Goal: Transaction & Acquisition: Purchase product/service

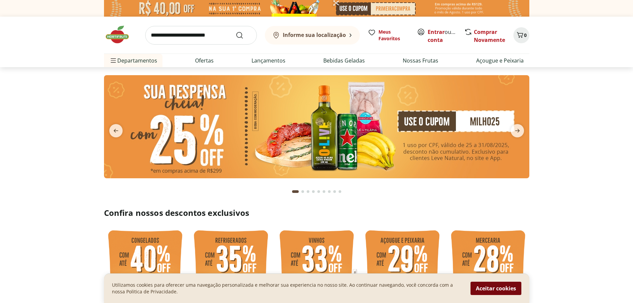
click at [491, 291] on button "Aceitar cookies" at bounding box center [496, 288] width 51 height 13
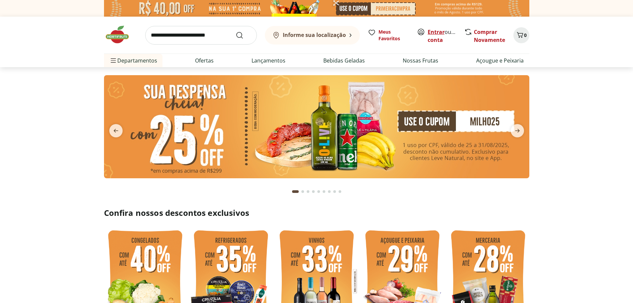
click at [439, 31] on link "Entrar" at bounding box center [436, 31] width 17 height 7
click at [216, 137] on img at bounding box center [317, 126] width 426 height 103
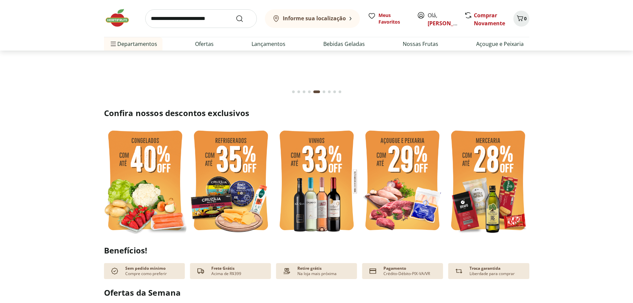
scroll to position [133, 0]
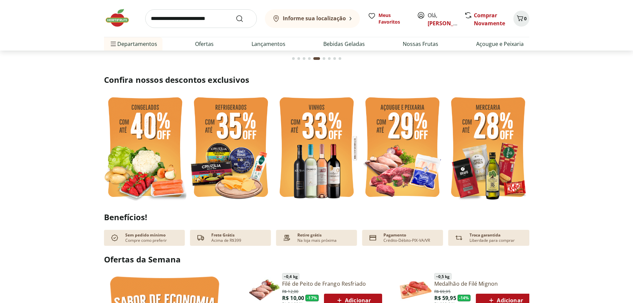
click at [132, 138] on img at bounding box center [145, 148] width 82 height 110
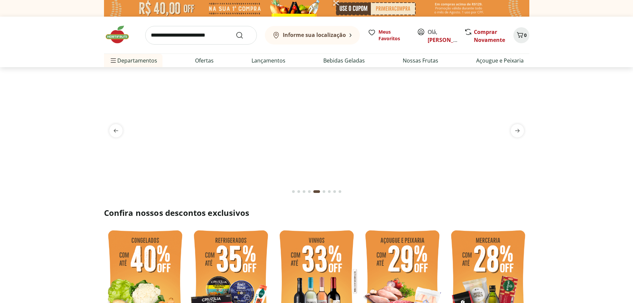
select select "**********"
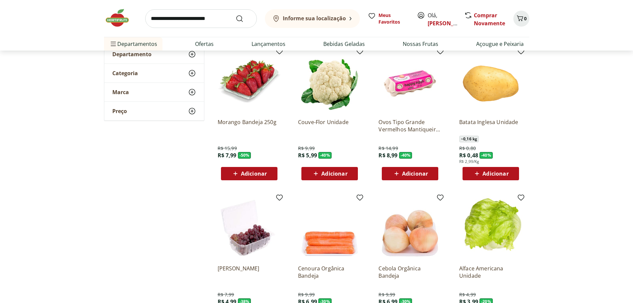
scroll to position [100, 0]
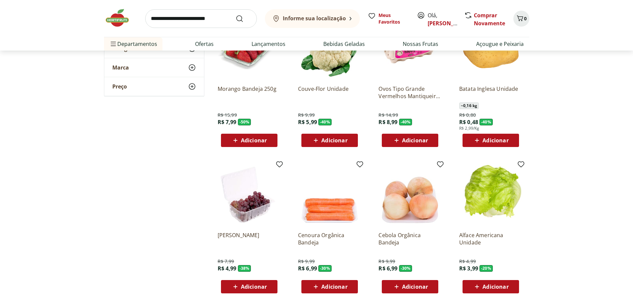
click at [495, 286] on span "Adicionar" at bounding box center [496, 286] width 26 height 5
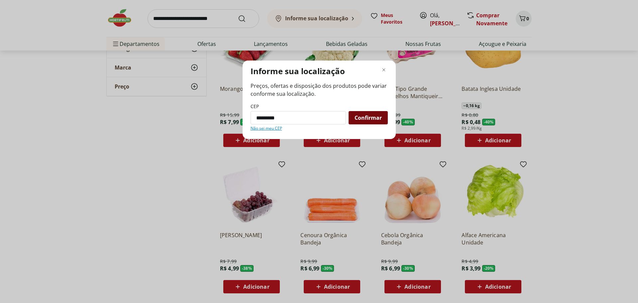
type input "*********"
click at [386, 118] on div "Confirmar" at bounding box center [368, 117] width 39 height 13
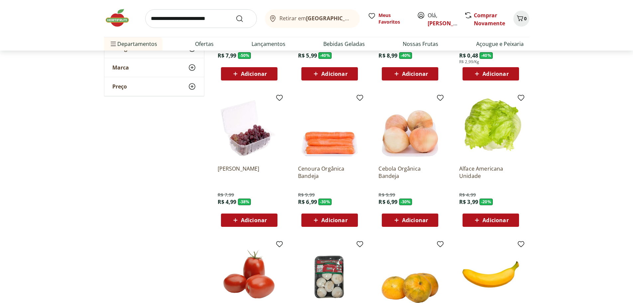
scroll to position [233, 0]
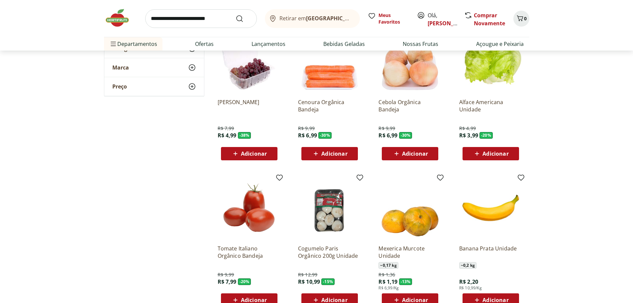
click at [485, 154] on span "Adicionar" at bounding box center [496, 153] width 26 height 5
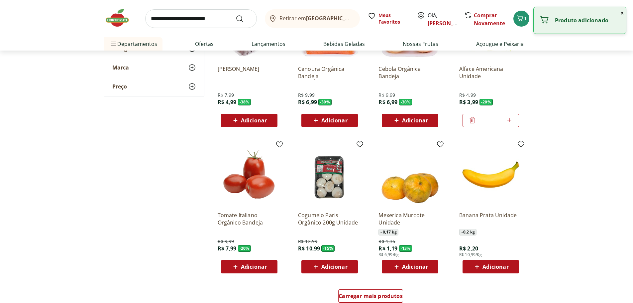
scroll to position [333, 0]
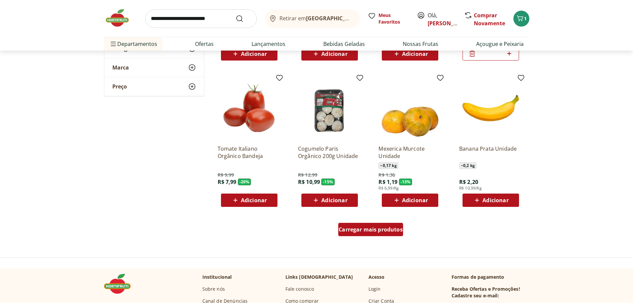
click at [369, 233] on div "Carregar mais produtos" at bounding box center [371, 229] width 65 height 13
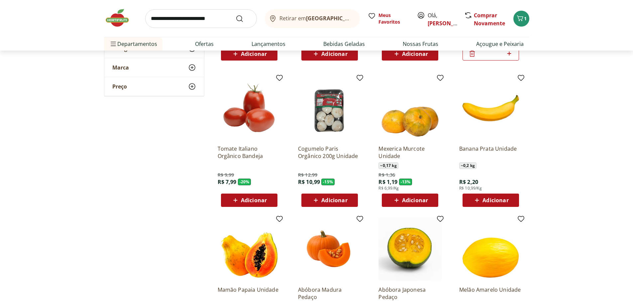
scroll to position [432, 0]
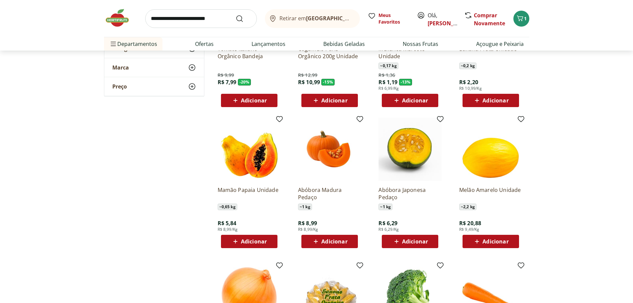
click at [245, 241] on span "Adicionar" at bounding box center [254, 241] width 26 height 5
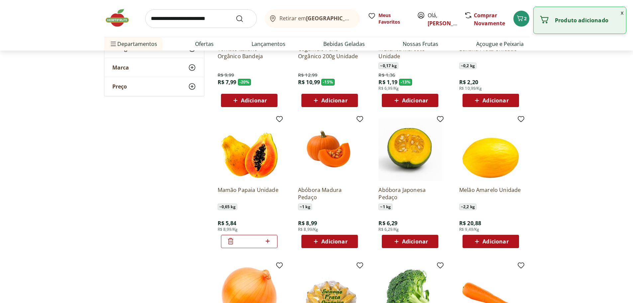
click at [272, 241] on div "*" at bounding box center [249, 241] width 57 height 13
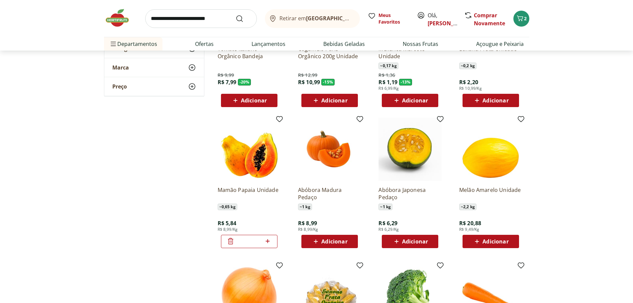
click at [266, 240] on icon at bounding box center [268, 241] width 8 height 8
type input "*"
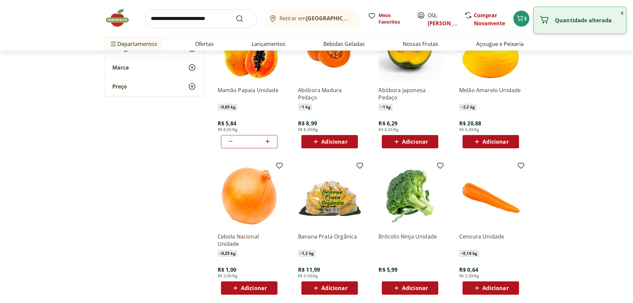
scroll to position [565, 0]
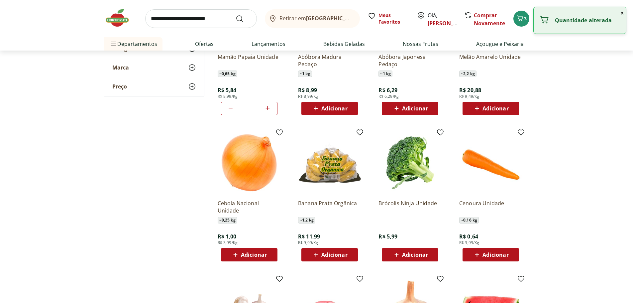
click at [250, 256] on span "Adicionar" at bounding box center [254, 254] width 26 height 5
click at [268, 253] on icon at bounding box center [268, 254] width 8 height 8
type input "*"
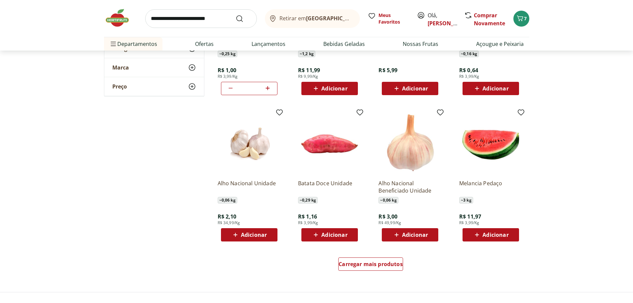
scroll to position [798, 0]
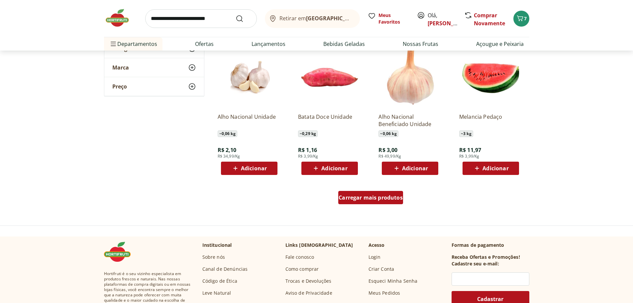
click at [392, 200] on span "Carregar mais produtos" at bounding box center [371, 197] width 64 height 5
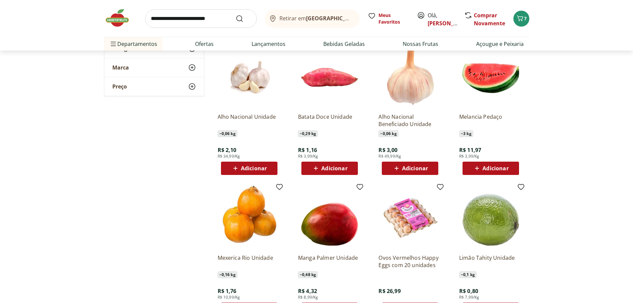
scroll to position [898, 0]
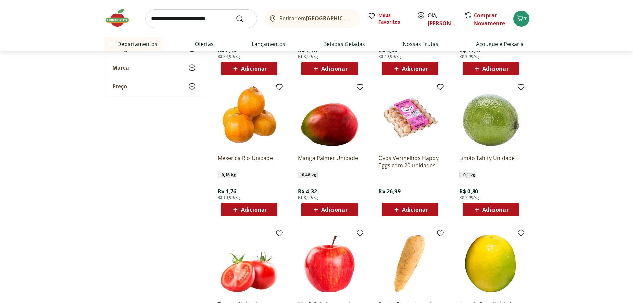
click at [341, 210] on span "Adicionar" at bounding box center [335, 209] width 26 height 5
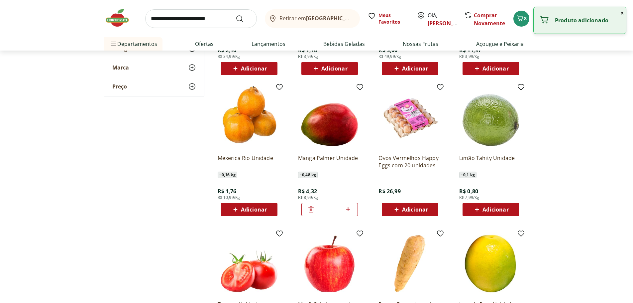
click at [349, 207] on icon at bounding box center [348, 209] width 8 height 8
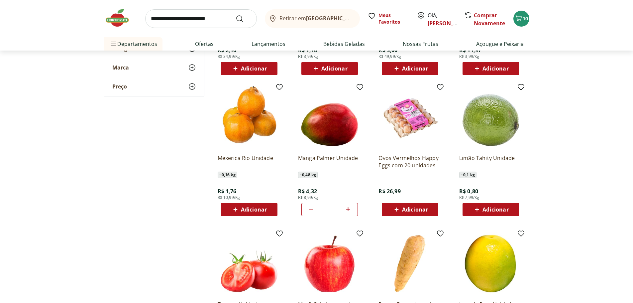
click at [349, 207] on icon at bounding box center [348, 209] width 8 height 8
type input "*"
click at [485, 211] on span "Adicionar" at bounding box center [496, 209] width 26 height 5
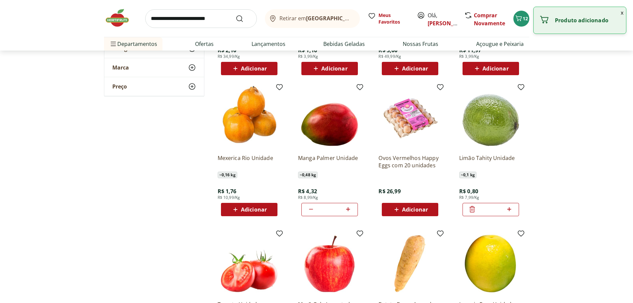
click at [510, 209] on icon at bounding box center [509, 209] width 8 height 8
type input "*"
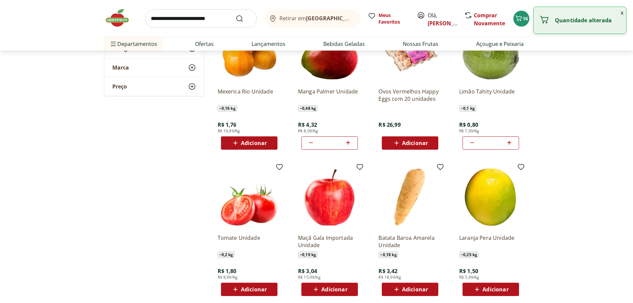
scroll to position [998, 0]
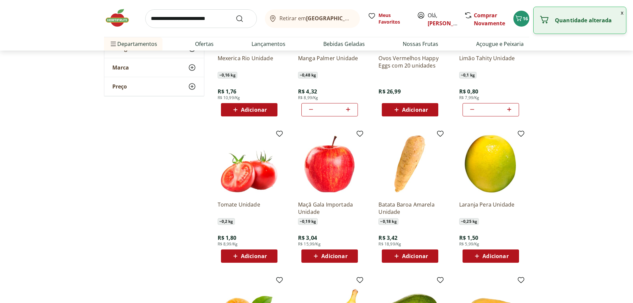
click at [261, 256] on span "Adicionar" at bounding box center [254, 255] width 26 height 5
click at [267, 255] on icon at bounding box center [268, 256] width 8 height 8
type input "*"
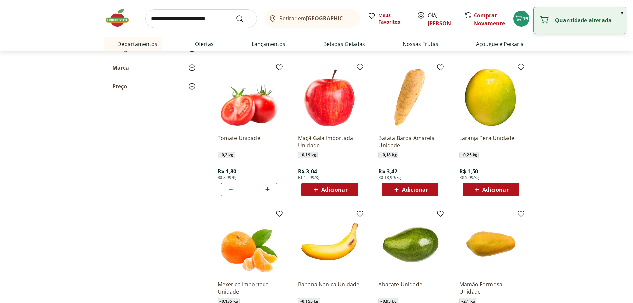
click at [490, 196] on div "Adicionar" at bounding box center [491, 190] width 46 height 12
click at [511, 189] on icon at bounding box center [510, 189] width 4 height 4
click at [472, 190] on icon at bounding box center [473, 189] width 8 height 8
type input "*"
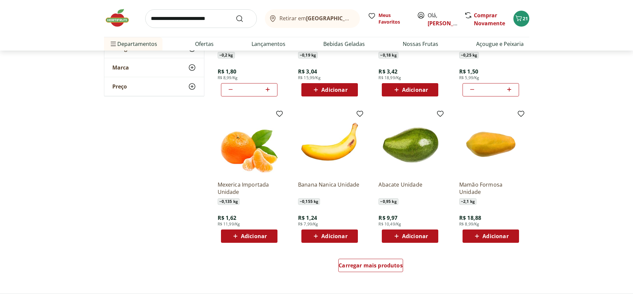
scroll to position [1197, 0]
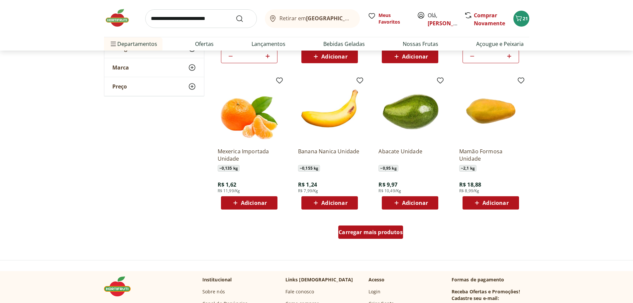
click at [376, 233] on span "Carregar mais produtos" at bounding box center [371, 231] width 64 height 5
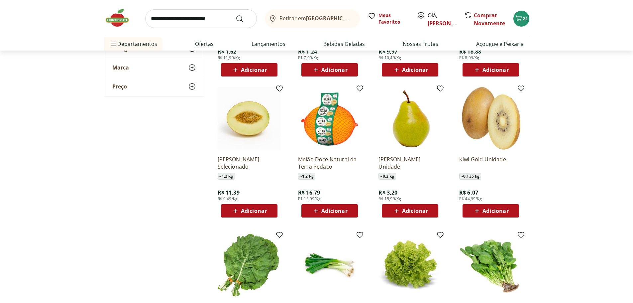
scroll to position [1363, 0]
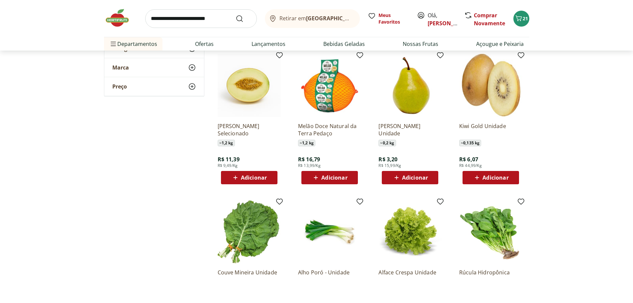
click at [493, 179] on span "Adicionar" at bounding box center [496, 177] width 26 height 5
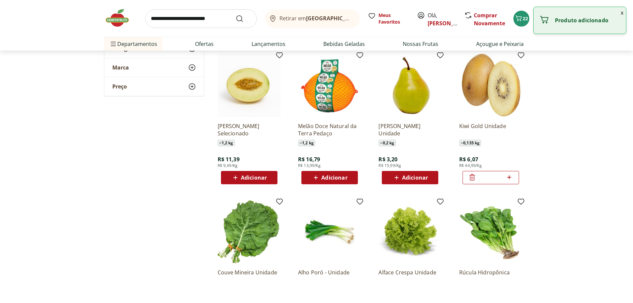
click at [512, 176] on icon at bounding box center [509, 177] width 8 height 8
type input "*"
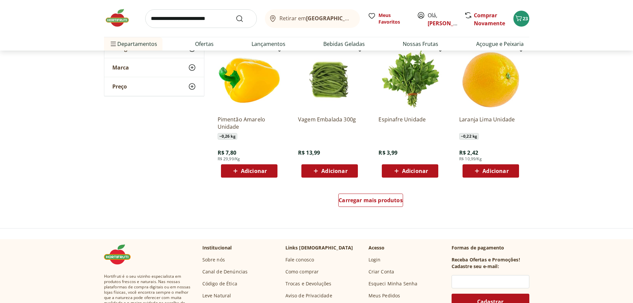
scroll to position [1696, 0]
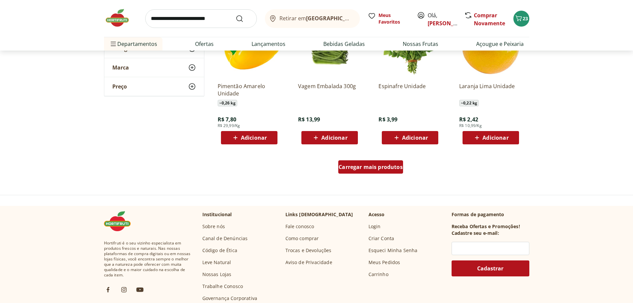
click at [385, 165] on span "Carregar mais produtos" at bounding box center [371, 166] width 64 height 5
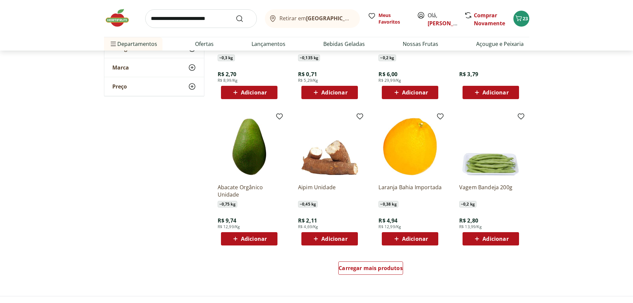
scroll to position [2128, 0]
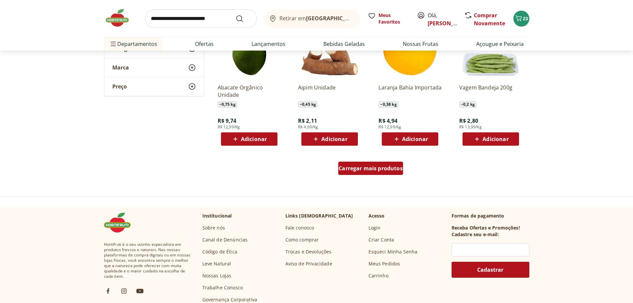
click at [369, 169] on span "Carregar mais produtos" at bounding box center [371, 168] width 64 height 5
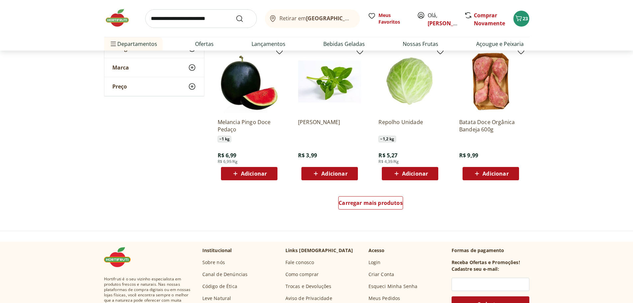
scroll to position [2560, 0]
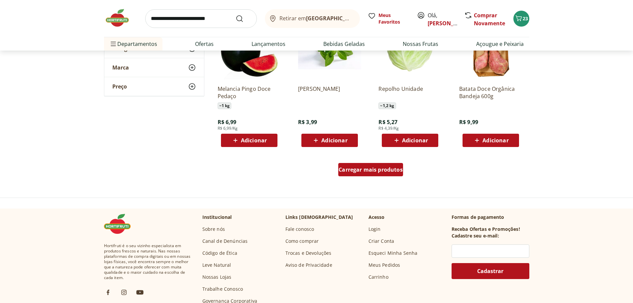
click at [357, 171] on span "Carregar mais produtos" at bounding box center [371, 169] width 64 height 5
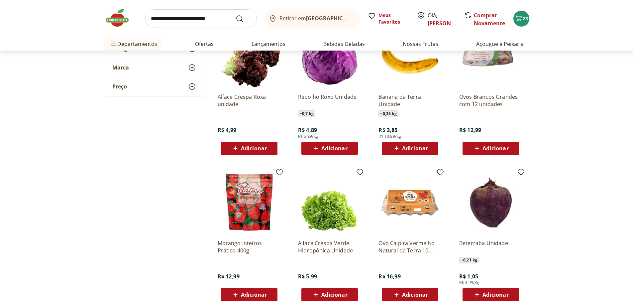
scroll to position [2727, 0]
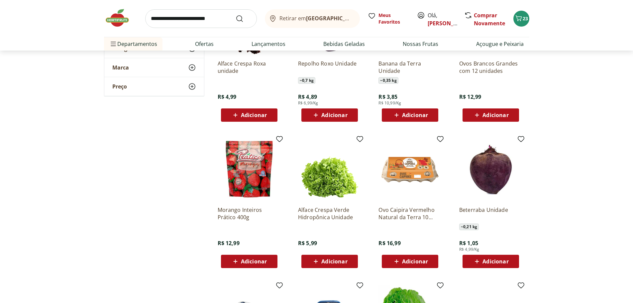
click at [249, 262] on span "Adicionar" at bounding box center [254, 261] width 26 height 5
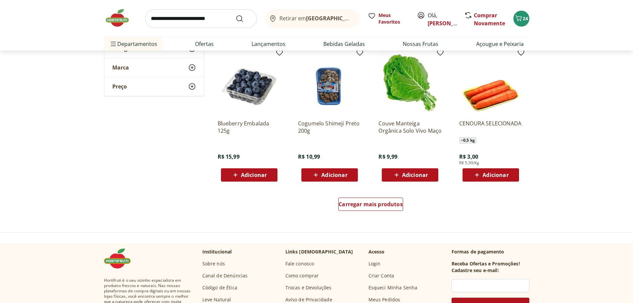
scroll to position [2993, 0]
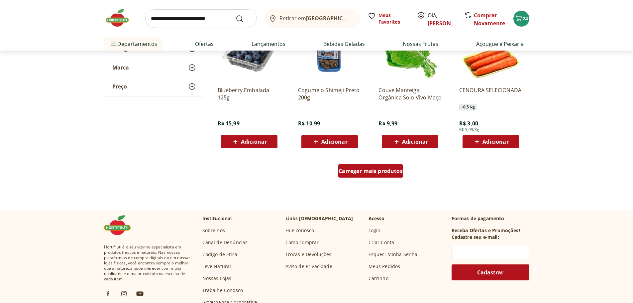
click at [382, 170] on span "Carregar mais produtos" at bounding box center [371, 170] width 64 height 5
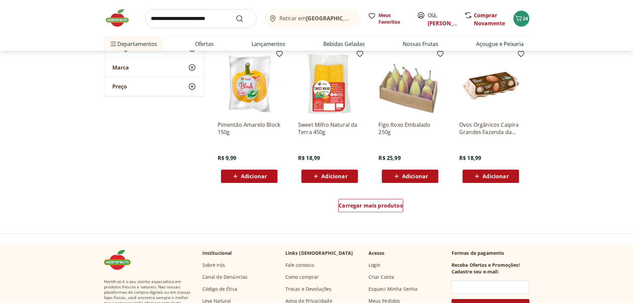
scroll to position [3425, 0]
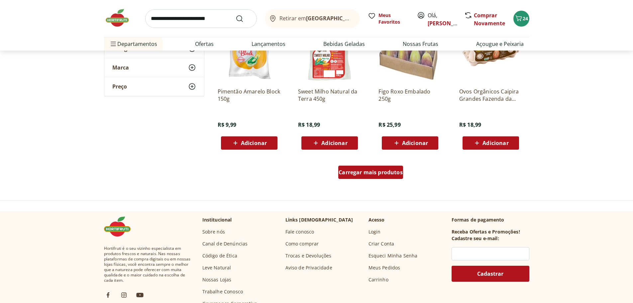
click at [381, 175] on span "Carregar mais produtos" at bounding box center [371, 172] width 64 height 5
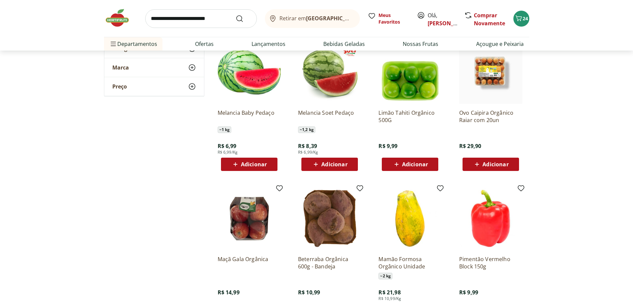
scroll to position [3824, 0]
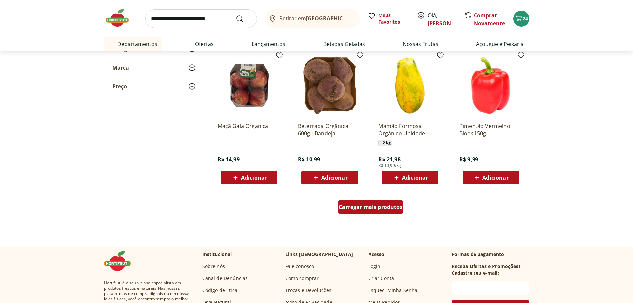
click at [393, 209] on span "Carregar mais produtos" at bounding box center [371, 206] width 64 height 5
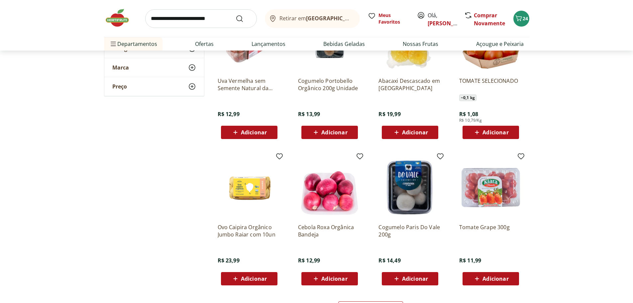
scroll to position [4323, 0]
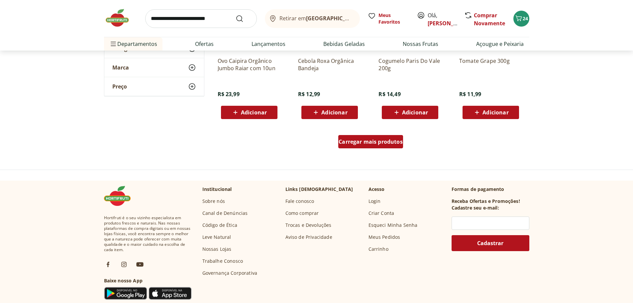
click at [367, 139] on span "Carregar mais produtos" at bounding box center [371, 141] width 64 height 5
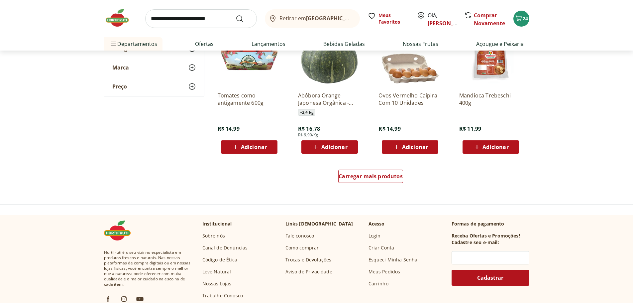
scroll to position [4755, 0]
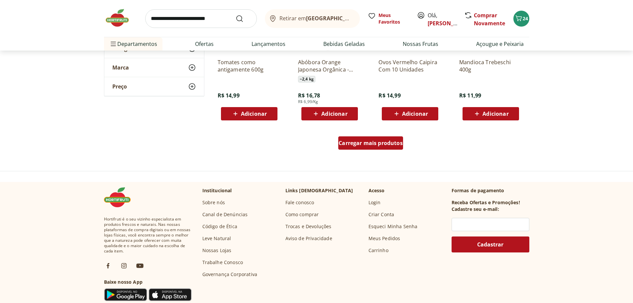
click at [357, 145] on span "Carregar mais produtos" at bounding box center [371, 142] width 64 height 5
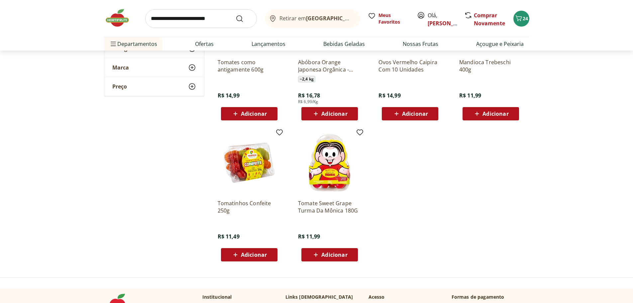
scroll to position [4855, 0]
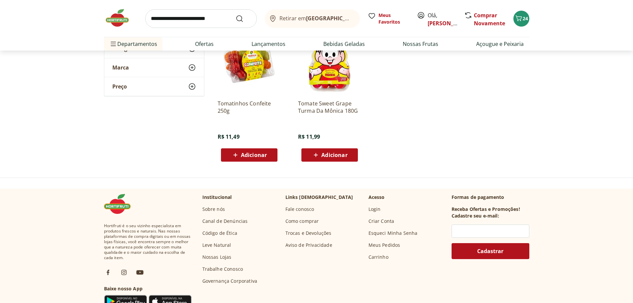
click at [116, 16] on img at bounding box center [120, 18] width 33 height 20
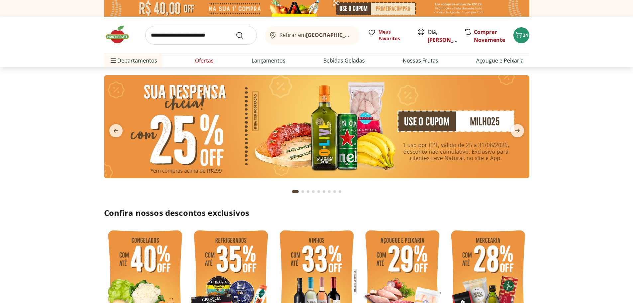
click at [204, 60] on link "Ofertas" at bounding box center [204, 61] width 19 height 8
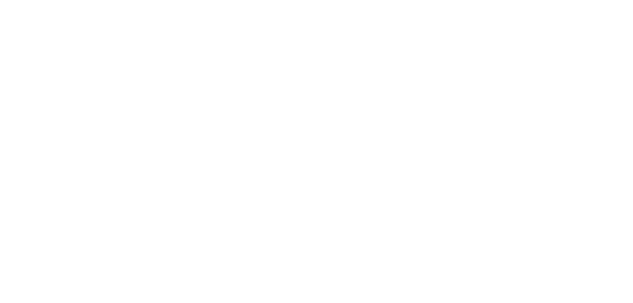
select select "**********"
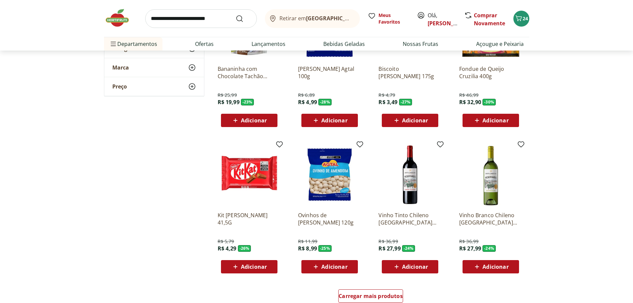
scroll to position [366, 0]
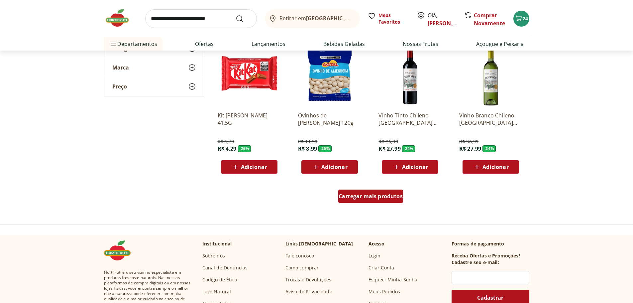
click at [372, 196] on span "Carregar mais produtos" at bounding box center [371, 196] width 64 height 5
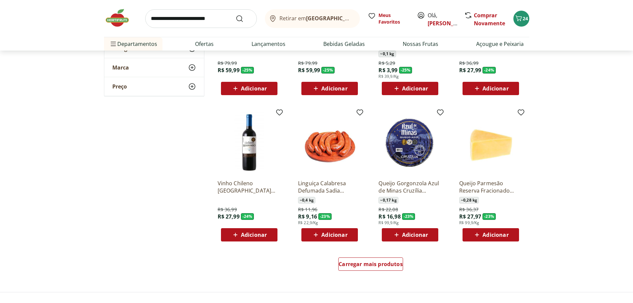
scroll to position [831, 0]
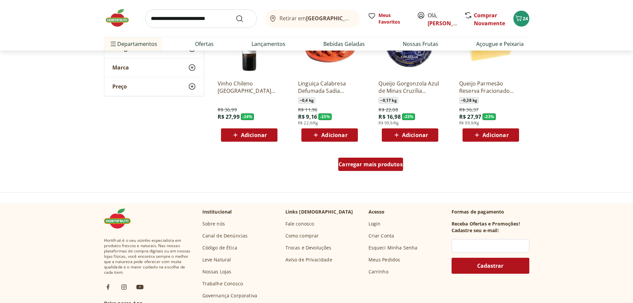
click at [391, 165] on span "Carregar mais produtos" at bounding box center [371, 164] width 64 height 5
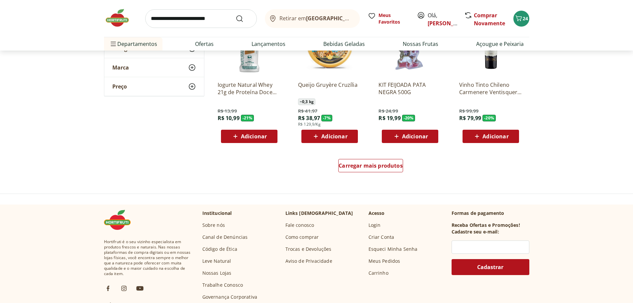
scroll to position [1297, 0]
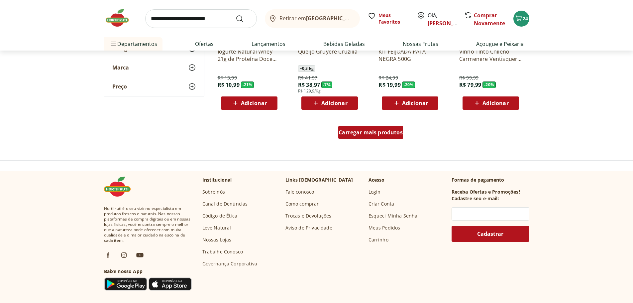
click at [371, 134] on span "Carregar mais produtos" at bounding box center [371, 132] width 64 height 5
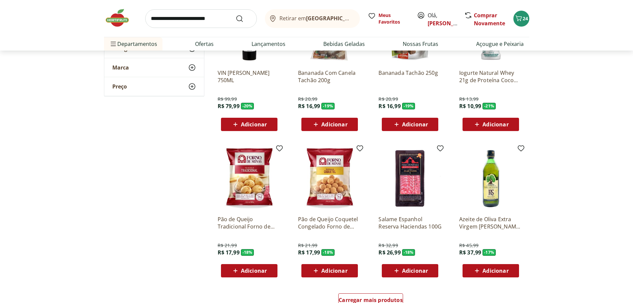
scroll to position [1729, 0]
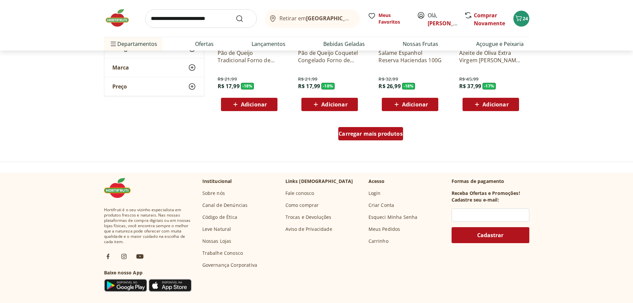
click at [361, 133] on span "Carregar mais produtos" at bounding box center [371, 133] width 64 height 5
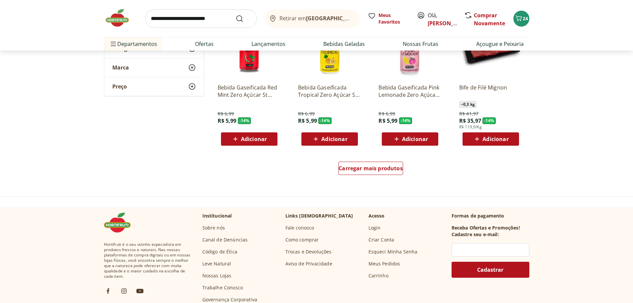
scroll to position [2161, 0]
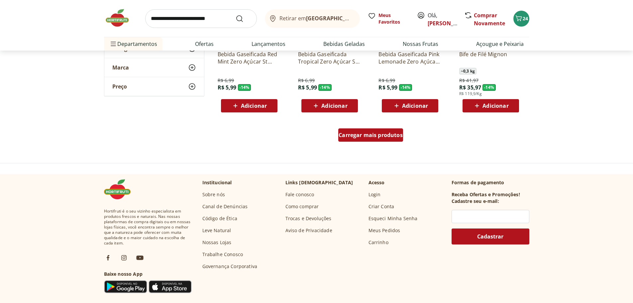
click at [356, 136] on span "Carregar mais produtos" at bounding box center [371, 134] width 64 height 5
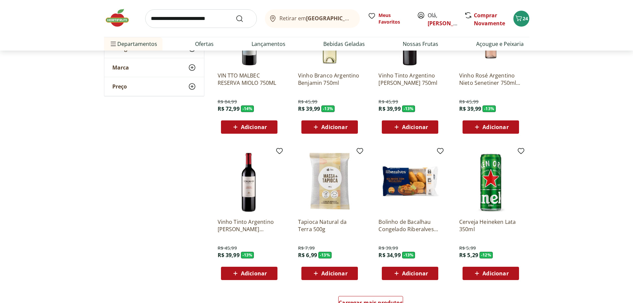
scroll to position [2560, 0]
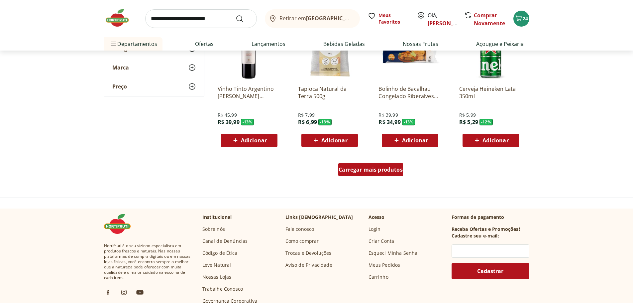
click at [365, 166] on div "Carregar mais produtos" at bounding box center [371, 169] width 65 height 13
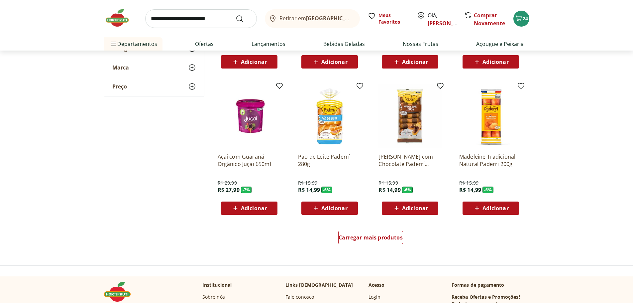
scroll to position [3026, 0]
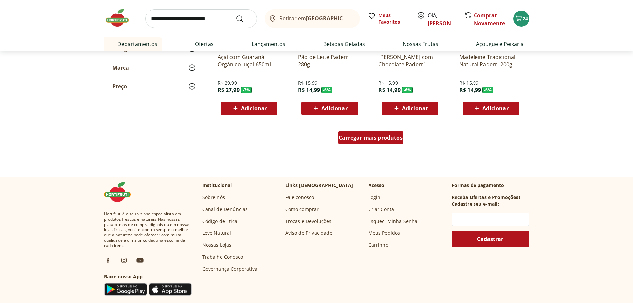
click at [376, 139] on span "Carregar mais produtos" at bounding box center [371, 137] width 64 height 5
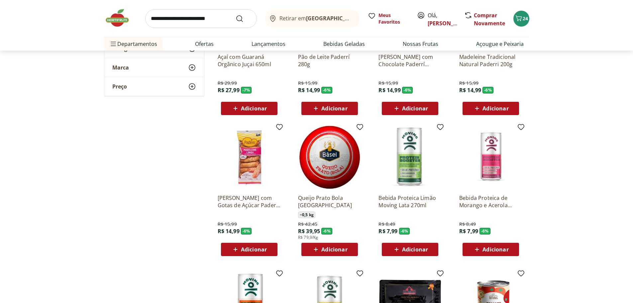
scroll to position [3059, 0]
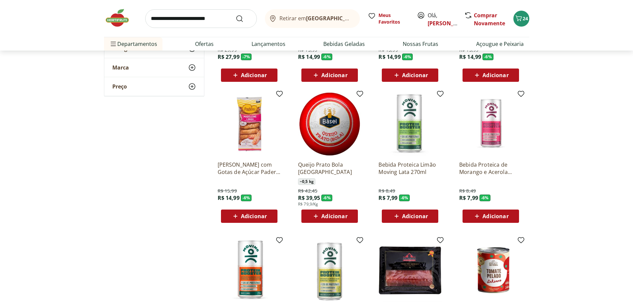
click at [410, 216] on span "Adicionar" at bounding box center [415, 215] width 26 height 5
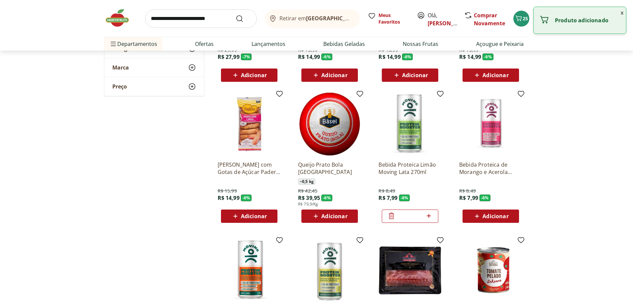
click at [429, 216] on icon at bounding box center [429, 216] width 4 height 4
click at [430, 216] on icon at bounding box center [429, 216] width 4 height 4
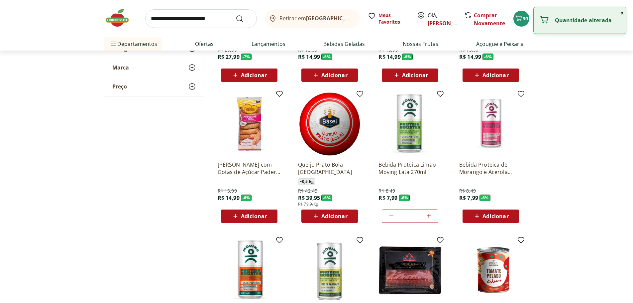
click at [430, 216] on icon at bounding box center [429, 216] width 4 height 4
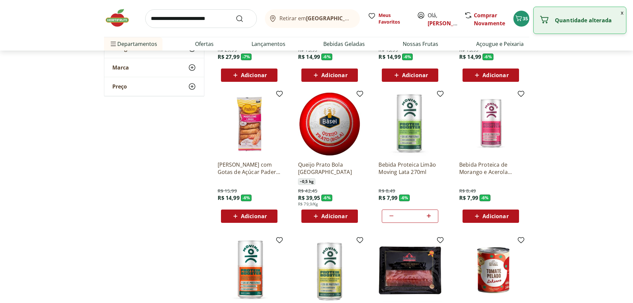
click at [430, 216] on icon at bounding box center [429, 216] width 4 height 4
type input "**"
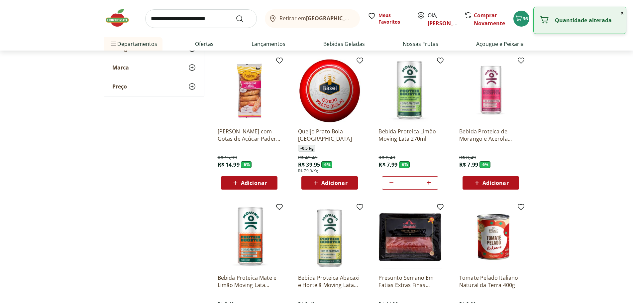
click at [491, 184] on span "Adicionar" at bounding box center [496, 182] width 26 height 5
click at [510, 183] on icon at bounding box center [510, 183] width 4 height 4
click at [508, 183] on icon at bounding box center [510, 183] width 4 height 4
click at [470, 182] on icon at bounding box center [473, 183] width 8 height 8
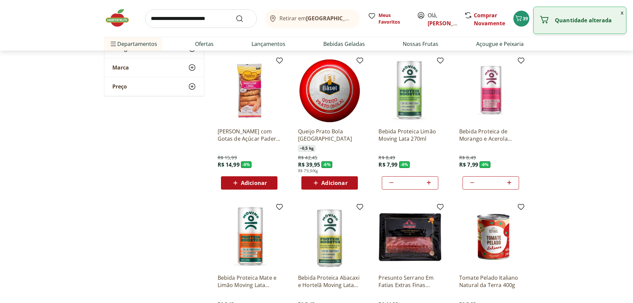
click at [470, 182] on icon at bounding box center [473, 183] width 8 height 8
type input "*"
click at [470, 182] on icon at bounding box center [473, 183] width 8 height 8
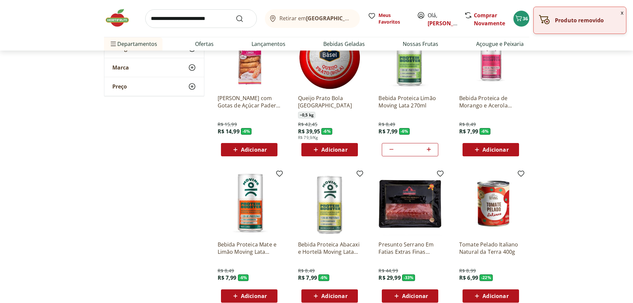
scroll to position [3159, 0]
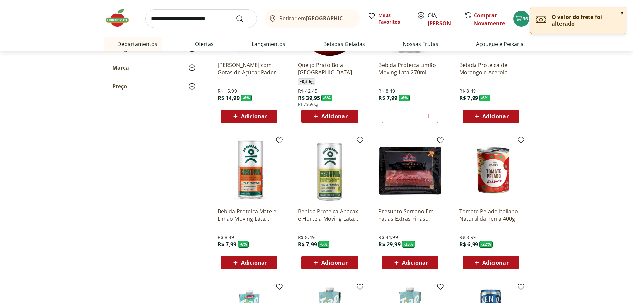
click at [255, 263] on span "Adicionar" at bounding box center [254, 262] width 26 height 5
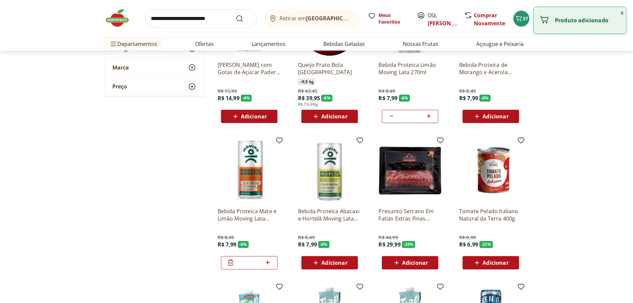
click at [268, 262] on icon at bounding box center [268, 262] width 8 height 8
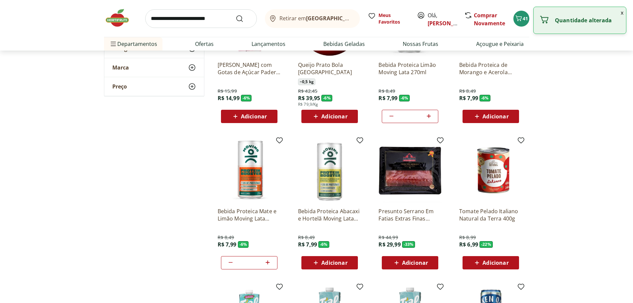
type input "*"
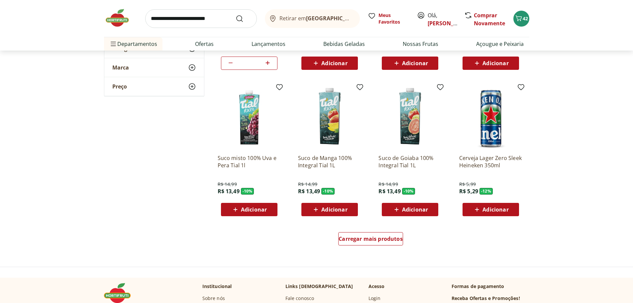
scroll to position [3425, 0]
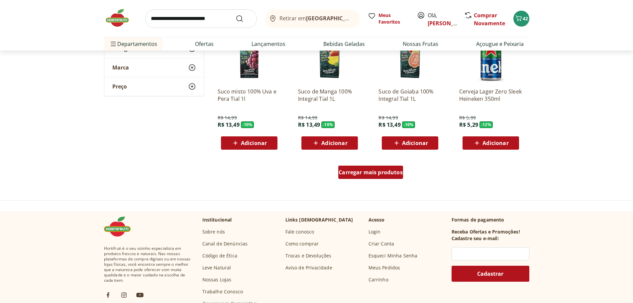
click at [361, 173] on span "Carregar mais produtos" at bounding box center [371, 172] width 64 height 5
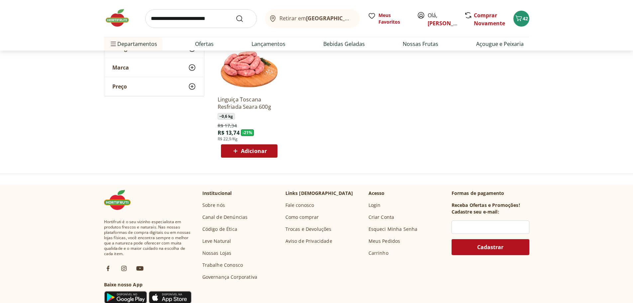
scroll to position [3359, 0]
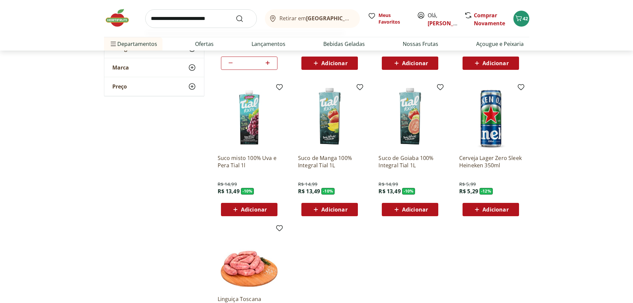
click at [205, 18] on input "search" at bounding box center [201, 18] width 112 height 19
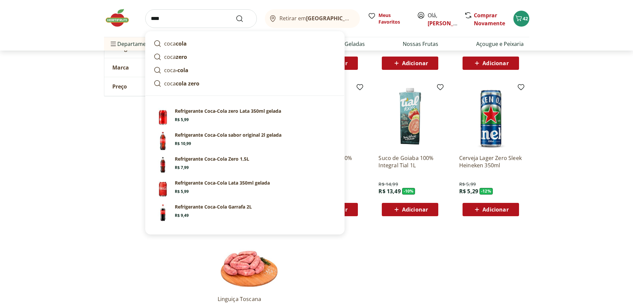
type input "****"
click at [236, 15] on button "Submit Search" at bounding box center [244, 19] width 16 height 8
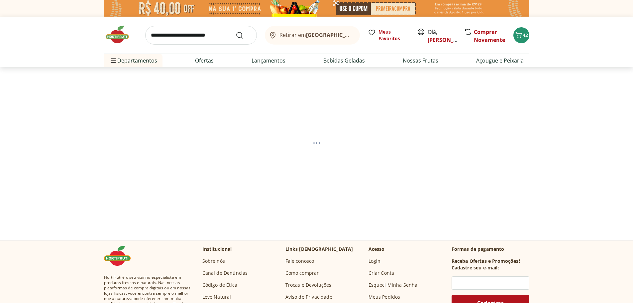
select select "**********"
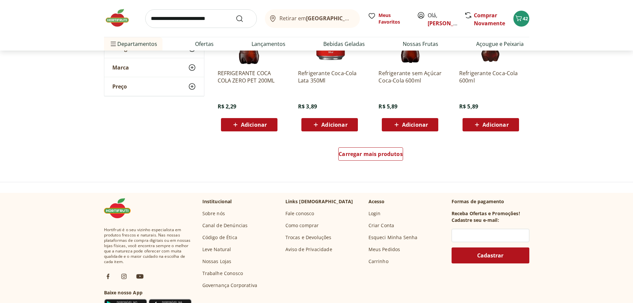
scroll to position [366, 0]
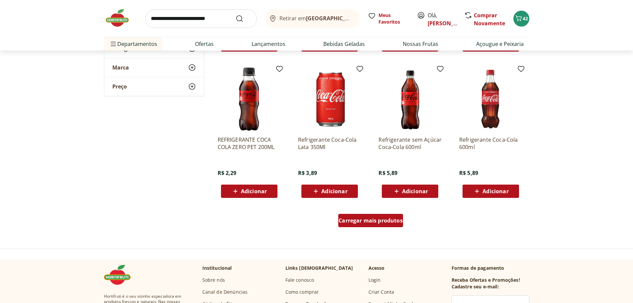
click at [370, 221] on span "Carregar mais produtos" at bounding box center [371, 220] width 64 height 5
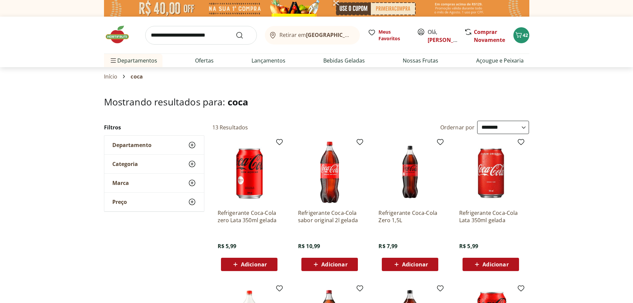
click at [419, 266] on span "Adicionar" at bounding box center [415, 264] width 26 height 5
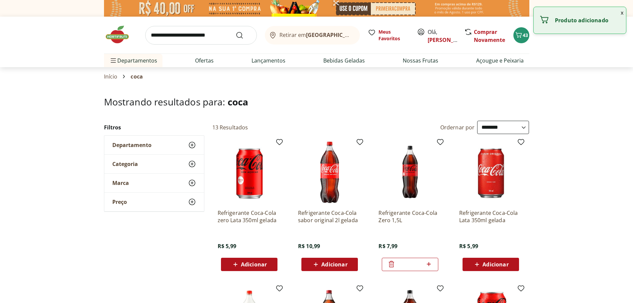
click at [429, 264] on icon at bounding box center [429, 264] width 4 height 4
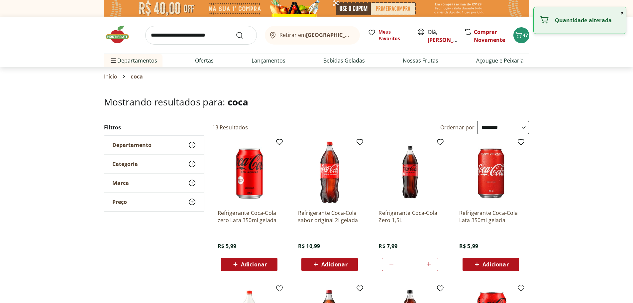
type input "*"
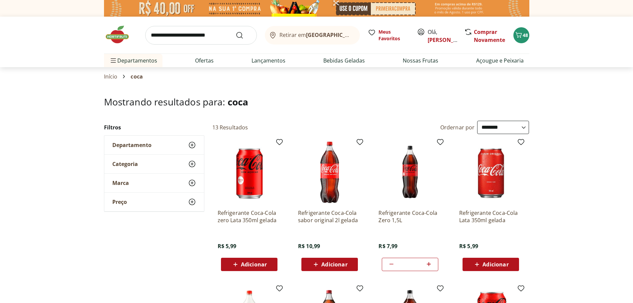
click at [165, 38] on input "search" at bounding box center [201, 35] width 112 height 19
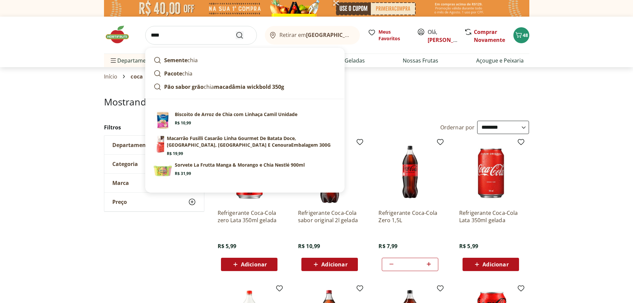
type input "****"
click at [241, 33] on use "Submit Search" at bounding box center [240, 35] width 8 height 8
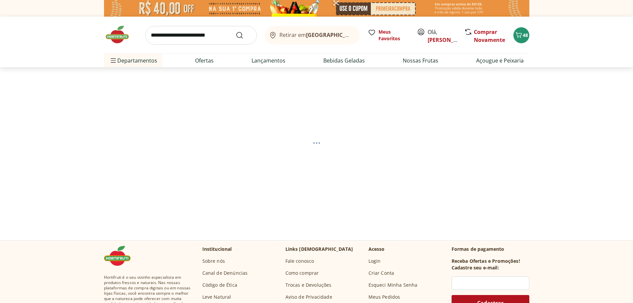
select select "**********"
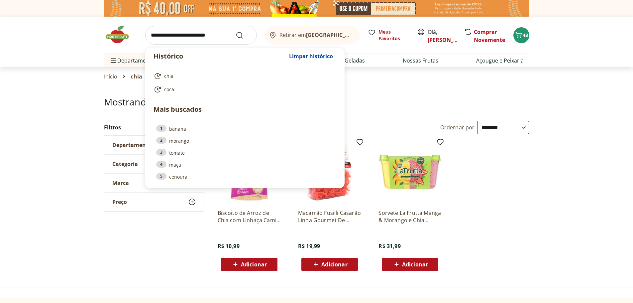
click at [170, 34] on input "search" at bounding box center [201, 35] width 112 height 19
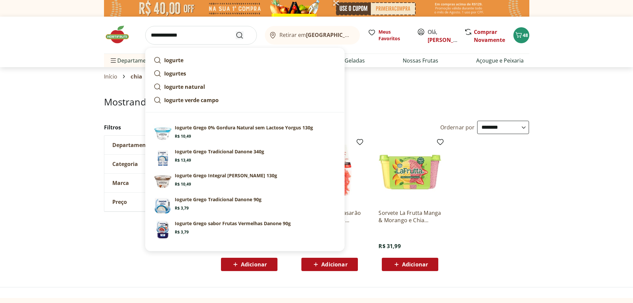
type input "**********"
click at [240, 35] on icon "Submit Search" at bounding box center [240, 35] width 8 height 8
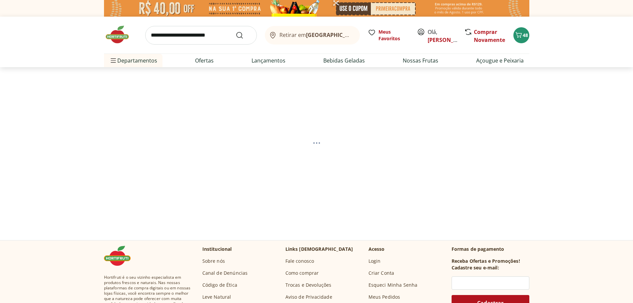
select select "**********"
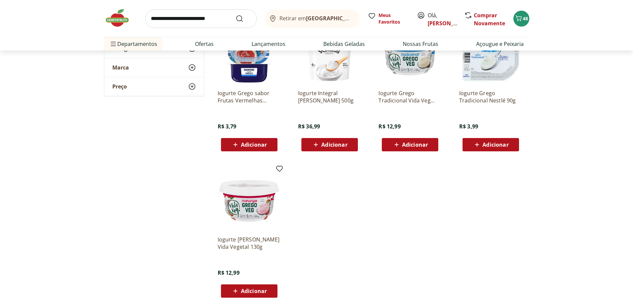
scroll to position [200, 0]
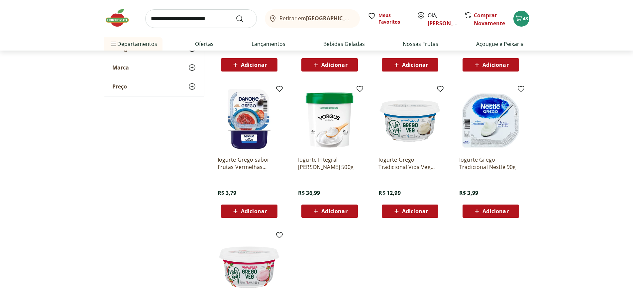
click at [498, 133] on img at bounding box center [491, 118] width 63 height 63
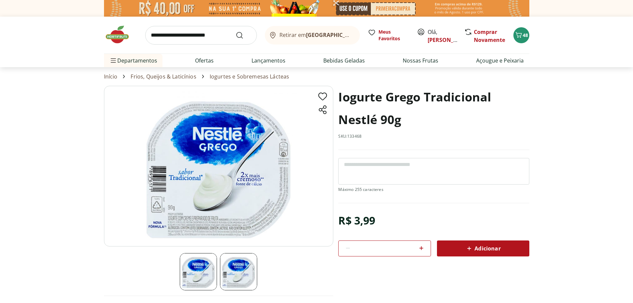
scroll to position [200, 0]
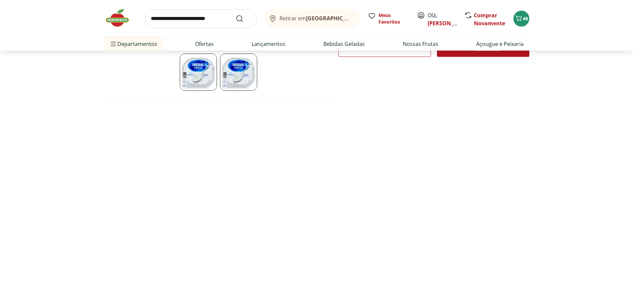
select select "**********"
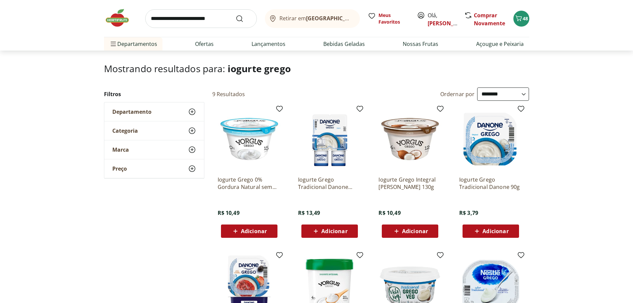
scroll to position [0, 0]
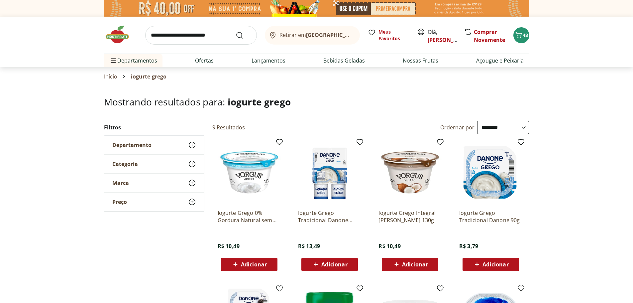
click at [116, 35] on img at bounding box center [120, 35] width 33 height 20
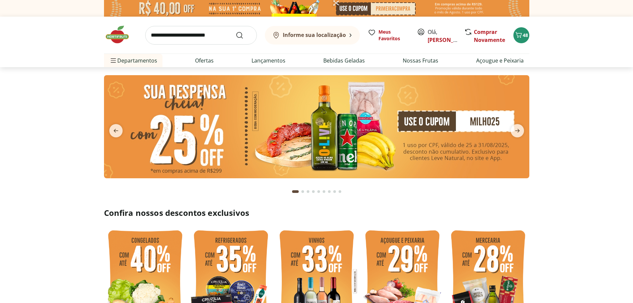
type input "*"
type input "**"
type input "*"
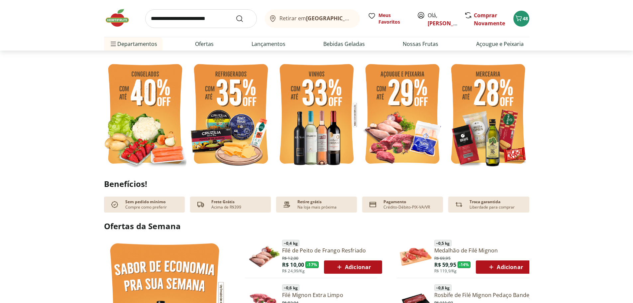
click at [232, 105] on img at bounding box center [231, 115] width 82 height 110
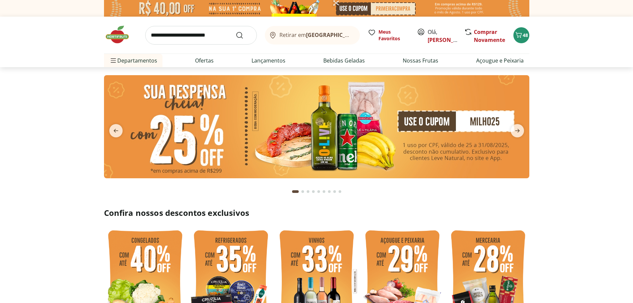
select select "**********"
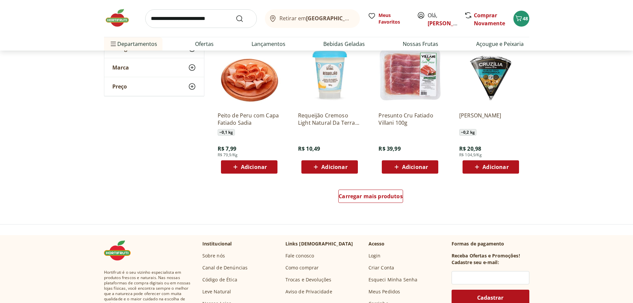
scroll to position [399, 0]
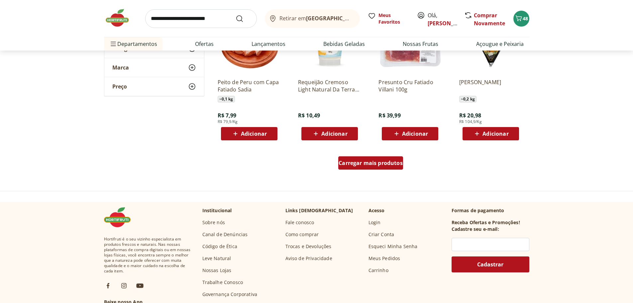
click at [383, 161] on span "Carregar mais produtos" at bounding box center [371, 162] width 64 height 5
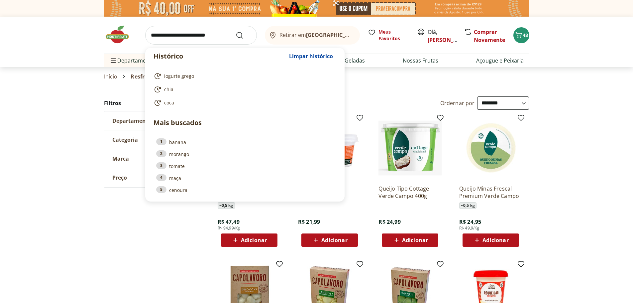
click at [193, 36] on input "search" at bounding box center [201, 35] width 112 height 19
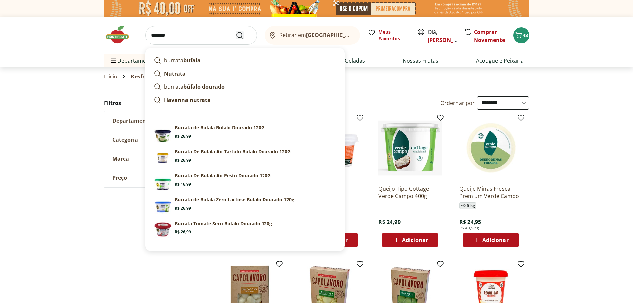
type input "*******"
click at [240, 37] on icon "Submit Search" at bounding box center [240, 35] width 8 height 8
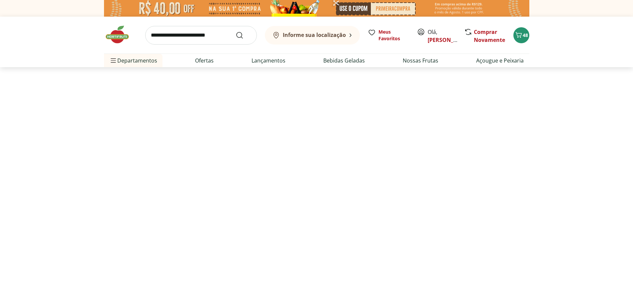
select select "**********"
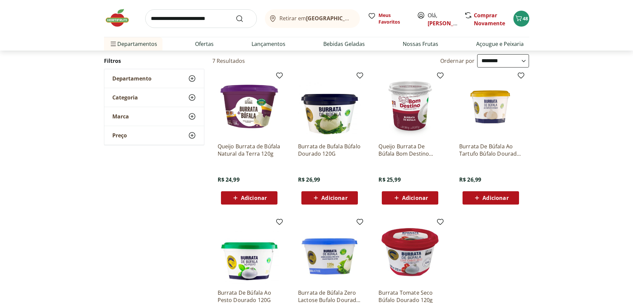
scroll to position [166, 0]
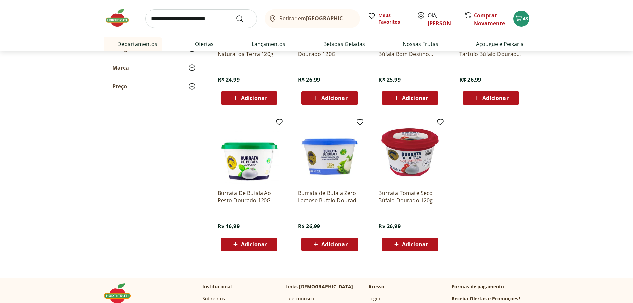
click at [256, 242] on span "Adicionar" at bounding box center [254, 244] width 26 height 5
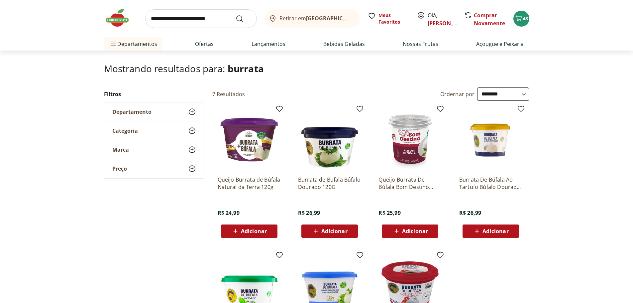
scroll to position [67, 0]
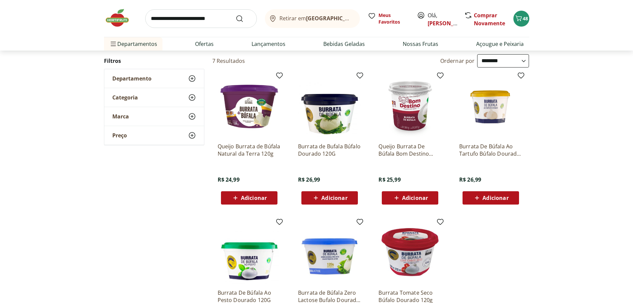
click at [483, 195] on span "Adicionar" at bounding box center [496, 197] width 26 height 5
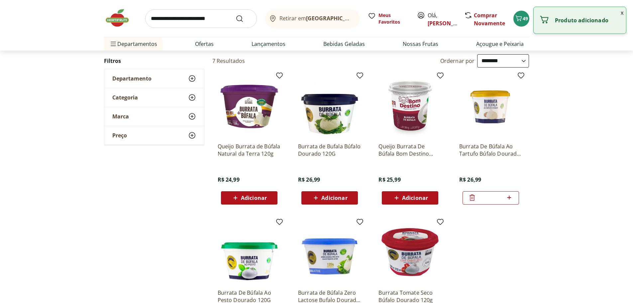
scroll to position [0, 0]
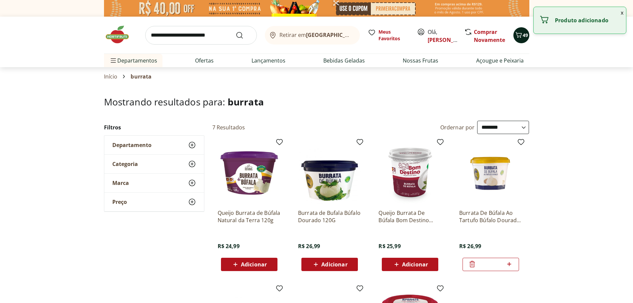
click at [521, 36] on icon "Carrinho" at bounding box center [519, 35] width 8 height 8
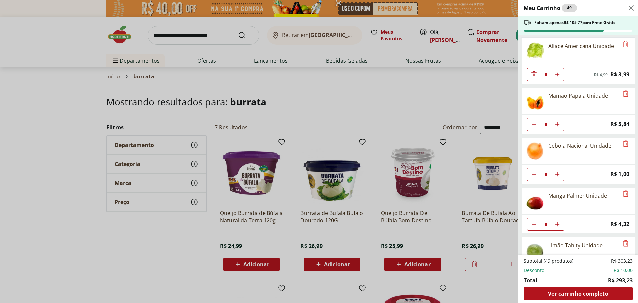
click at [632, 8] on use "Close" at bounding box center [632, 8] width 8 height 8
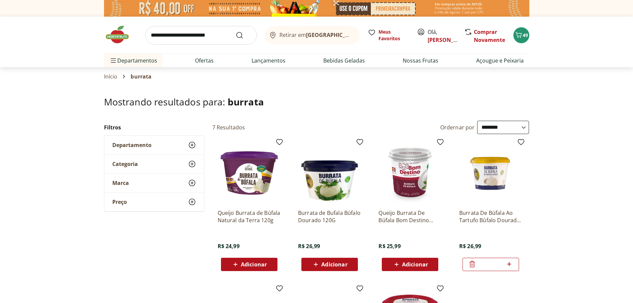
click at [113, 36] on img at bounding box center [120, 35] width 33 height 20
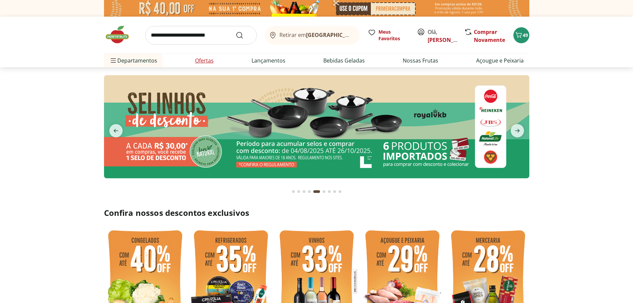
click at [200, 61] on link "Ofertas" at bounding box center [204, 61] width 19 height 8
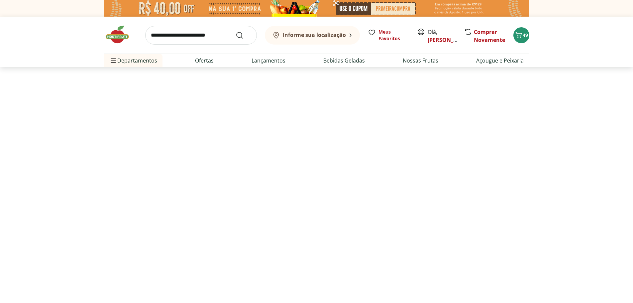
select select "**********"
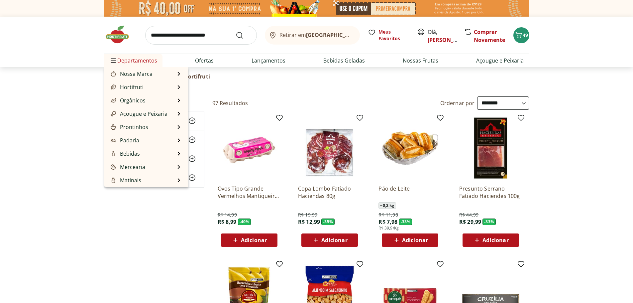
click at [138, 56] on span "Departamentos" at bounding box center [133, 61] width 48 height 16
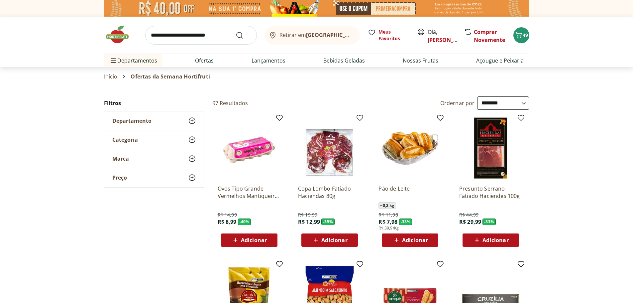
click at [118, 36] on img at bounding box center [120, 35] width 33 height 20
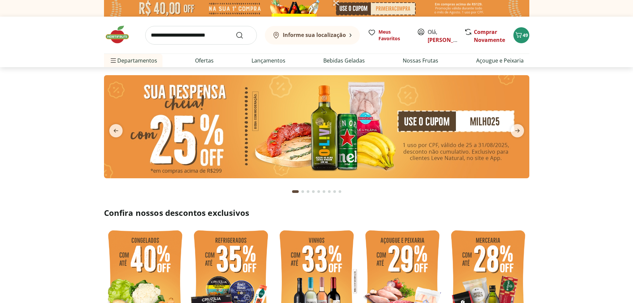
click at [223, 265] on img at bounding box center [231, 281] width 82 height 110
select select "**********"
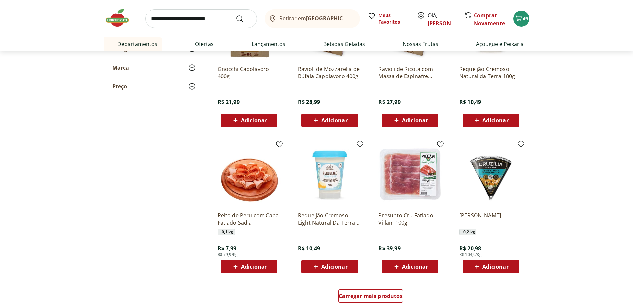
scroll to position [432, 0]
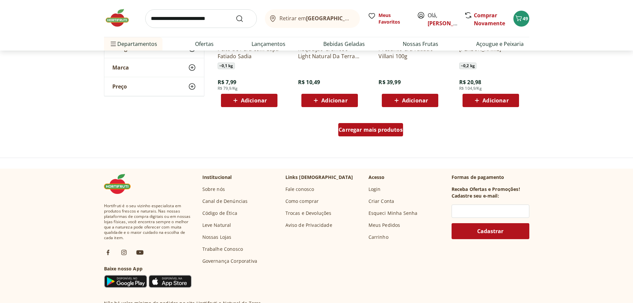
click at [390, 131] on span "Carregar mais produtos" at bounding box center [371, 129] width 64 height 5
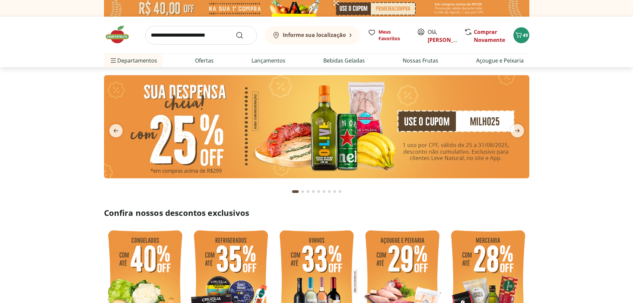
type input "*"
type input "**"
type input "*"
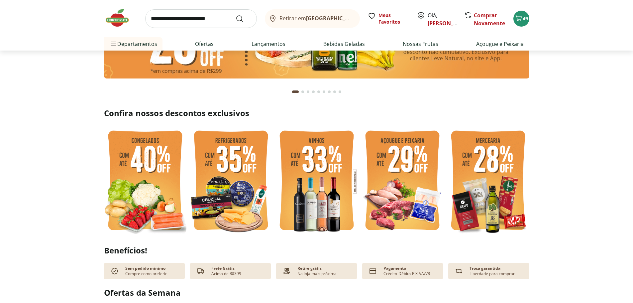
scroll to position [200, 0]
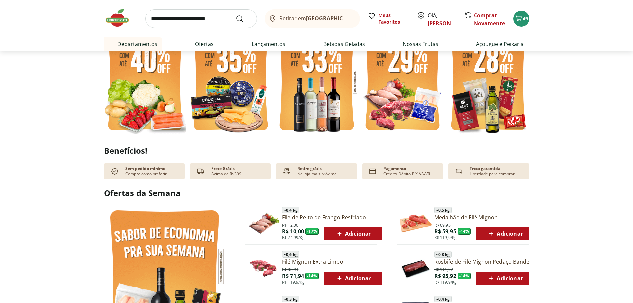
click at [501, 83] on img at bounding box center [488, 82] width 82 height 110
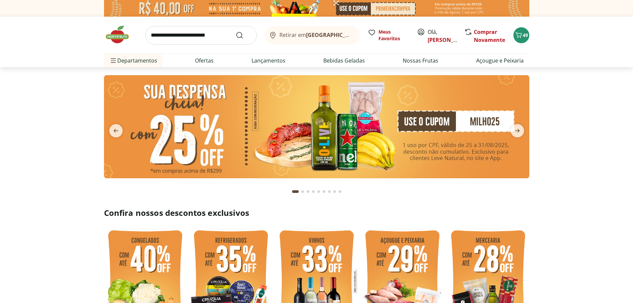
select select "**********"
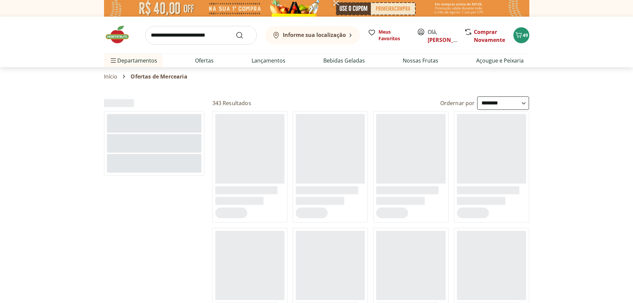
select select "**********"
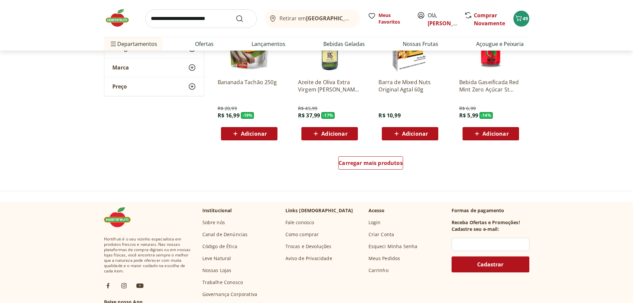
scroll to position [432, 0]
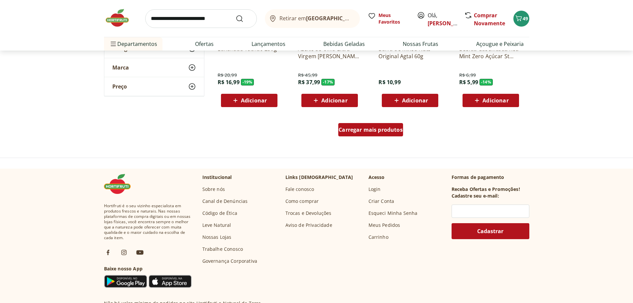
click at [381, 132] on span "Carregar mais produtos" at bounding box center [371, 129] width 64 height 5
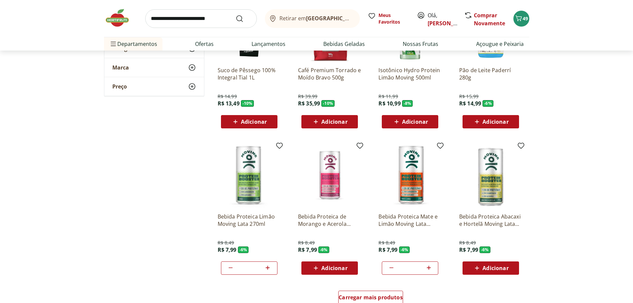
scroll to position [865, 0]
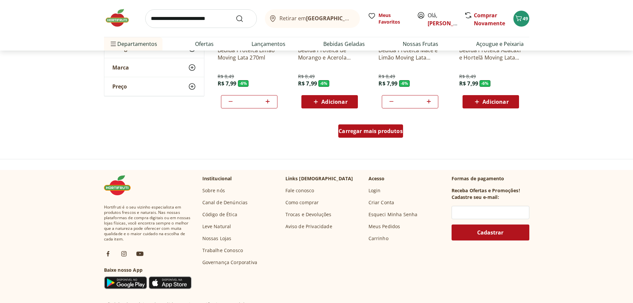
click at [396, 131] on span "Carregar mais produtos" at bounding box center [371, 130] width 64 height 5
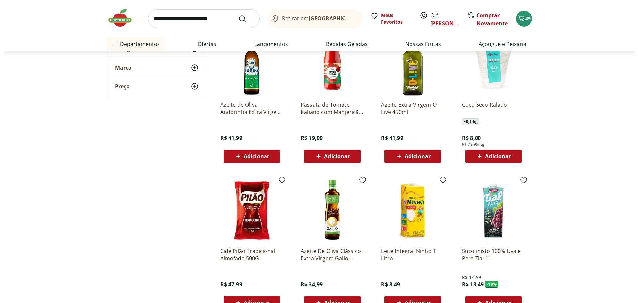
scroll to position [964, 0]
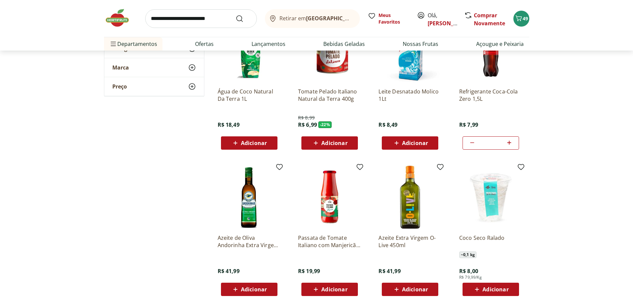
click at [507, 141] on icon at bounding box center [509, 143] width 8 height 8
type input "*"
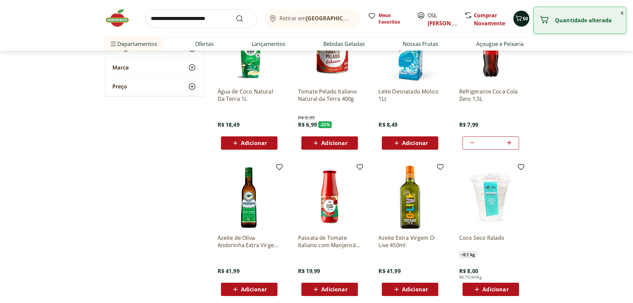
click at [519, 21] on icon "Carrinho" at bounding box center [519, 18] width 8 height 8
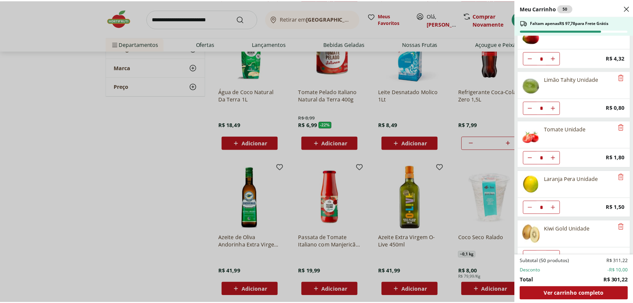
scroll to position [0, 0]
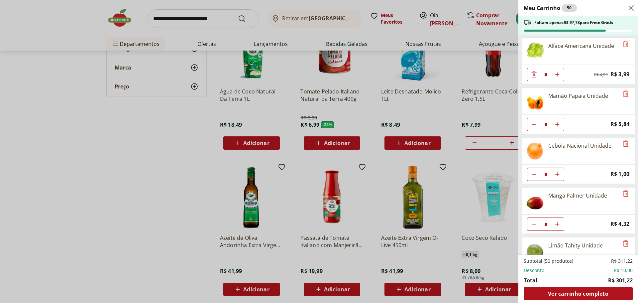
click at [216, 18] on div "Meu Carrinho 50 Faltam apenas R$ 97,78 para Frete Grátis Alface Americana Unida…" at bounding box center [319, 151] width 638 height 303
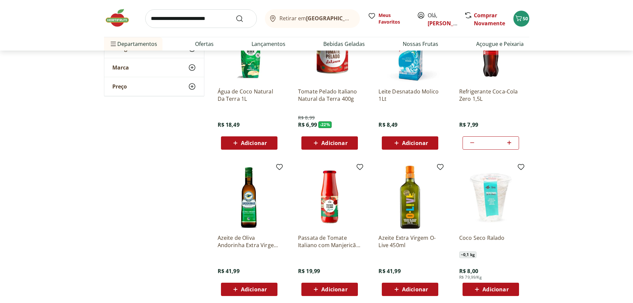
click at [202, 19] on input "search" at bounding box center [201, 18] width 112 height 19
type input "**********"
click at [236, 15] on button "Submit Search" at bounding box center [244, 19] width 16 height 8
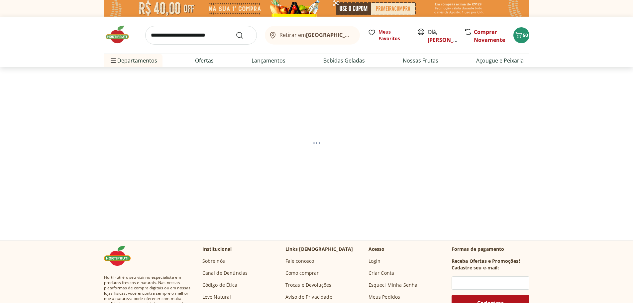
select select "**********"
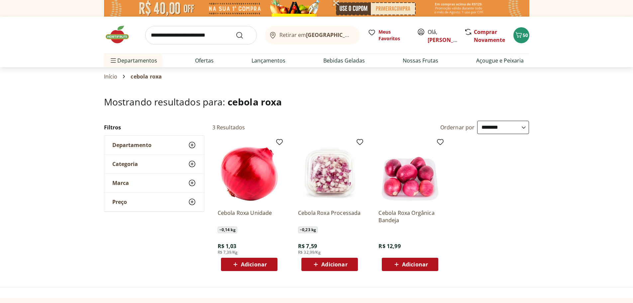
click at [246, 265] on span "Adicionar" at bounding box center [254, 264] width 26 height 5
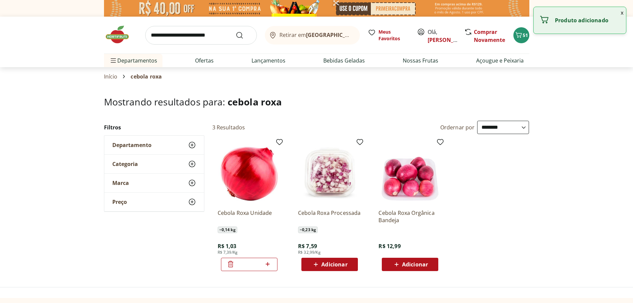
click at [269, 264] on icon at bounding box center [268, 264] width 4 height 4
type input "*"
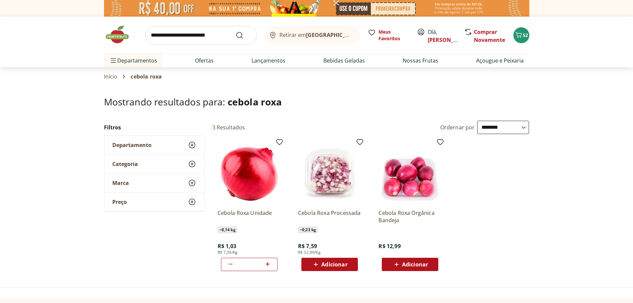
click at [217, 34] on input "search" at bounding box center [201, 35] width 112 height 19
type input "******"
click at [236, 31] on button "Submit Search" at bounding box center [244, 35] width 16 height 8
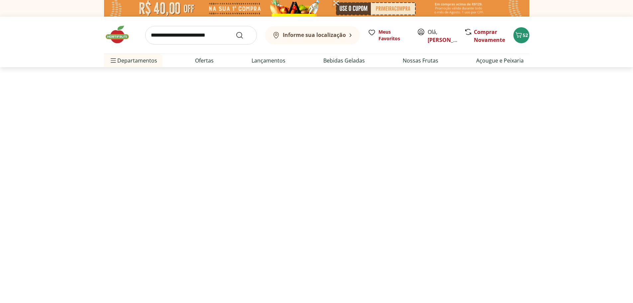
select select "**********"
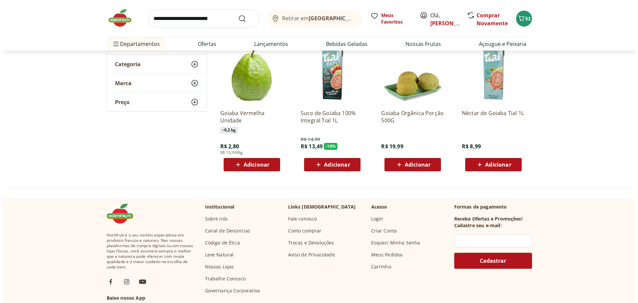
scroll to position [67, 0]
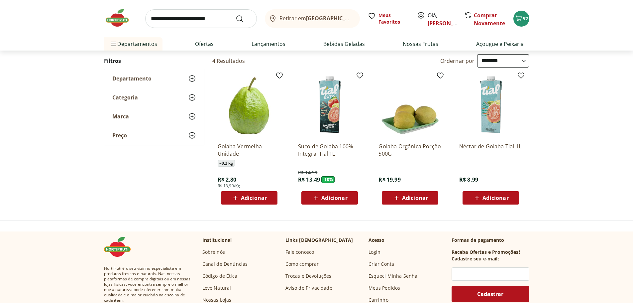
click at [252, 199] on span "Adicionar" at bounding box center [254, 197] width 26 height 5
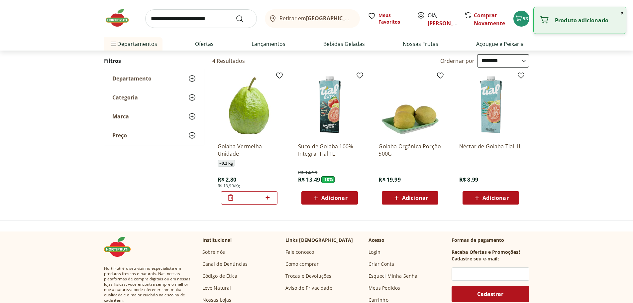
click at [267, 197] on icon at bounding box center [268, 198] width 8 height 8
type input "*"
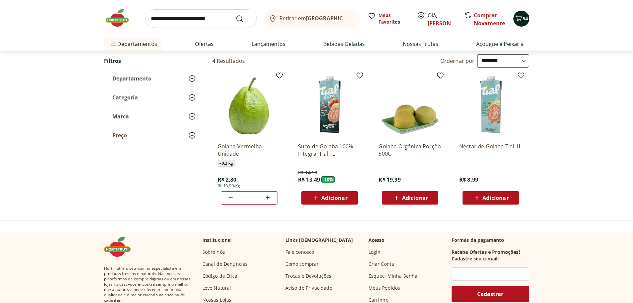
click at [522, 14] on div "54" at bounding box center [521, 18] width 5 height 11
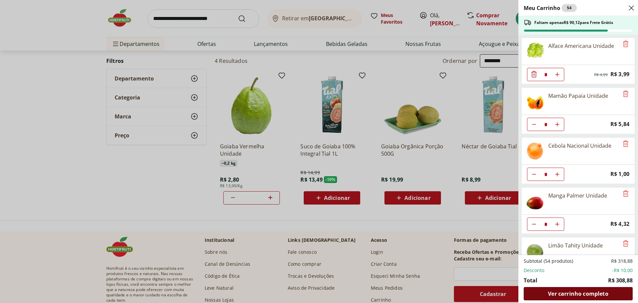
click at [580, 295] on span "Ver carrinho completo" at bounding box center [578, 293] width 60 height 5
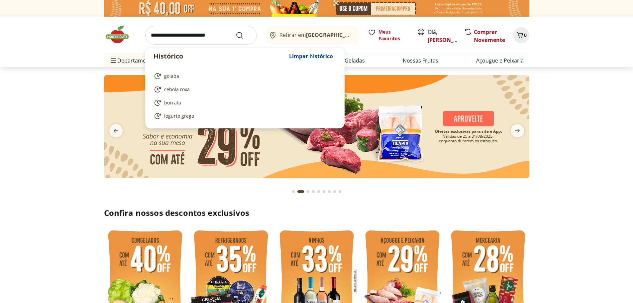
click at [218, 36] on input "search" at bounding box center [201, 35] width 112 height 19
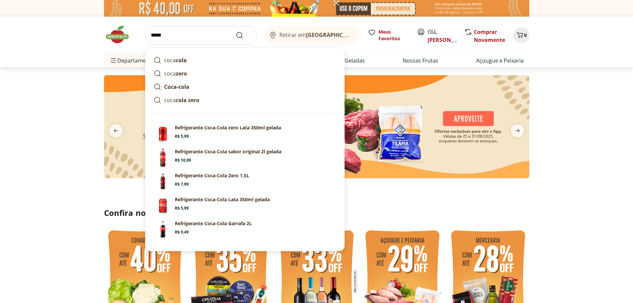
type input "****"
click at [236, 31] on button "Submit Search" at bounding box center [244, 35] width 16 height 8
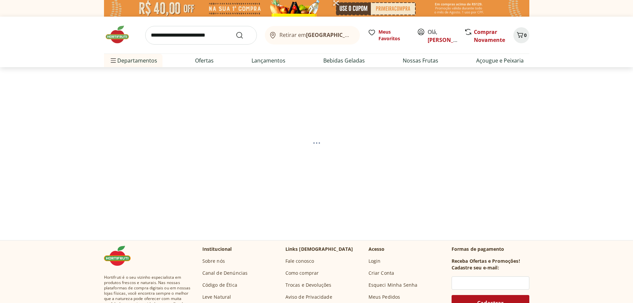
select select "**********"
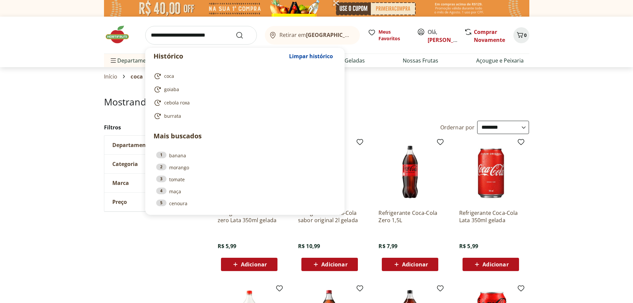
click at [204, 32] on input "search" at bounding box center [201, 35] width 112 height 19
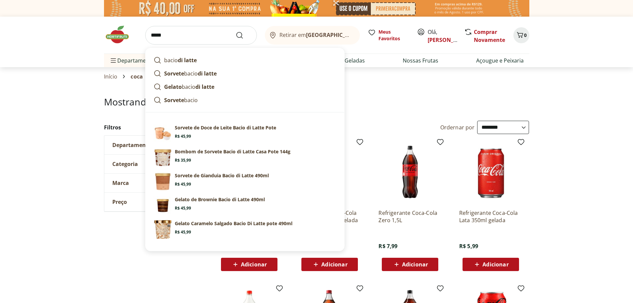
type input "*****"
click at [236, 31] on button "Submit Search" at bounding box center [244, 35] width 16 height 8
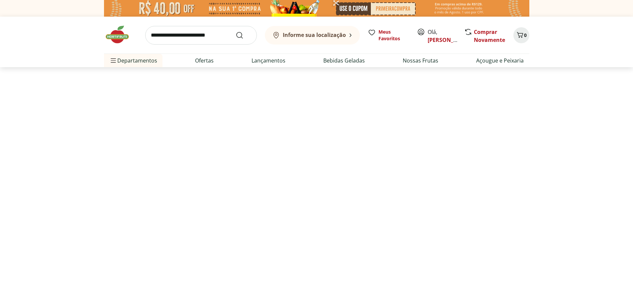
select select "**********"
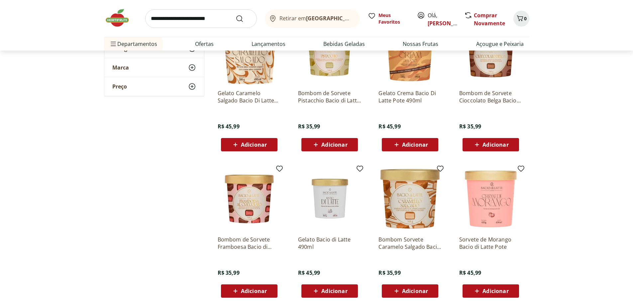
scroll to position [399, 0]
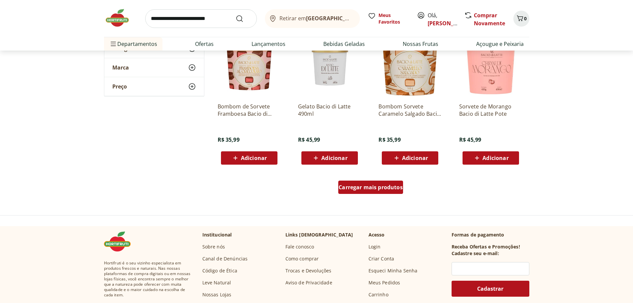
click at [377, 185] on span "Carregar mais produtos" at bounding box center [371, 187] width 64 height 5
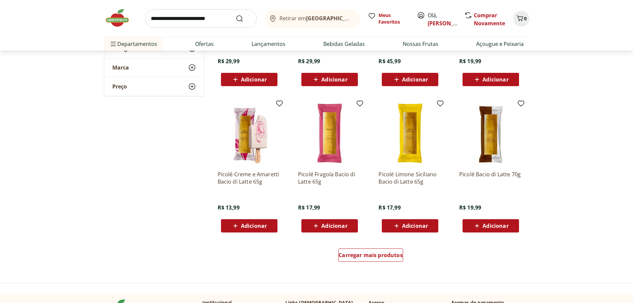
scroll to position [798, 0]
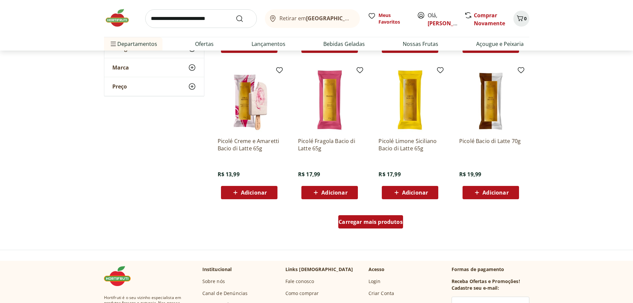
click at [385, 224] on span "Carregar mais produtos" at bounding box center [371, 221] width 64 height 5
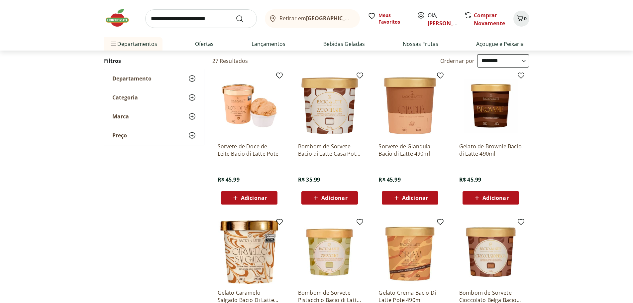
scroll to position [0, 0]
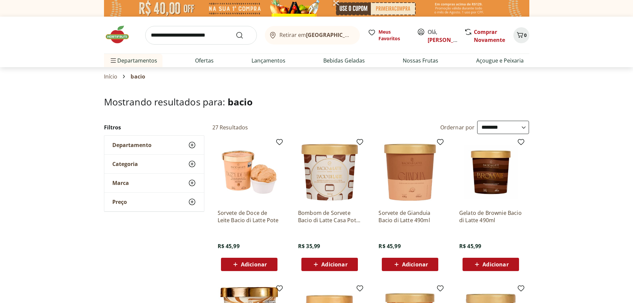
click at [123, 39] on img at bounding box center [120, 35] width 33 height 20
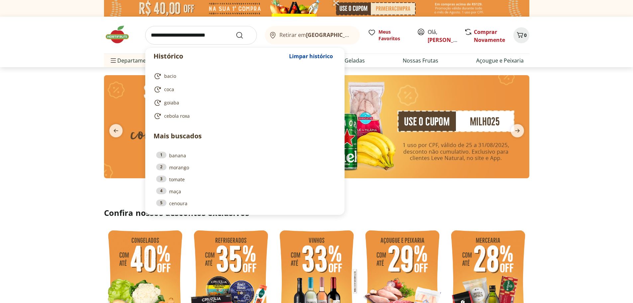
drag, startPoint x: 199, startPoint y: 38, endPoint x: 178, endPoint y: 31, distance: 21.8
click at [197, 38] on input "search" at bounding box center [201, 35] width 112 height 19
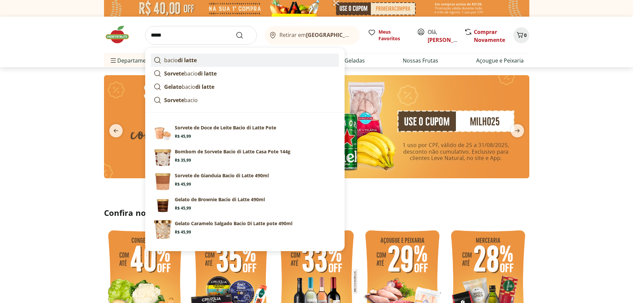
click at [199, 62] on link "bacio di latte" at bounding box center [245, 60] width 188 height 13
type input "**********"
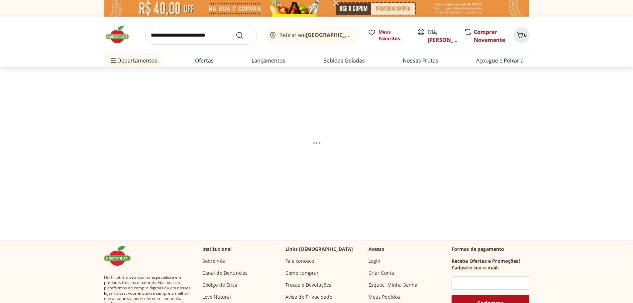
select select "**********"
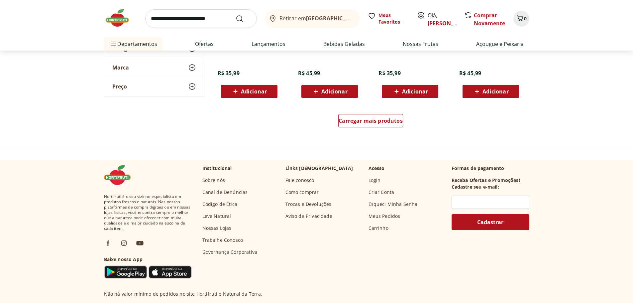
scroll to position [333, 0]
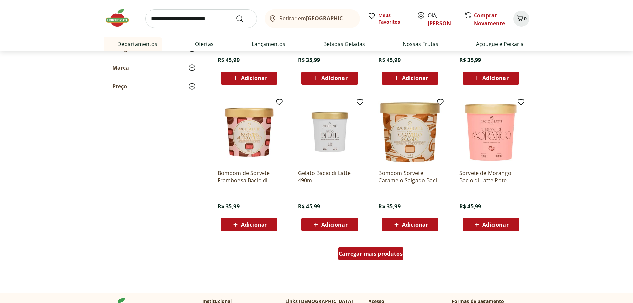
click at [379, 254] on span "Carregar mais produtos" at bounding box center [371, 253] width 64 height 5
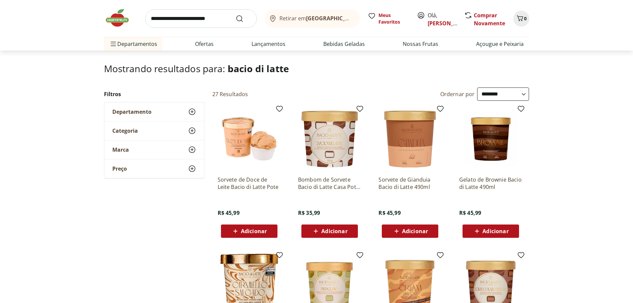
scroll to position [0, 0]
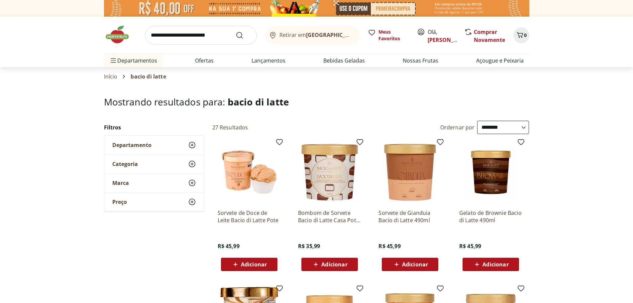
click at [116, 39] on img at bounding box center [120, 35] width 33 height 20
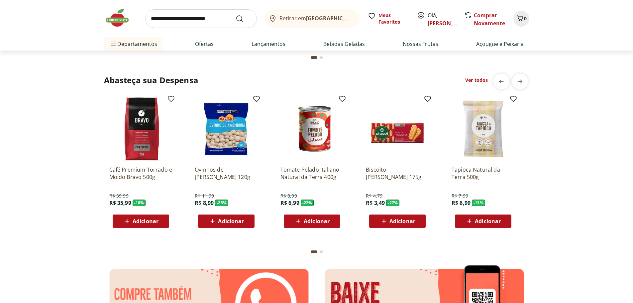
scroll to position [931, 0]
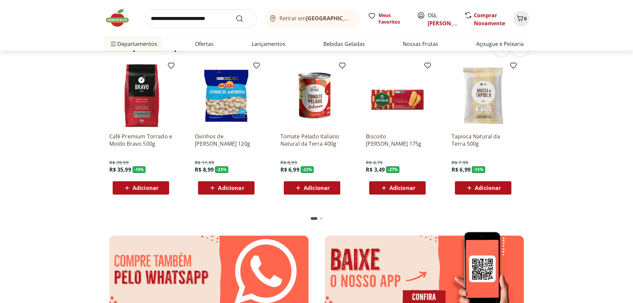
click at [546, 131] on div "Abasteça sua Despensa Ver todos Café Premium Torrado e Moído Bravo 500g R$ 39,9…" at bounding box center [316, 133] width 607 height 186
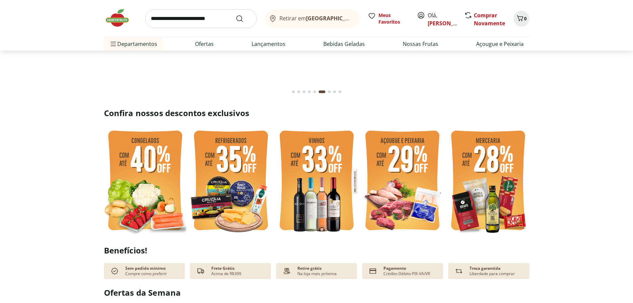
scroll to position [0, 0]
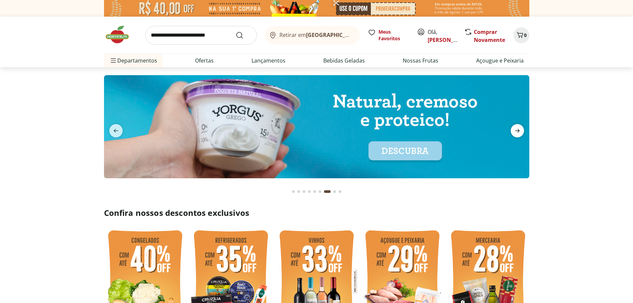
click at [520, 132] on icon "next" at bounding box center [518, 131] width 8 height 8
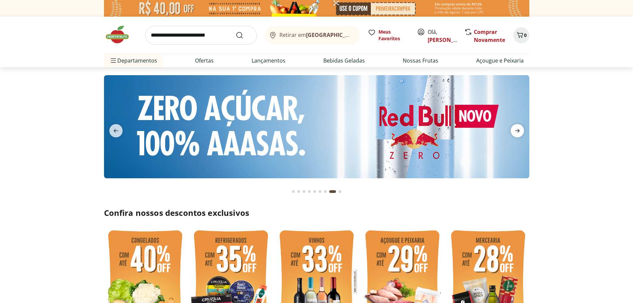
click at [520, 132] on icon "next" at bounding box center [518, 131] width 8 height 8
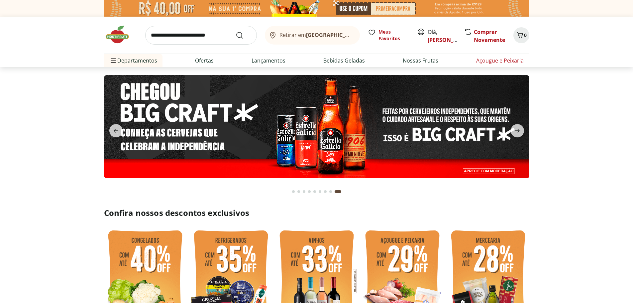
click at [484, 58] on link "Açougue e Peixaria" at bounding box center [501, 61] width 48 height 8
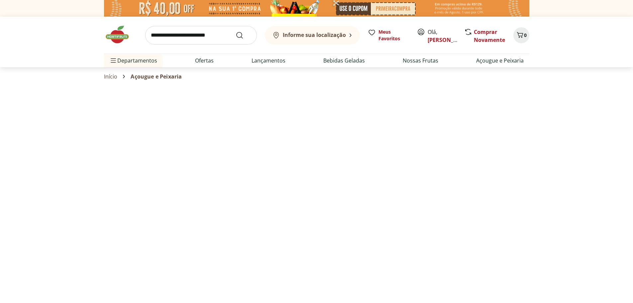
select select "**********"
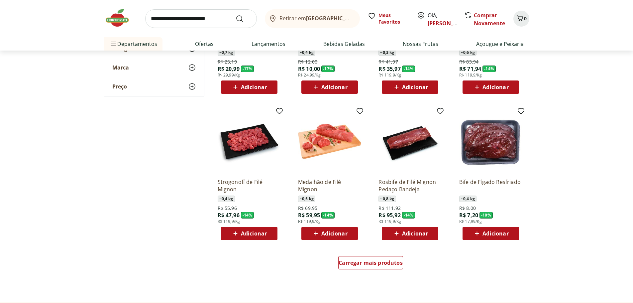
scroll to position [333, 0]
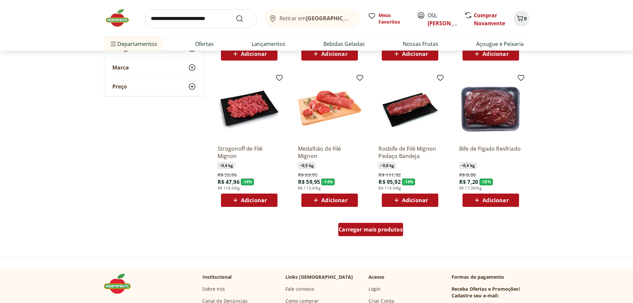
click at [366, 227] on span "Carregar mais produtos" at bounding box center [371, 229] width 64 height 5
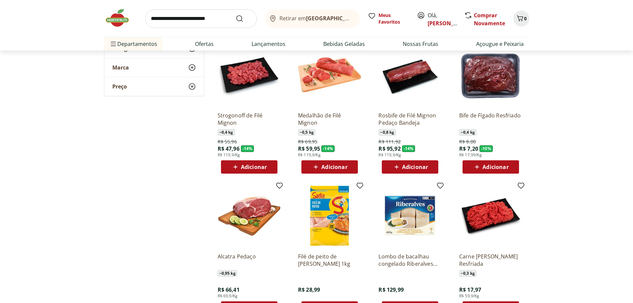
scroll to position [432, 0]
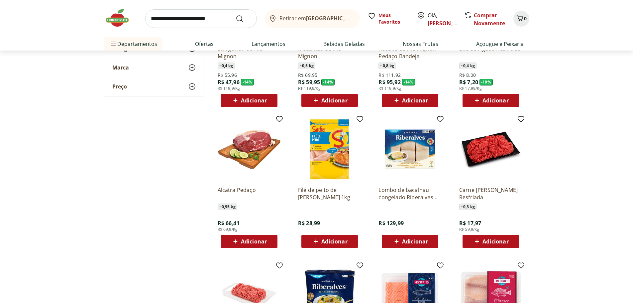
click at [482, 192] on p "Carne [PERSON_NAME] Resfriada" at bounding box center [491, 193] width 63 height 15
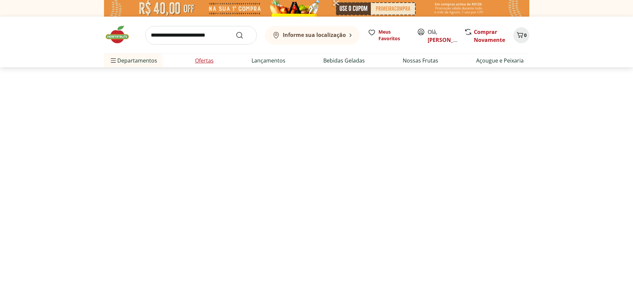
select select "**********"
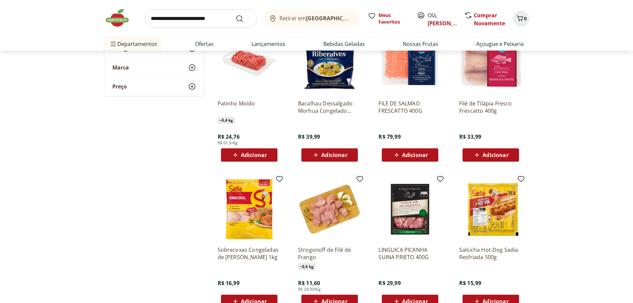
scroll to position [831, 0]
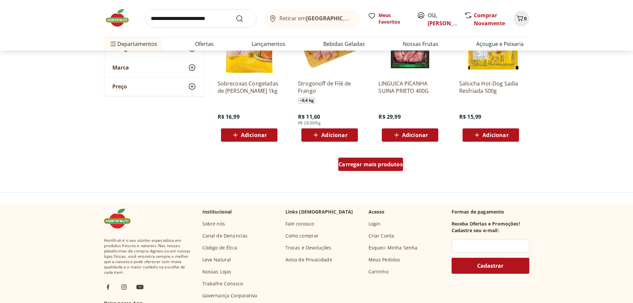
click at [386, 167] on span "Carregar mais produtos" at bounding box center [371, 164] width 64 height 5
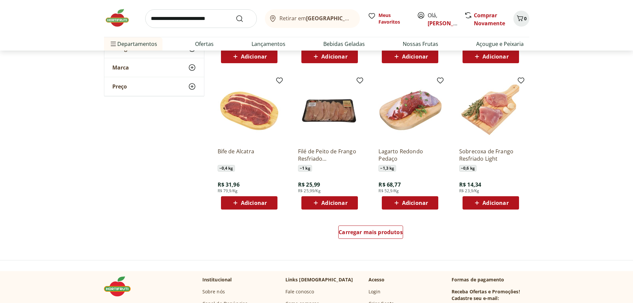
scroll to position [1230, 0]
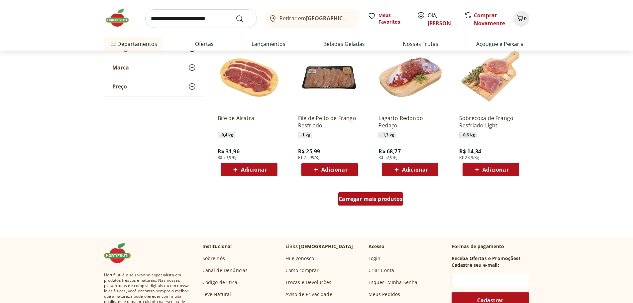
click at [376, 197] on span "Carregar mais produtos" at bounding box center [371, 198] width 64 height 5
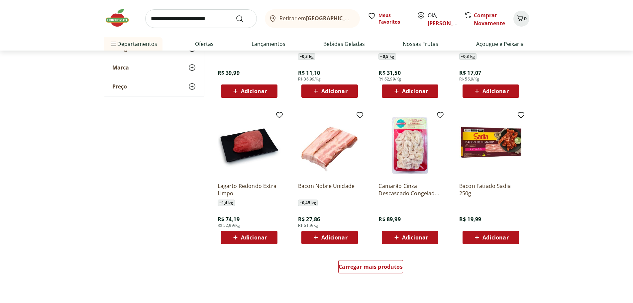
scroll to position [1663, 0]
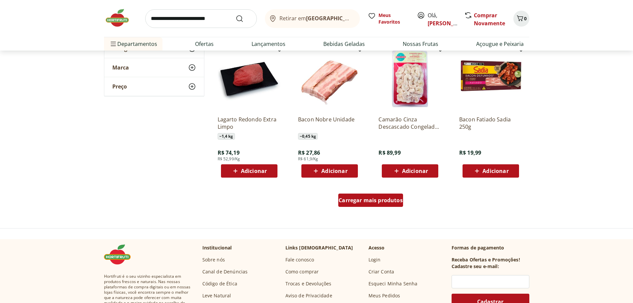
click at [386, 195] on div "Carregar mais produtos" at bounding box center [371, 200] width 65 height 13
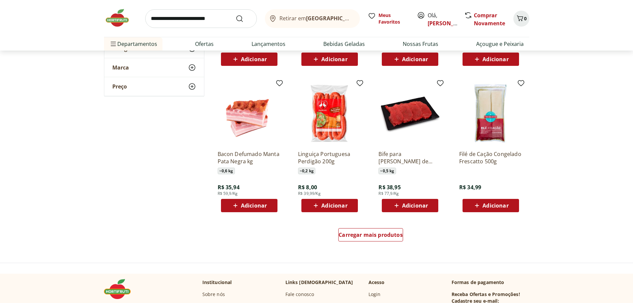
scroll to position [2095, 0]
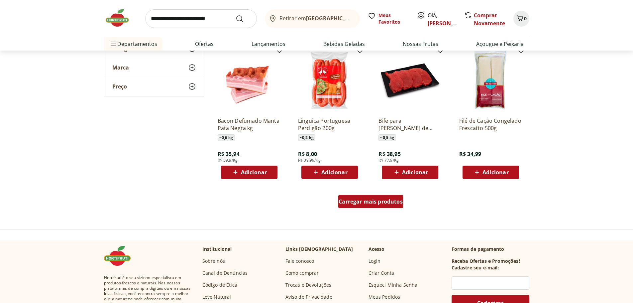
click at [365, 197] on div "Carregar mais produtos" at bounding box center [371, 201] width 65 height 13
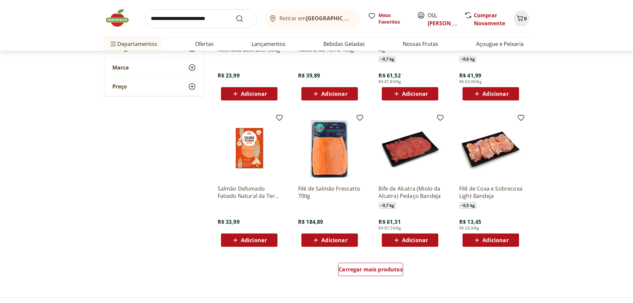
scroll to position [2527, 0]
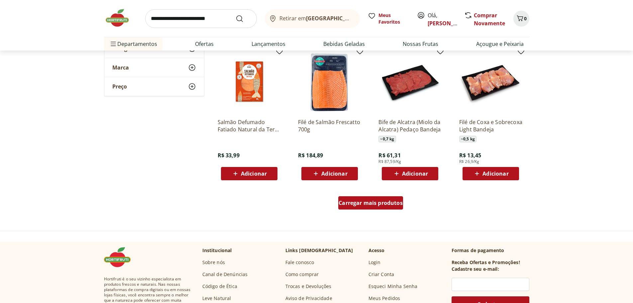
click at [402, 201] on span "Carregar mais produtos" at bounding box center [371, 202] width 64 height 5
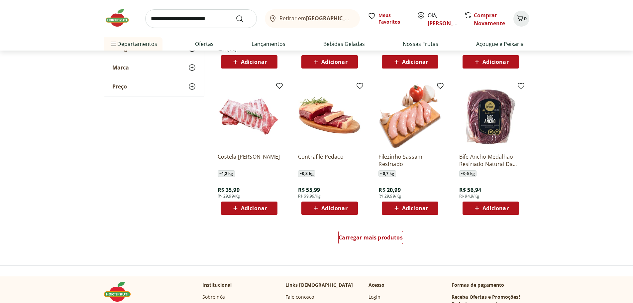
scroll to position [2960, 0]
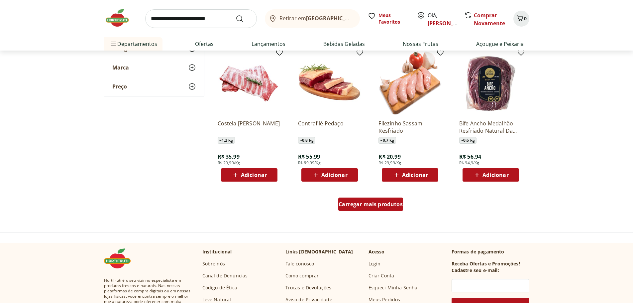
click at [380, 206] on span "Carregar mais produtos" at bounding box center [371, 204] width 64 height 5
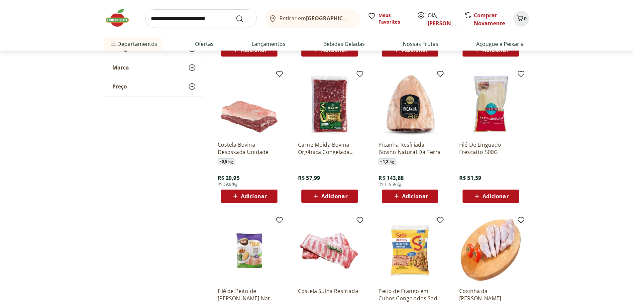
scroll to position [3325, 0]
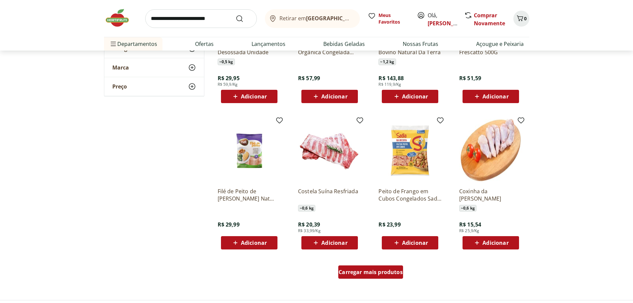
click at [361, 269] on span "Carregar mais produtos" at bounding box center [371, 271] width 64 height 5
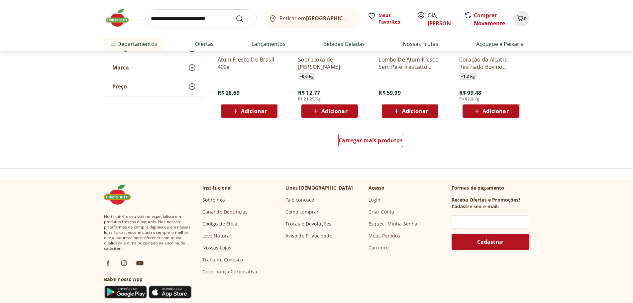
scroll to position [3924, 0]
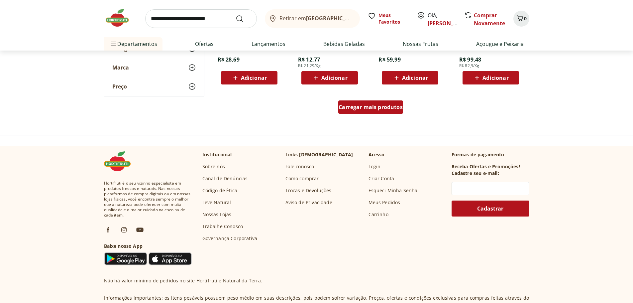
click at [361, 109] on span "Carregar mais produtos" at bounding box center [371, 106] width 64 height 5
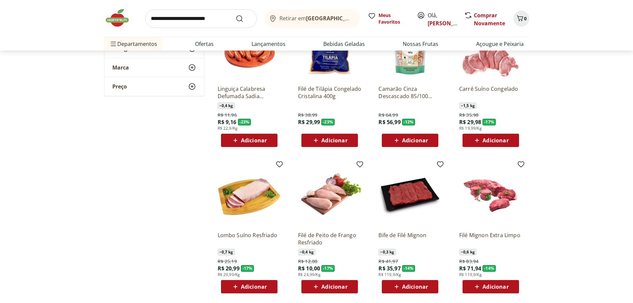
scroll to position [0, 0]
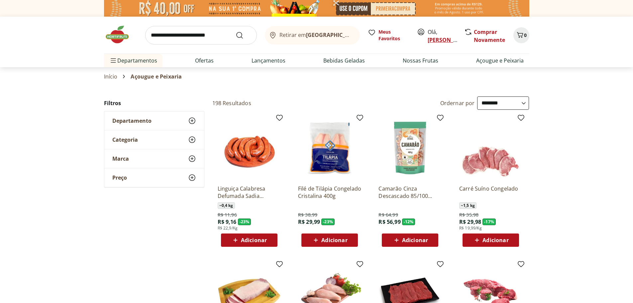
click at [437, 39] on link "[PERSON_NAME]" at bounding box center [449, 39] width 43 height 7
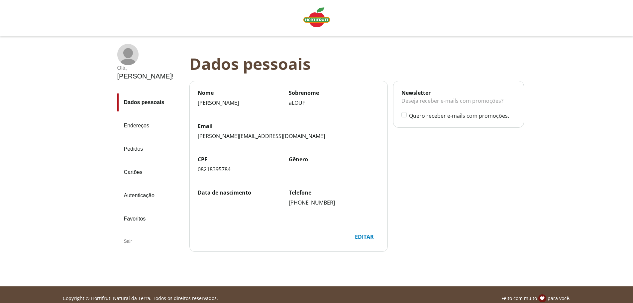
click at [127, 233] on div "Sair" at bounding box center [150, 241] width 67 height 16
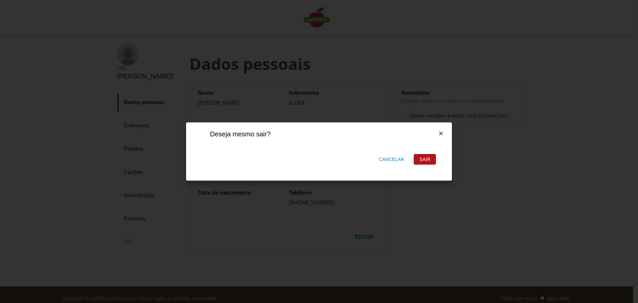
click at [415, 161] on div "Sair" at bounding box center [425, 159] width 22 height 10
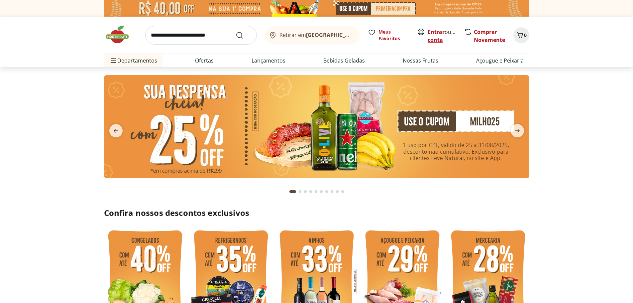
click at [442, 40] on link "Criar conta" at bounding box center [446, 35] width 37 height 15
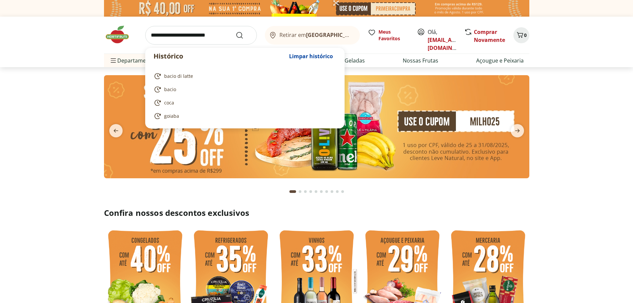
click at [182, 29] on input "search" at bounding box center [201, 35] width 112 height 19
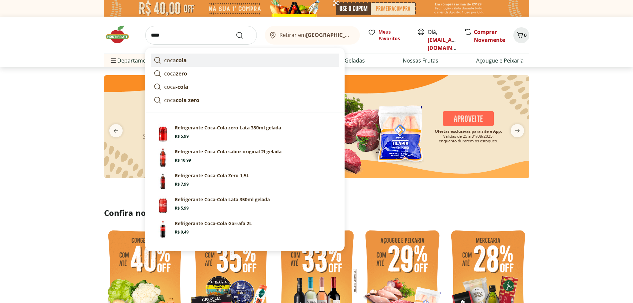
click at [185, 61] on strong "cola" at bounding box center [181, 60] width 11 height 7
type input "*********"
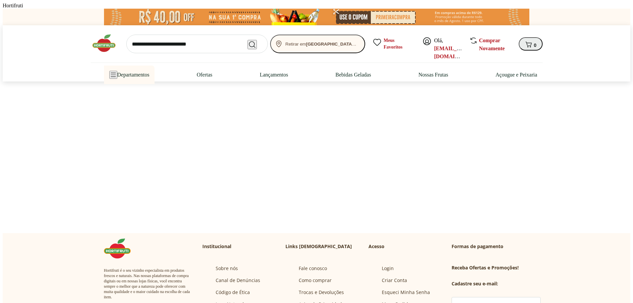
select select "**********"
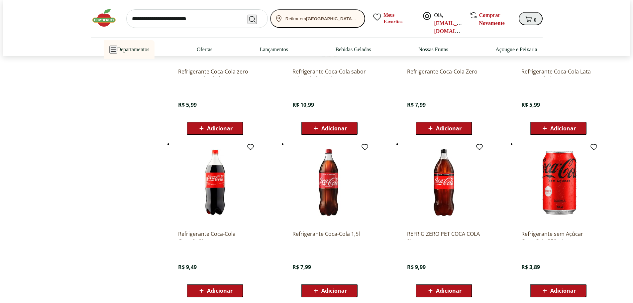
scroll to position [200, 0]
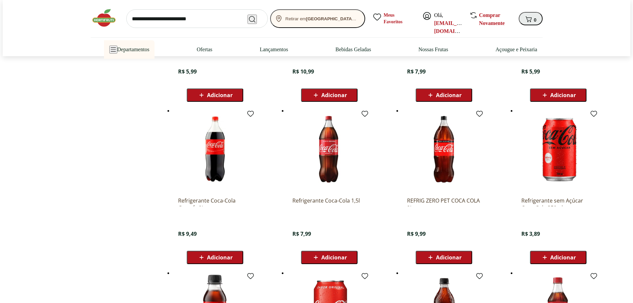
click at [551, 254] on span "Adicionar" at bounding box center [564, 257] width 26 height 7
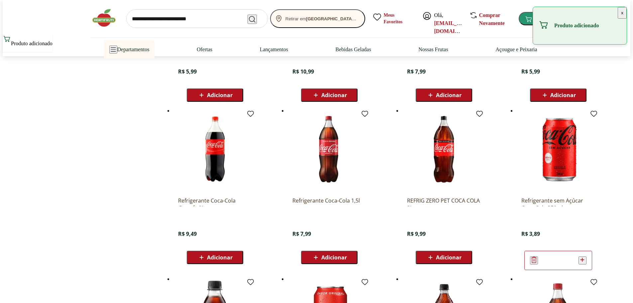
click at [579, 256] on icon at bounding box center [583, 260] width 8 height 8
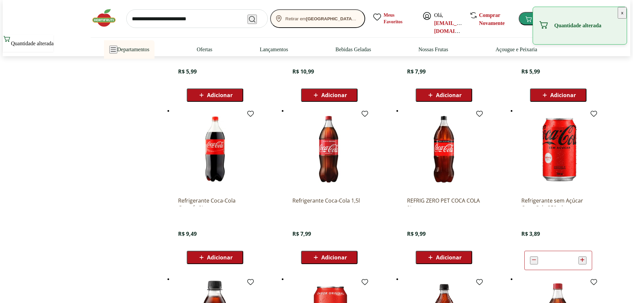
click at [579, 256] on icon at bounding box center [583, 260] width 8 height 8
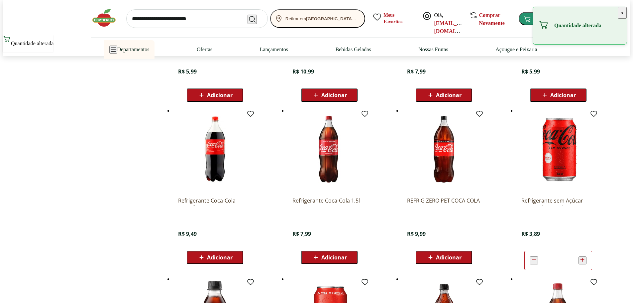
click at [579, 256] on icon at bounding box center [583, 260] width 8 height 8
type input "**"
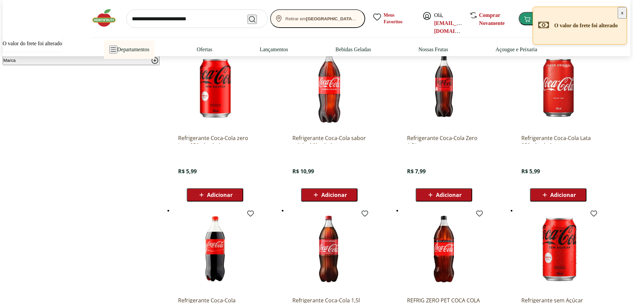
scroll to position [0, 0]
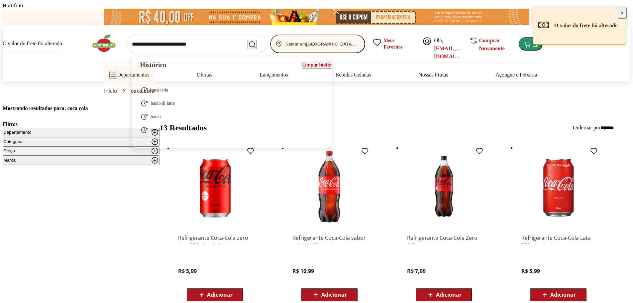
click at [190, 40] on input "search" at bounding box center [197, 44] width 142 height 19
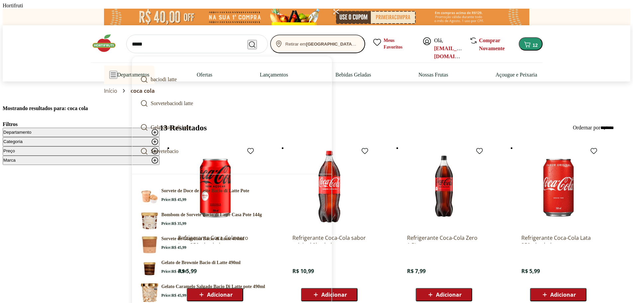
click at [177, 76] on strong "di latte" at bounding box center [169, 79] width 15 height 6
type input "**********"
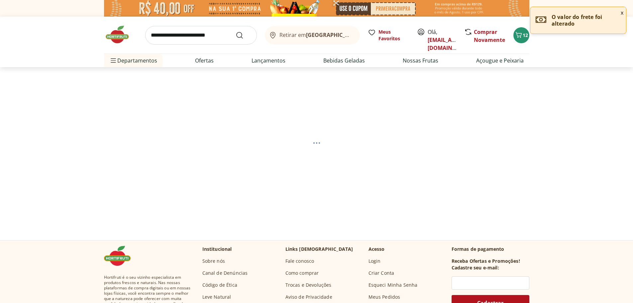
select select "**********"
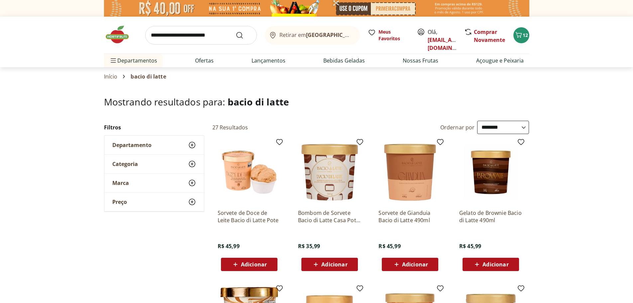
scroll to position [33, 0]
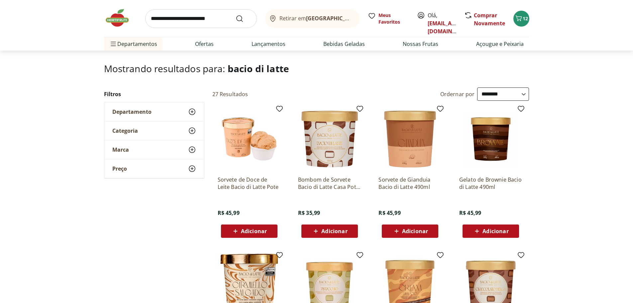
click at [408, 229] on span "Adicionar" at bounding box center [415, 230] width 26 height 5
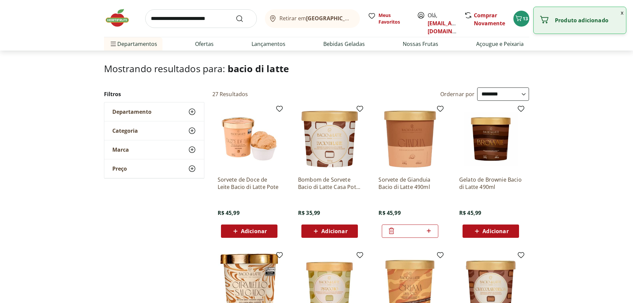
click at [492, 231] on span "Adicionar" at bounding box center [496, 230] width 26 height 5
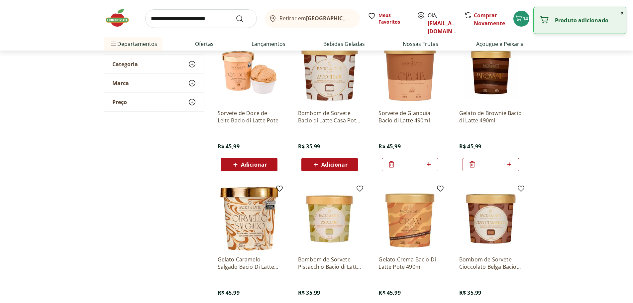
scroll to position [166, 0]
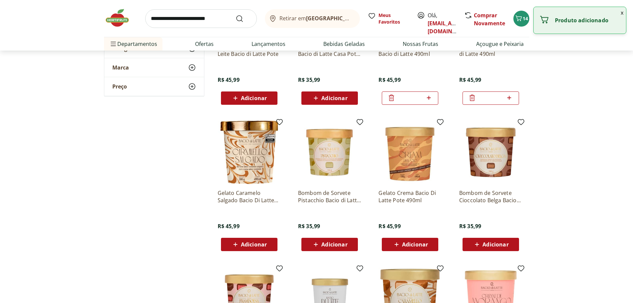
click at [264, 242] on span "Adicionar" at bounding box center [254, 244] width 26 height 5
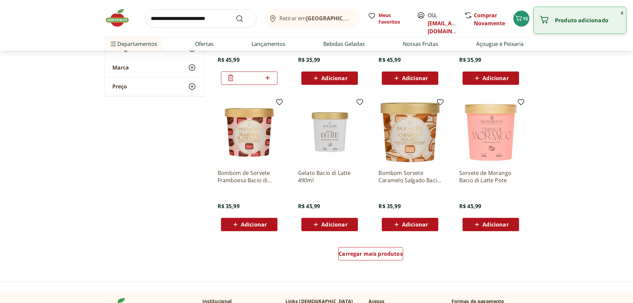
scroll to position [366, 0]
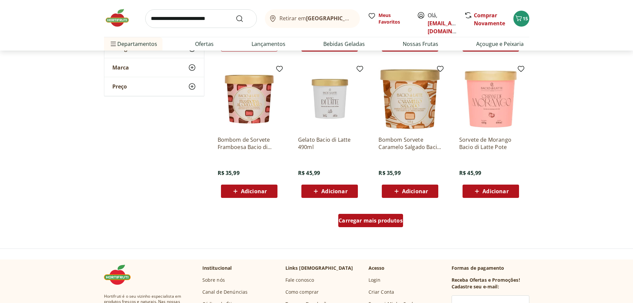
click at [364, 220] on span "Carregar mais produtos" at bounding box center [371, 220] width 64 height 5
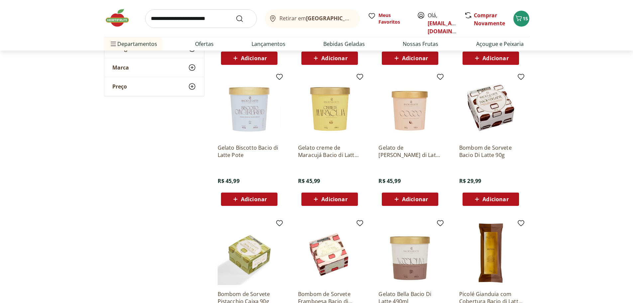
scroll to position [565, 0]
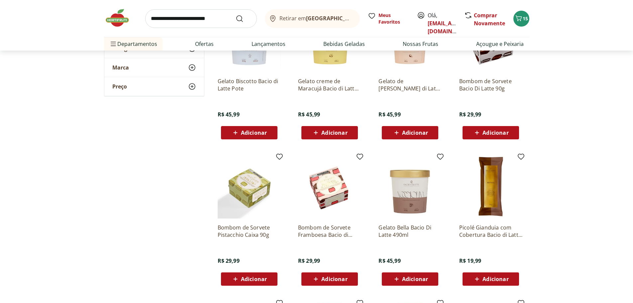
click at [411, 276] on span "Adicionar" at bounding box center [415, 278] width 26 height 5
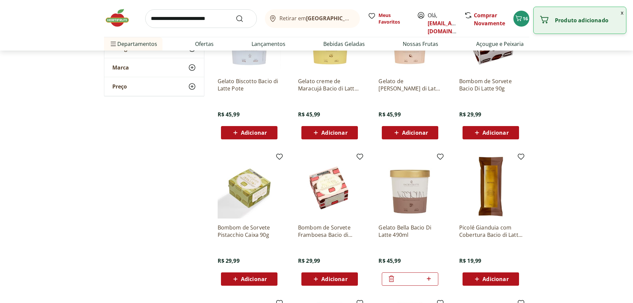
scroll to position [632, 0]
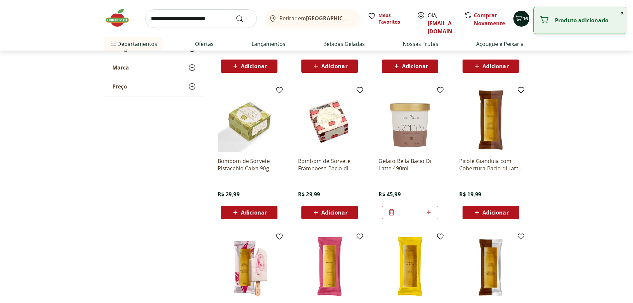
click at [524, 20] on span "16" at bounding box center [525, 18] width 5 height 6
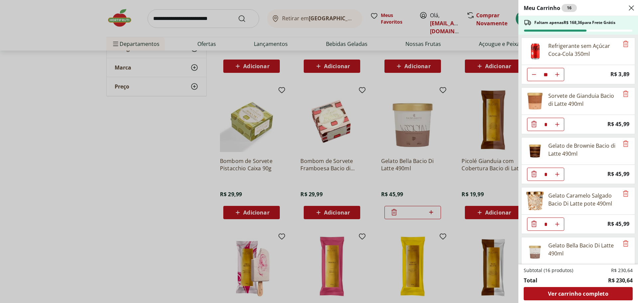
click at [36, 162] on div "Meu Carrinho 16 Faltam apenas R$ 168,36 para Frete Grátis Refrigerante sem Açúc…" at bounding box center [319, 151] width 638 height 303
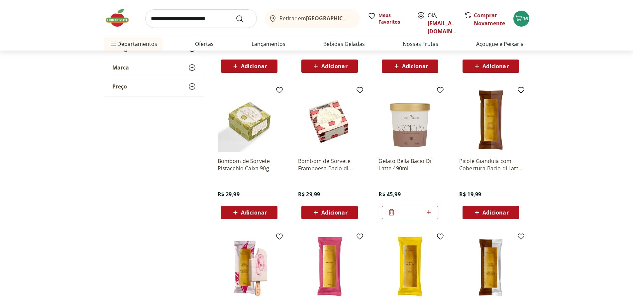
click at [119, 21] on img at bounding box center [120, 18] width 33 height 20
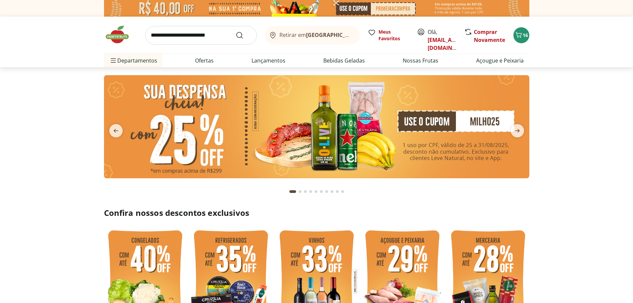
click at [211, 40] on input "search" at bounding box center [201, 35] width 112 height 19
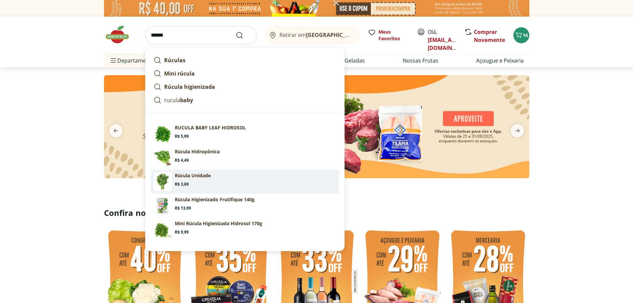
click at [197, 175] on p "Rúcula Unidade" at bounding box center [193, 175] width 36 height 7
type input "**********"
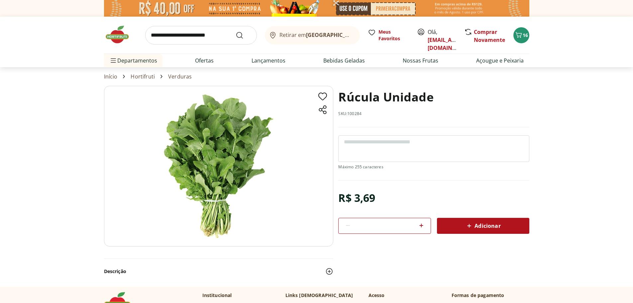
click at [470, 228] on icon at bounding box center [470, 226] width 8 height 8
click at [114, 34] on img at bounding box center [120, 35] width 33 height 20
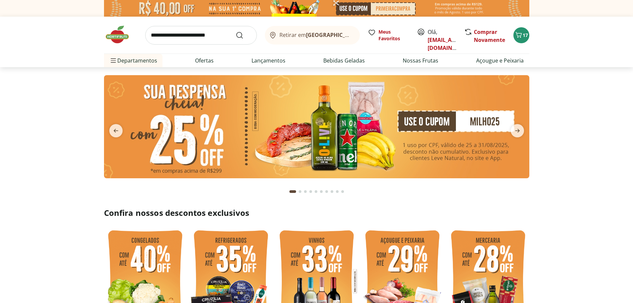
click at [203, 38] on input "search" at bounding box center [201, 35] width 112 height 19
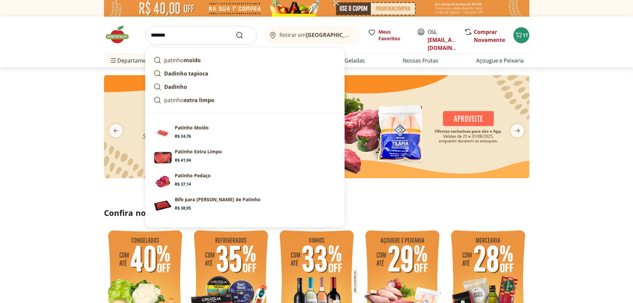
type input "*******"
click at [240, 36] on icon "Submit Search" at bounding box center [240, 35] width 8 height 8
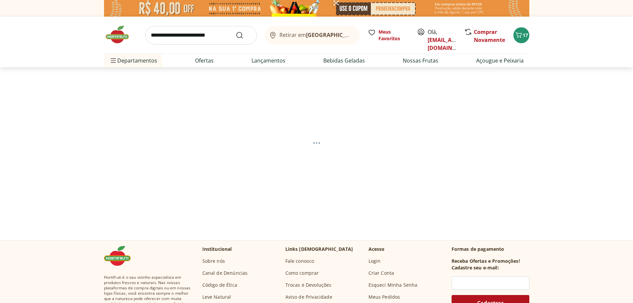
select select "**********"
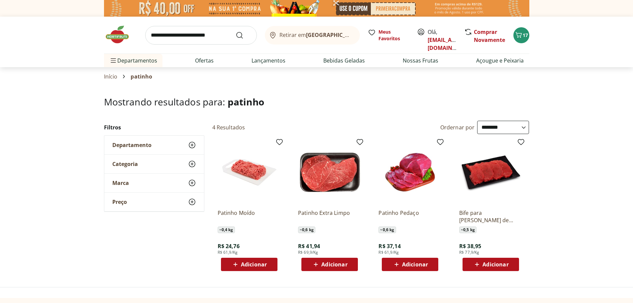
scroll to position [33, 0]
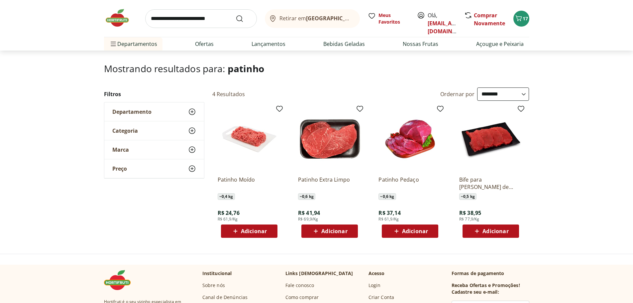
click at [250, 233] on span "Adicionar" at bounding box center [254, 230] width 26 height 5
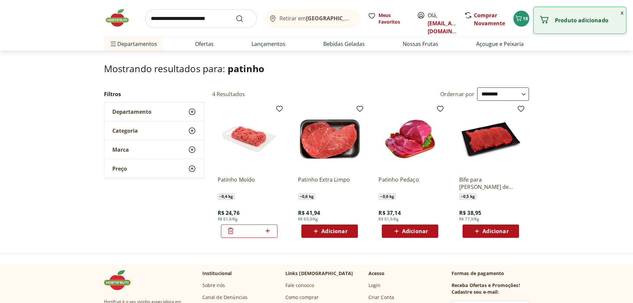
click at [266, 232] on icon at bounding box center [268, 231] width 8 height 8
click at [267, 231] on icon at bounding box center [268, 231] width 4 height 4
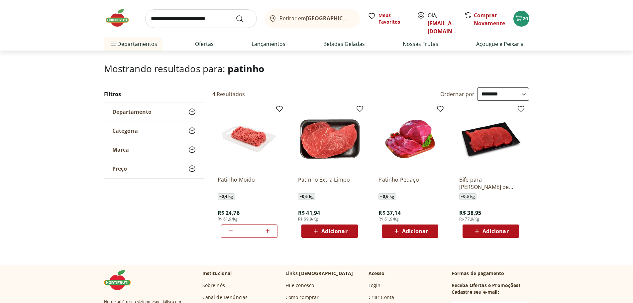
click at [267, 231] on icon at bounding box center [268, 231] width 4 height 4
type input "*"
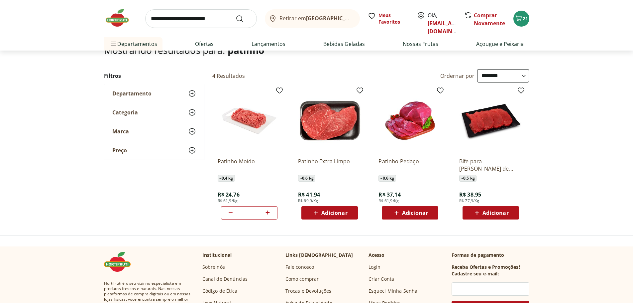
scroll to position [0, 0]
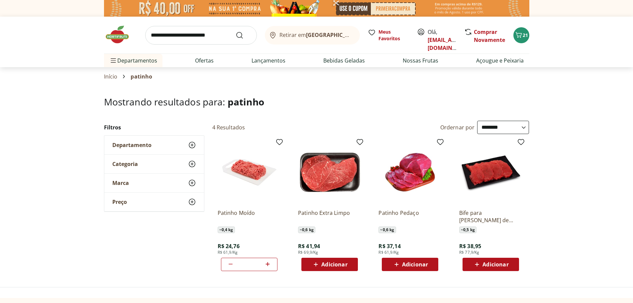
click at [113, 34] on img at bounding box center [120, 35] width 33 height 20
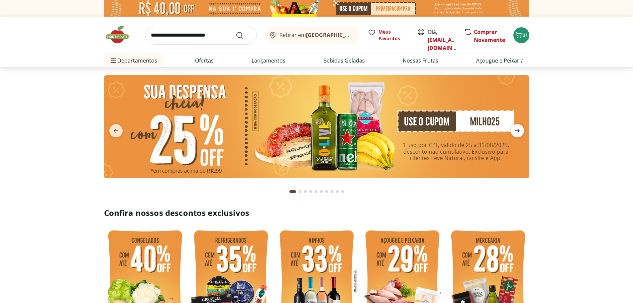
click at [520, 132] on icon "next" at bounding box center [518, 131] width 8 height 8
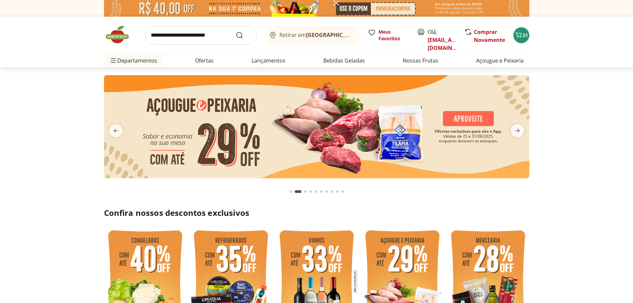
click at [208, 124] on img at bounding box center [317, 126] width 426 height 103
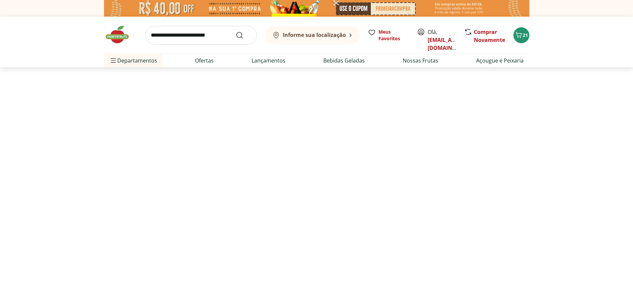
select select "**********"
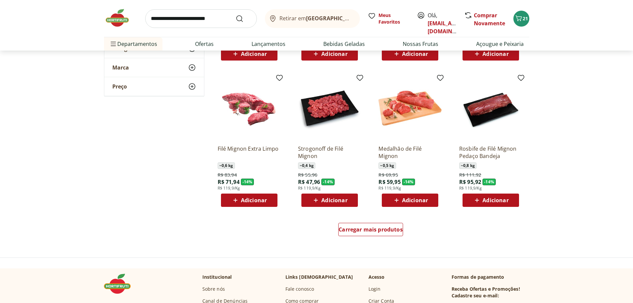
scroll to position [366, 0]
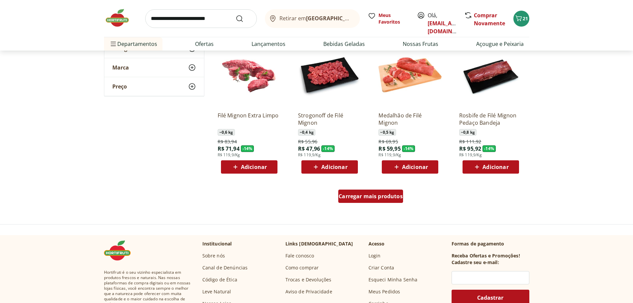
click at [395, 197] on span "Carregar mais produtos" at bounding box center [371, 196] width 64 height 5
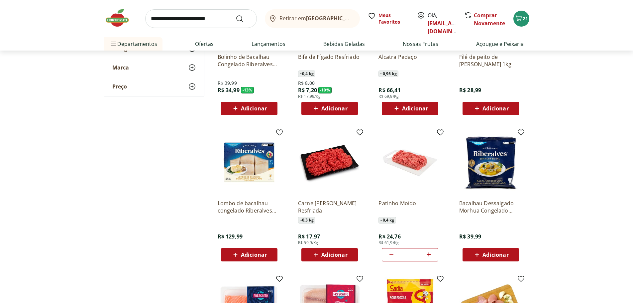
scroll to position [665, 0]
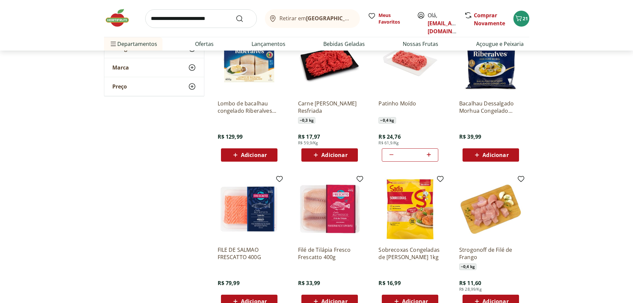
click at [429, 155] on icon at bounding box center [429, 155] width 4 height 4
type input "*"
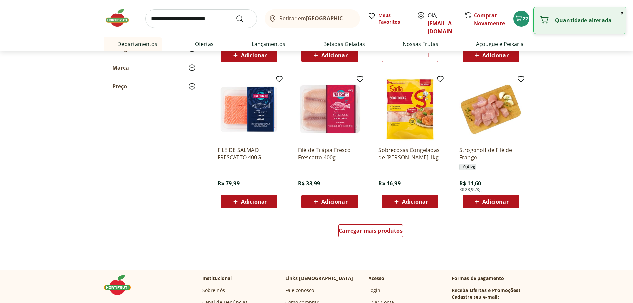
scroll to position [798, 0]
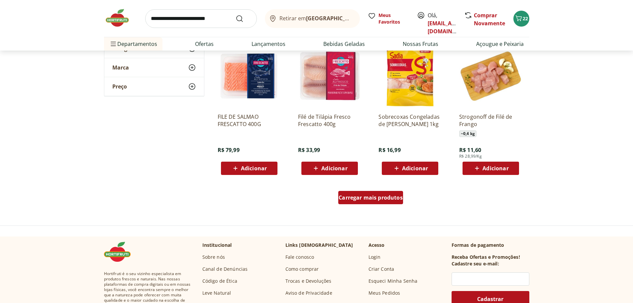
click at [392, 197] on span "Carregar mais produtos" at bounding box center [371, 197] width 64 height 5
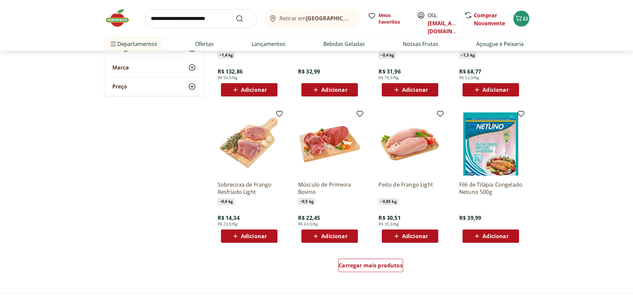
scroll to position [1330, 0]
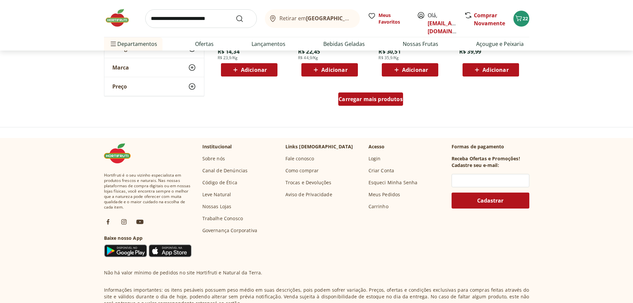
click at [385, 103] on div "Carregar mais produtos" at bounding box center [371, 98] width 65 height 13
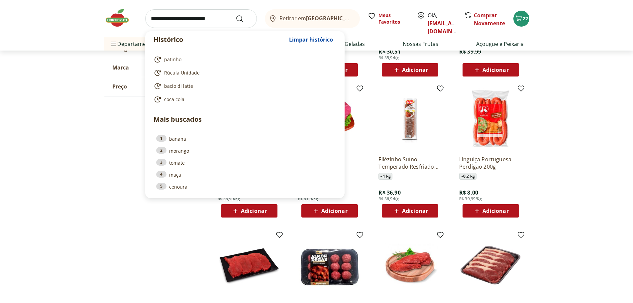
click at [214, 17] on input "search" at bounding box center [201, 18] width 112 height 19
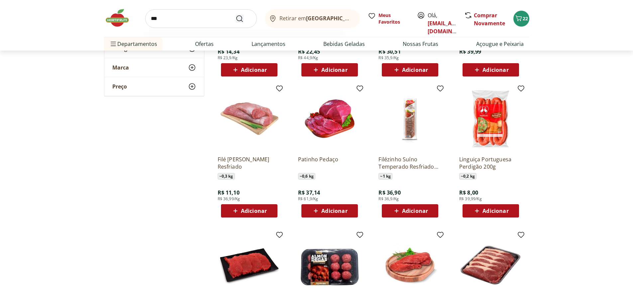
type input "***"
click at [240, 20] on use "Submit Search" at bounding box center [240, 19] width 8 height 8
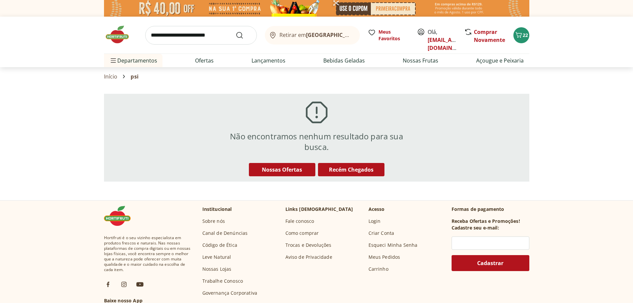
click at [184, 36] on input "search" at bounding box center [201, 35] width 112 height 19
type input "***"
click at [237, 37] on icon "Submit Search" at bounding box center [240, 35] width 8 height 8
click at [204, 35] on input "search" at bounding box center [201, 35] width 112 height 19
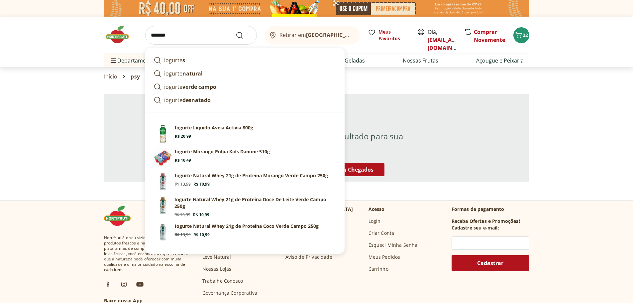
type input "*******"
click at [236, 31] on button "Submit Search" at bounding box center [244, 35] width 16 height 8
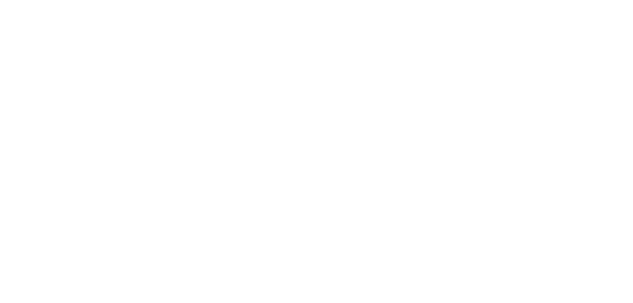
select select "**********"
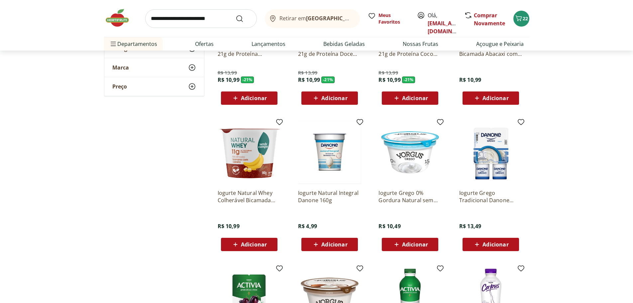
scroll to position [200, 0]
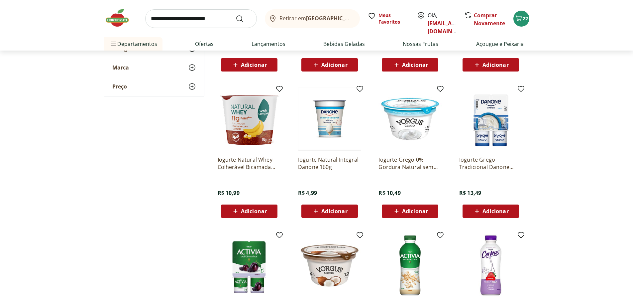
click at [401, 210] on icon at bounding box center [397, 211] width 8 height 8
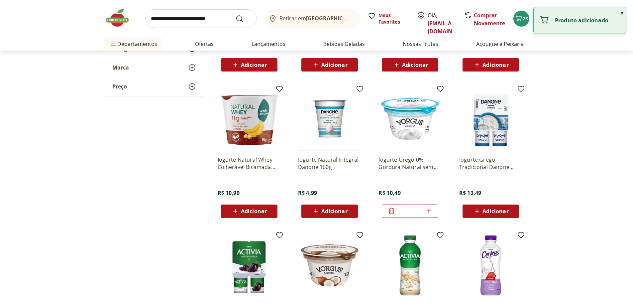
click at [427, 212] on icon at bounding box center [429, 211] width 8 height 8
click at [430, 211] on icon at bounding box center [429, 211] width 8 height 8
type input "*"
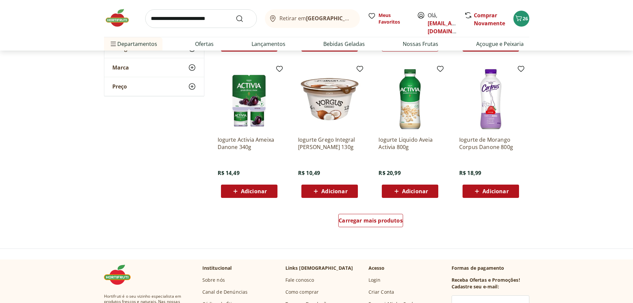
scroll to position [399, 0]
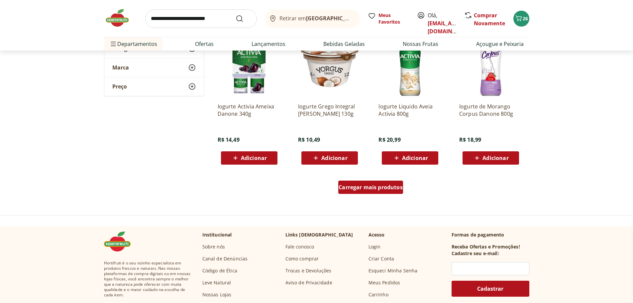
click at [385, 192] on div "Carregar mais produtos" at bounding box center [371, 187] width 65 height 13
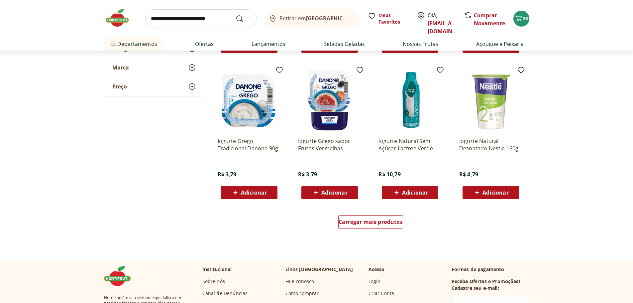
scroll to position [865, 0]
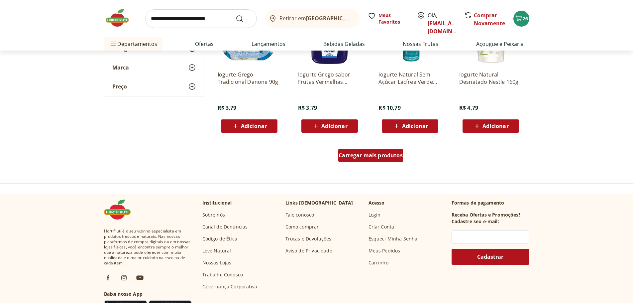
click at [373, 156] on span "Carregar mais produtos" at bounding box center [371, 155] width 64 height 5
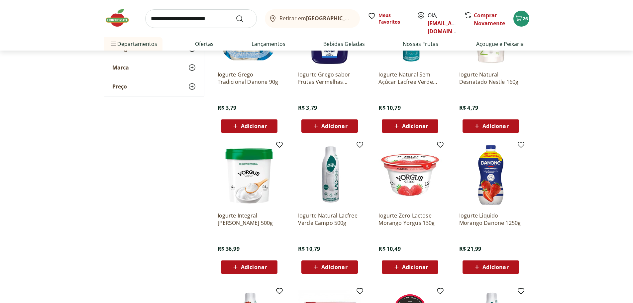
scroll to position [898, 0]
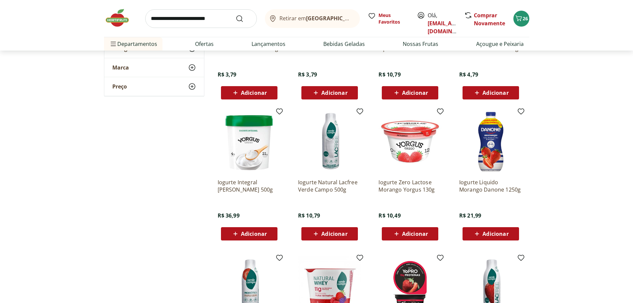
click at [396, 233] on icon at bounding box center [397, 234] width 8 height 8
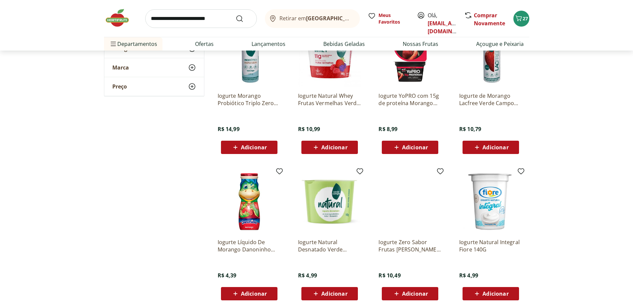
scroll to position [1164, 0]
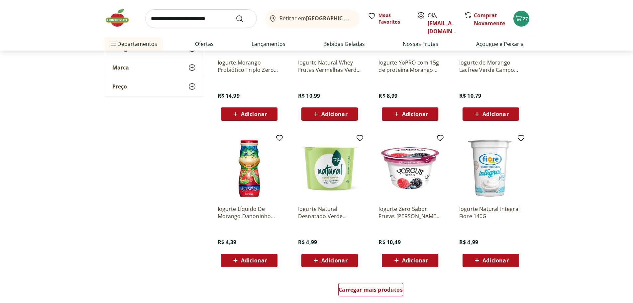
click at [395, 261] on icon at bounding box center [397, 260] width 8 height 8
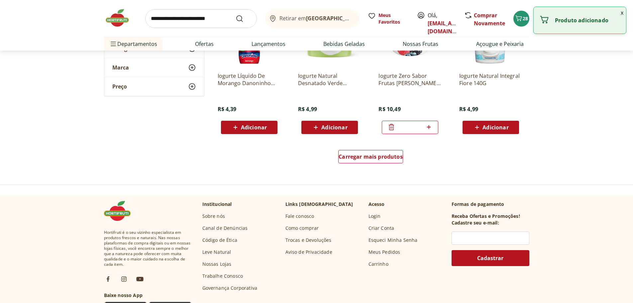
scroll to position [1330, 0]
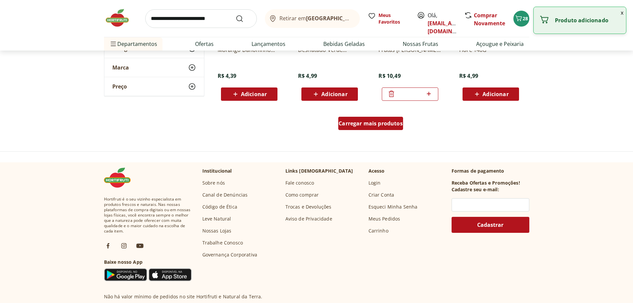
click at [383, 123] on span "Carregar mais produtos" at bounding box center [371, 123] width 64 height 5
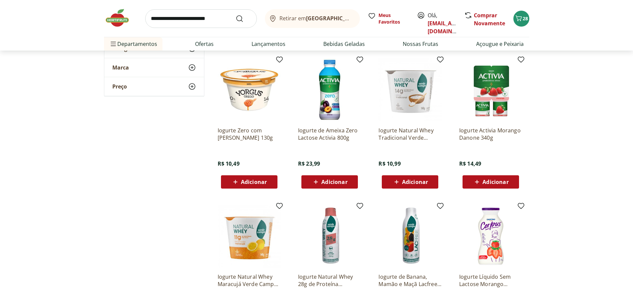
scroll to position [1663, 0]
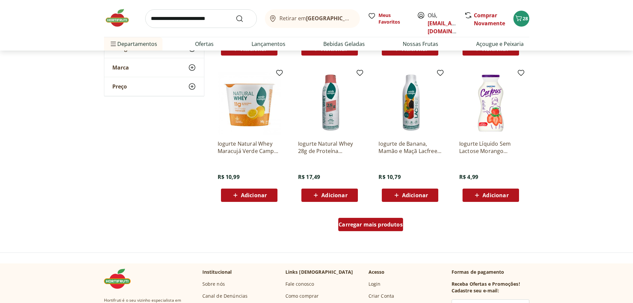
click at [372, 223] on span "Carregar mais produtos" at bounding box center [371, 224] width 64 height 5
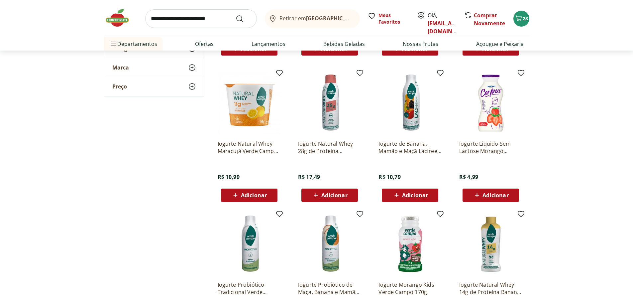
scroll to position [1729, 0]
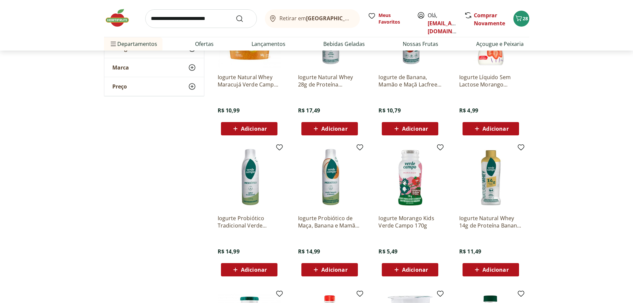
click at [316, 269] on icon at bounding box center [316, 270] width 8 height 8
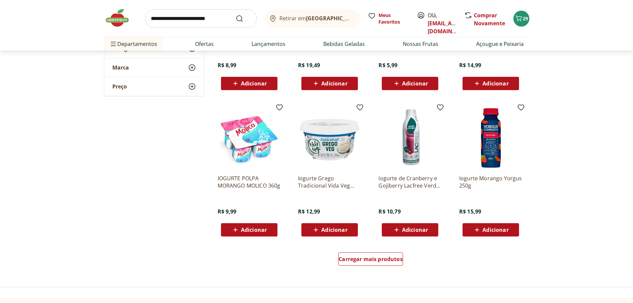
scroll to position [2095, 0]
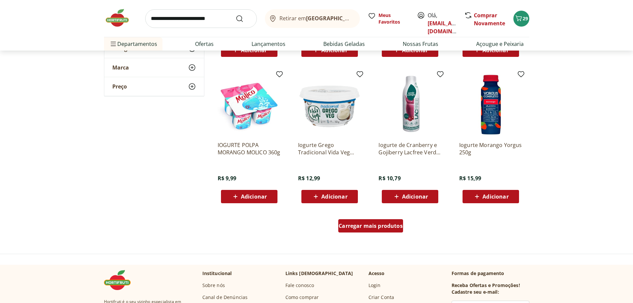
click at [370, 226] on span "Carregar mais produtos" at bounding box center [371, 225] width 64 height 5
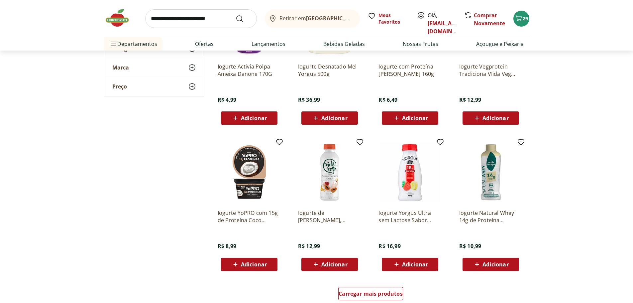
scroll to position [2527, 0]
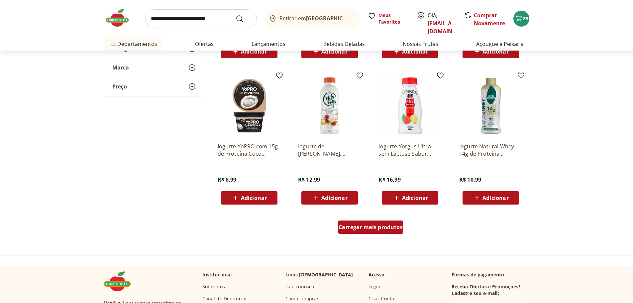
click at [384, 224] on span "Carregar mais produtos" at bounding box center [371, 226] width 64 height 5
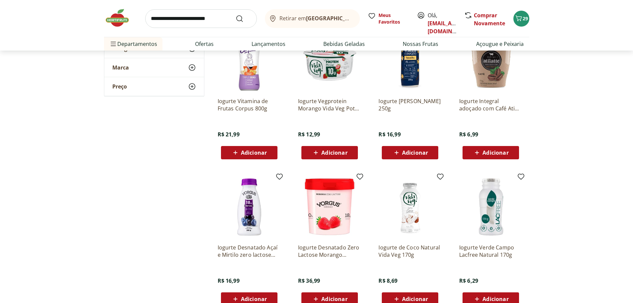
scroll to position [2993, 0]
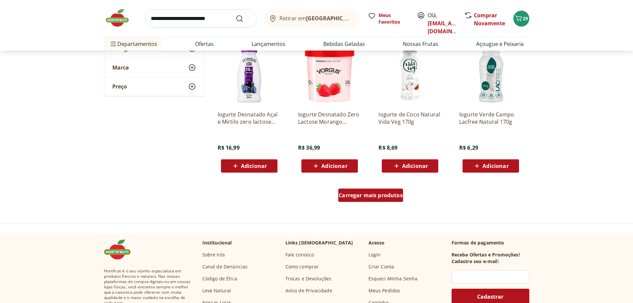
click at [400, 196] on span "Carregar mais produtos" at bounding box center [371, 195] width 64 height 5
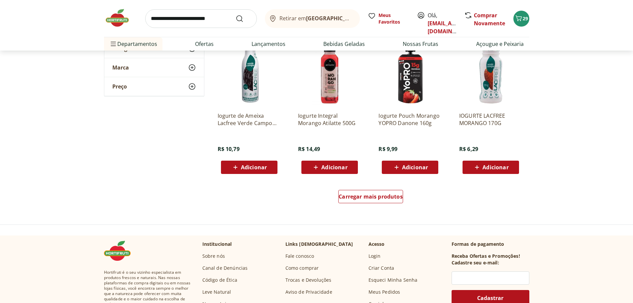
scroll to position [3458, 0]
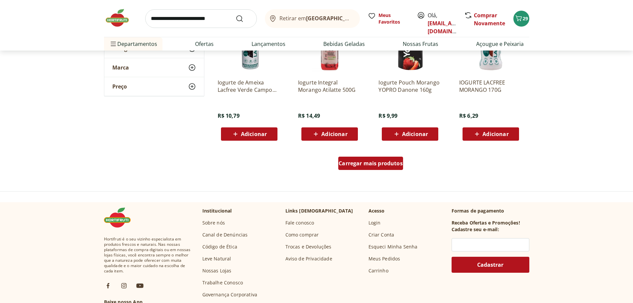
click at [374, 164] on span "Carregar mais produtos" at bounding box center [371, 163] width 64 height 5
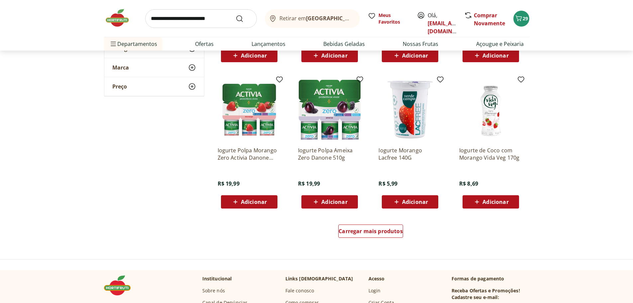
scroll to position [3891, 0]
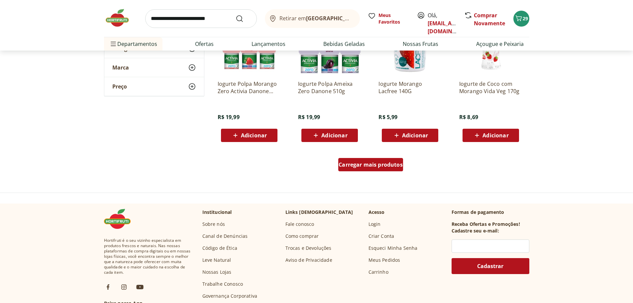
click at [371, 167] on span "Carregar mais produtos" at bounding box center [371, 164] width 64 height 5
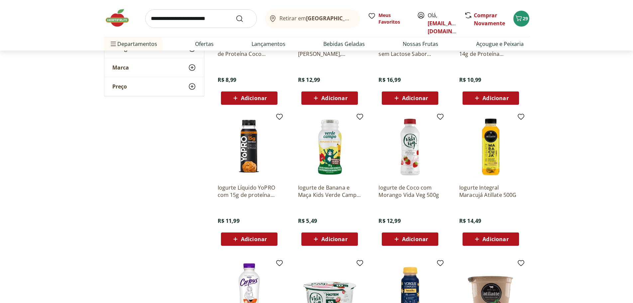
scroll to position [2427, 0]
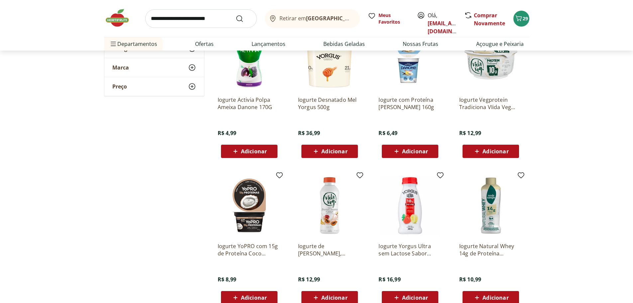
click at [179, 19] on input "search" at bounding box center [201, 18] width 112 height 19
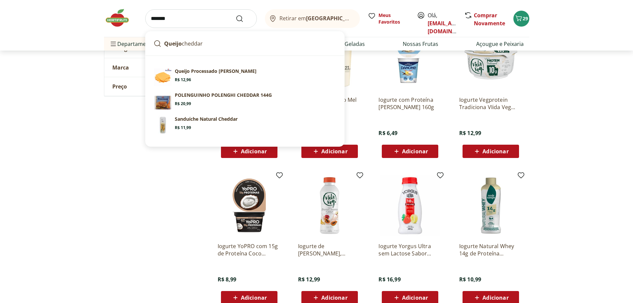
type input "*******"
click at [236, 15] on button "Submit Search" at bounding box center [244, 19] width 16 height 8
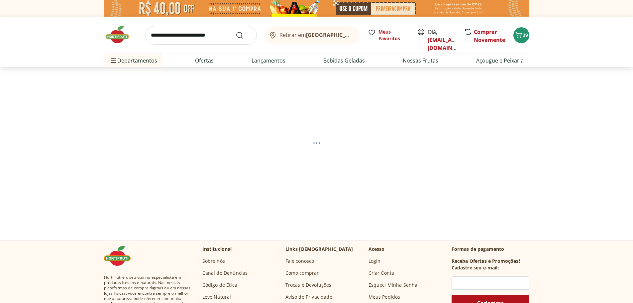
select select "**********"
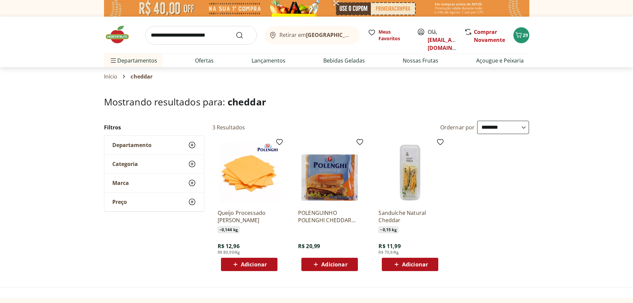
click at [315, 265] on icon at bounding box center [316, 264] width 8 height 8
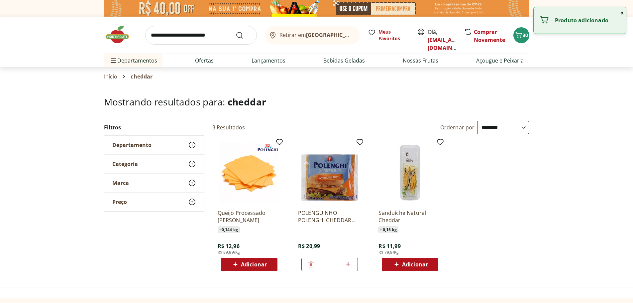
click at [349, 264] on icon at bounding box center [348, 264] width 4 height 4
type input "*"
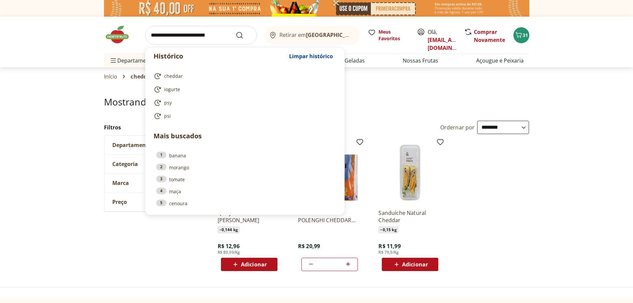
click at [178, 39] on input "search" at bounding box center [201, 35] width 112 height 19
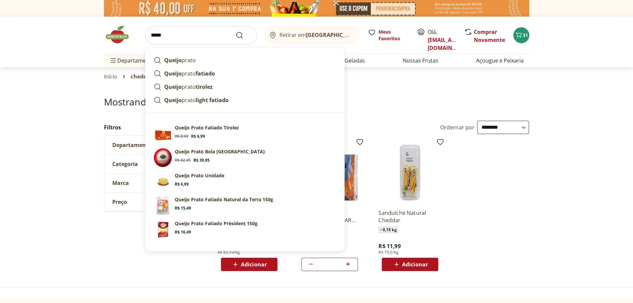
type input "*****"
click at [236, 31] on button "Submit Search" at bounding box center [244, 35] width 16 height 8
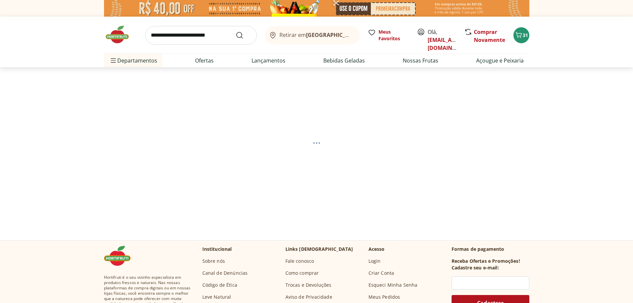
select select "**********"
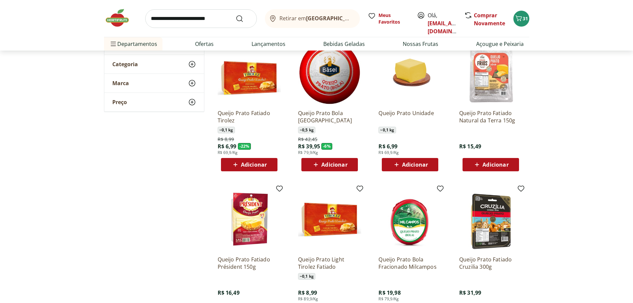
scroll to position [133, 0]
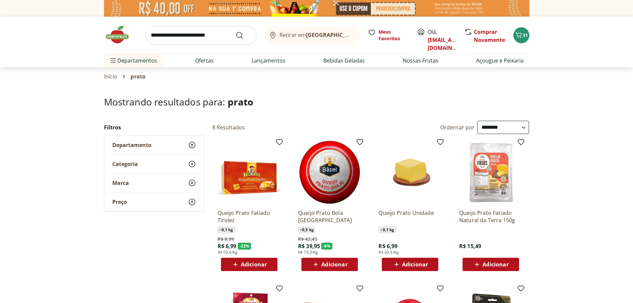
select select "**********"
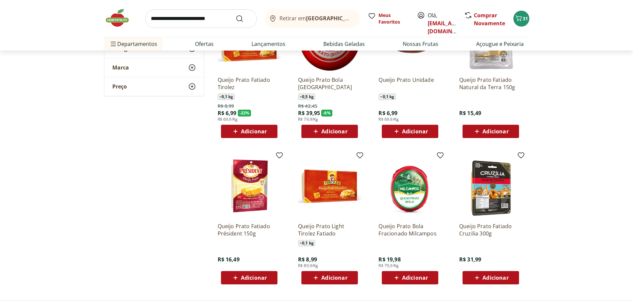
scroll to position [33, 0]
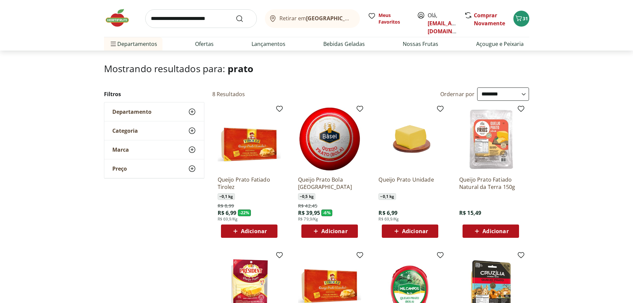
click at [243, 234] on span "Adicionar" at bounding box center [254, 230] width 26 height 5
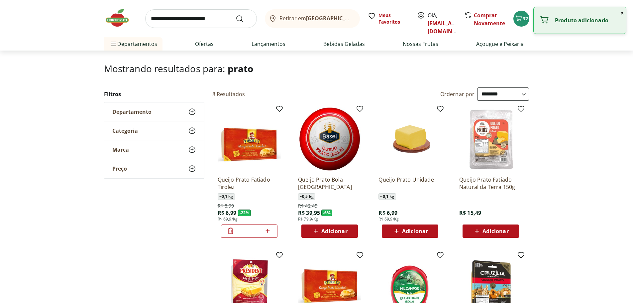
click at [268, 232] on icon at bounding box center [268, 231] width 4 height 4
type input "*"
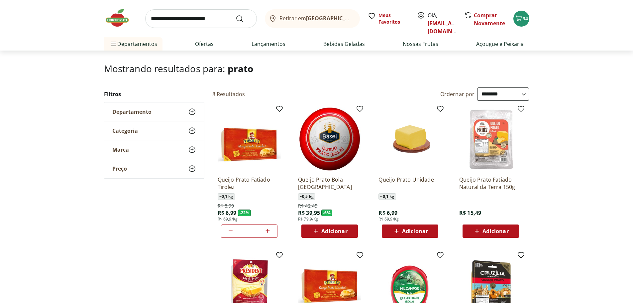
click at [116, 21] on img at bounding box center [120, 18] width 33 height 20
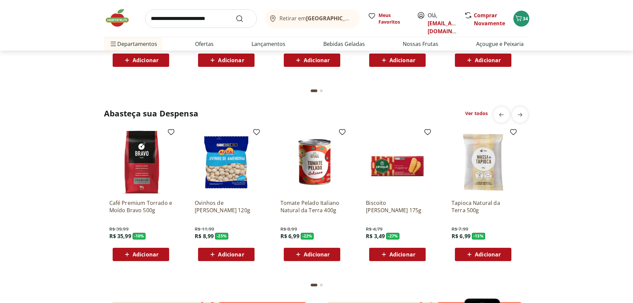
scroll to position [898, 0]
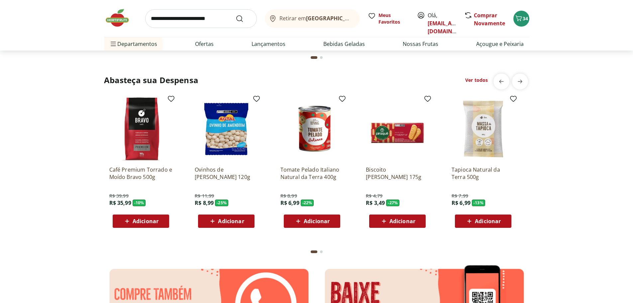
click at [480, 80] on link "Ver todos" at bounding box center [477, 80] width 23 height 7
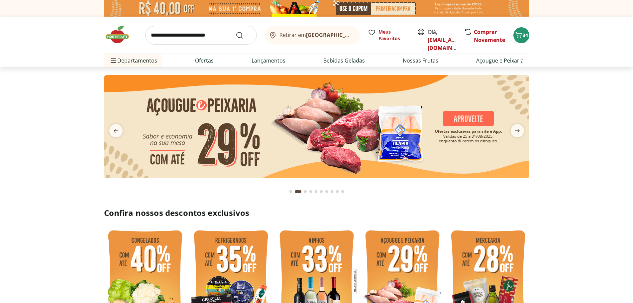
select select "**********"
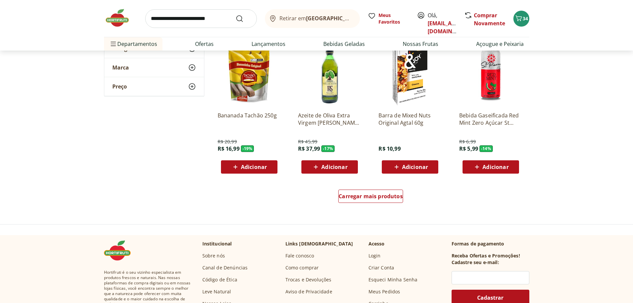
scroll to position [399, 0]
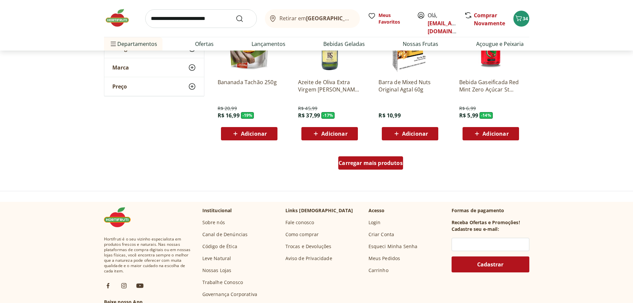
click at [340, 161] on span "Carregar mais produtos" at bounding box center [371, 162] width 64 height 5
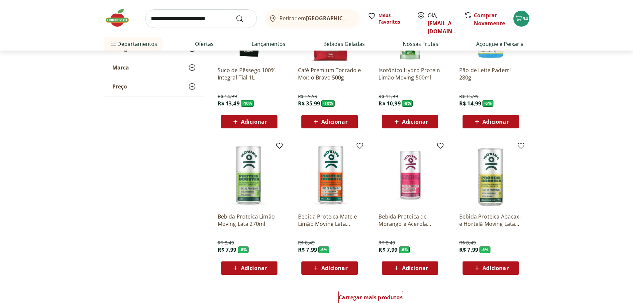
scroll to position [831, 0]
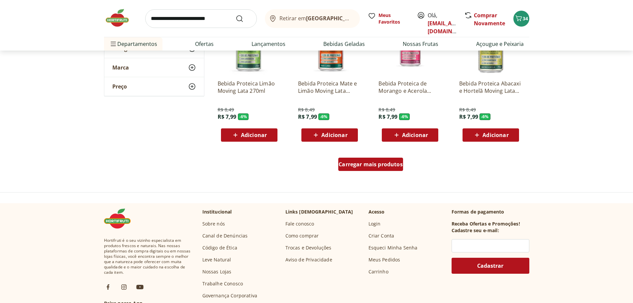
click at [376, 162] on span "Carregar mais produtos" at bounding box center [371, 164] width 64 height 5
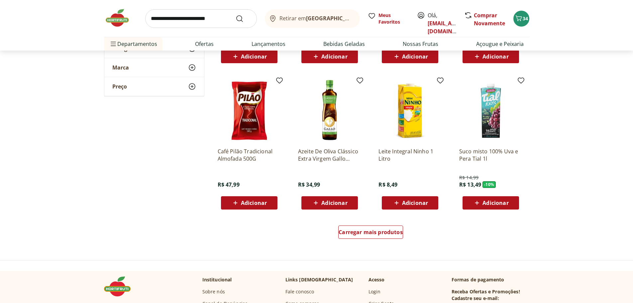
scroll to position [1230, 0]
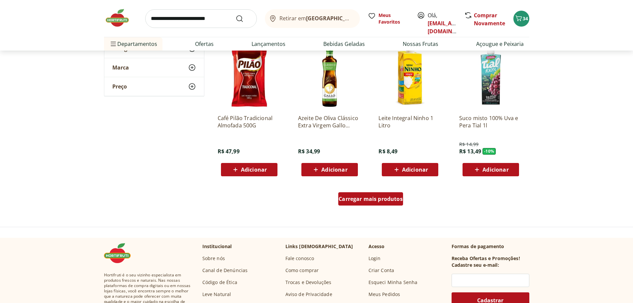
click at [392, 199] on span "Carregar mais produtos" at bounding box center [371, 198] width 64 height 5
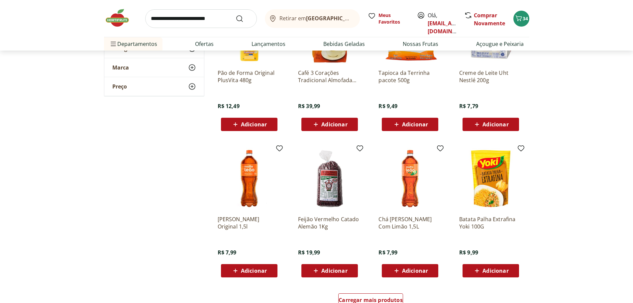
scroll to position [1729, 0]
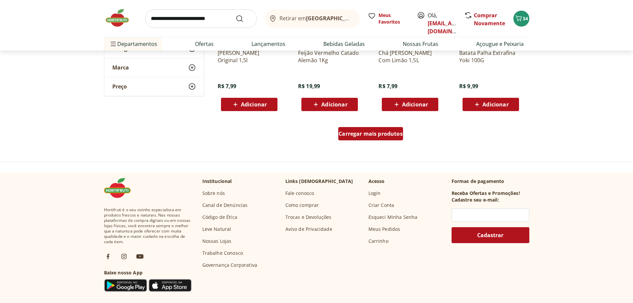
click at [388, 131] on span "Carregar mais produtos" at bounding box center [371, 133] width 64 height 5
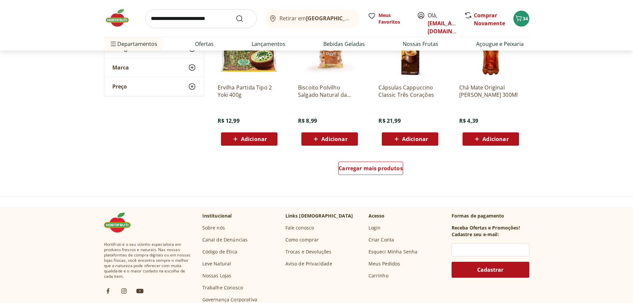
scroll to position [2161, 0]
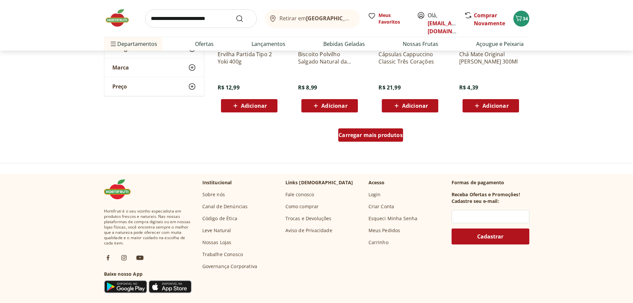
click at [394, 133] on span "Carregar mais produtos" at bounding box center [371, 134] width 64 height 5
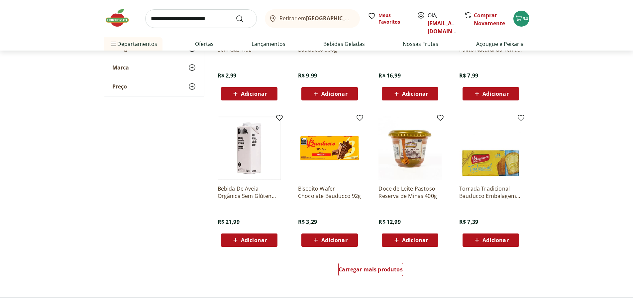
scroll to position [2594, 0]
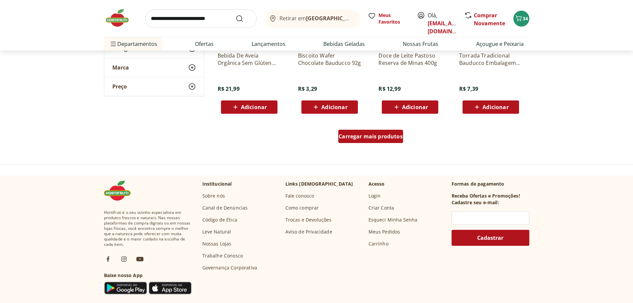
click at [352, 131] on div "Carregar mais produtos" at bounding box center [371, 136] width 65 height 13
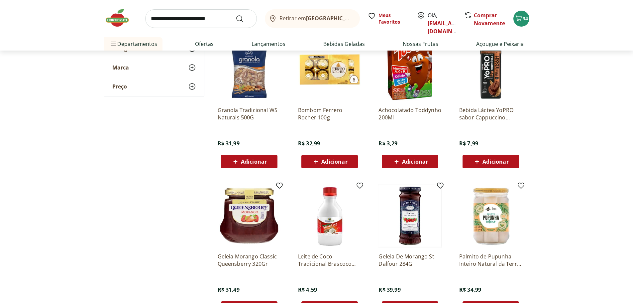
scroll to position [2993, 0]
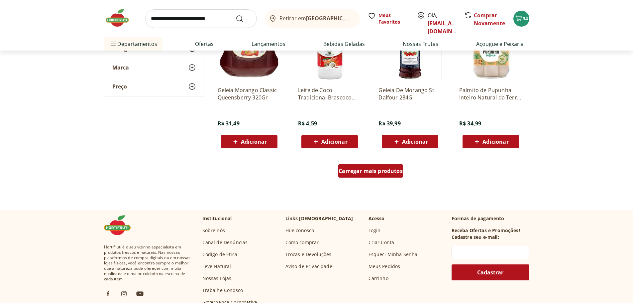
click at [361, 169] on span "Carregar mais produtos" at bounding box center [371, 170] width 64 height 5
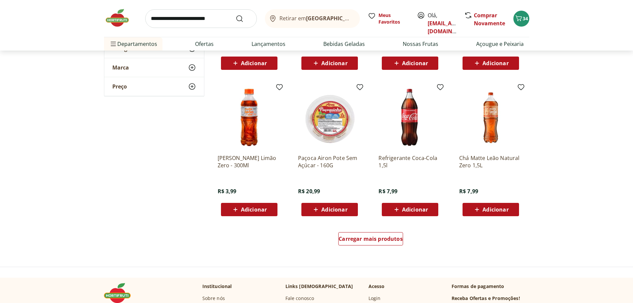
scroll to position [3392, 0]
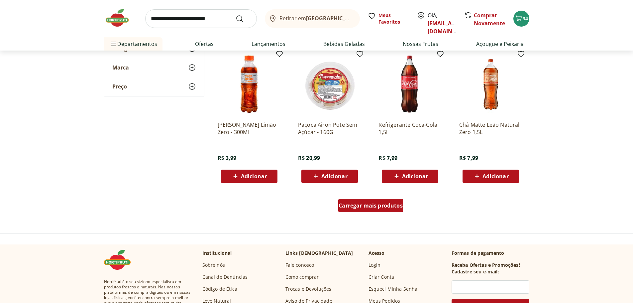
click at [398, 207] on span "Carregar mais produtos" at bounding box center [371, 205] width 64 height 5
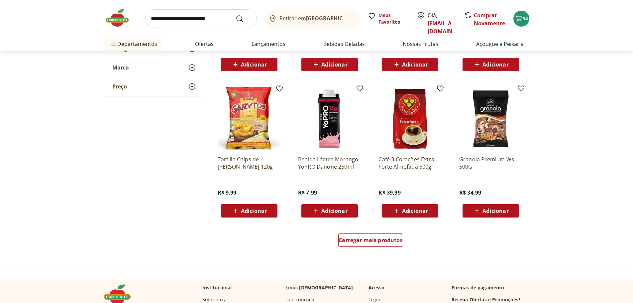
scroll to position [3824, 0]
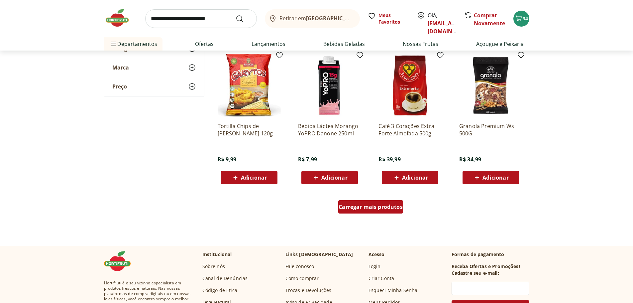
click at [368, 203] on div "Carregar mais produtos" at bounding box center [371, 206] width 65 height 13
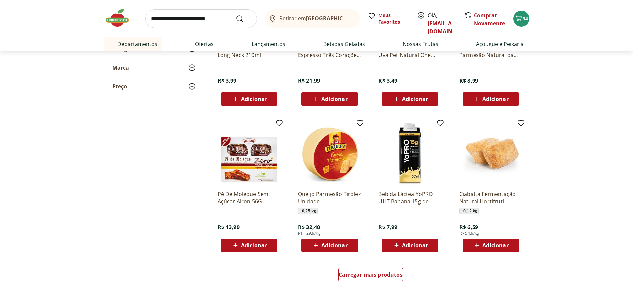
scroll to position [4256, 0]
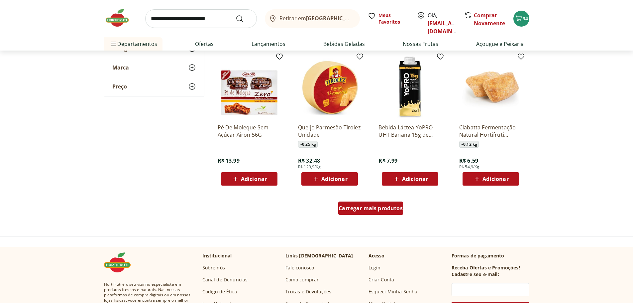
click at [368, 203] on div "Carregar mais produtos" at bounding box center [371, 208] width 65 height 13
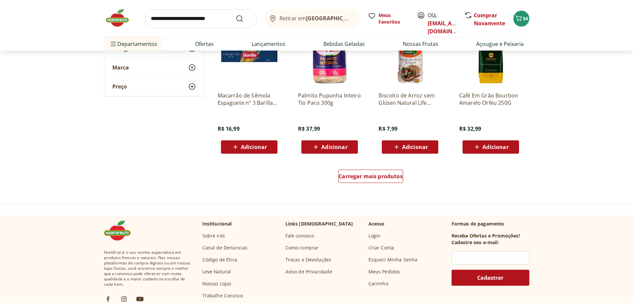
scroll to position [4755, 0]
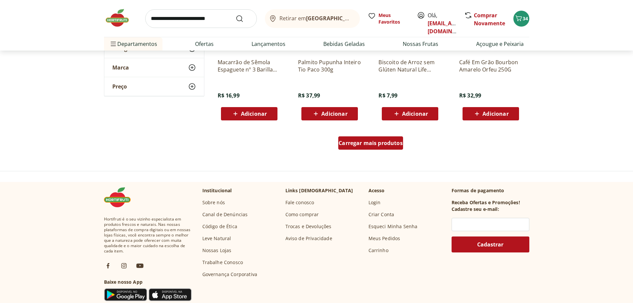
click at [400, 145] on span "Carregar mais produtos" at bounding box center [371, 142] width 64 height 5
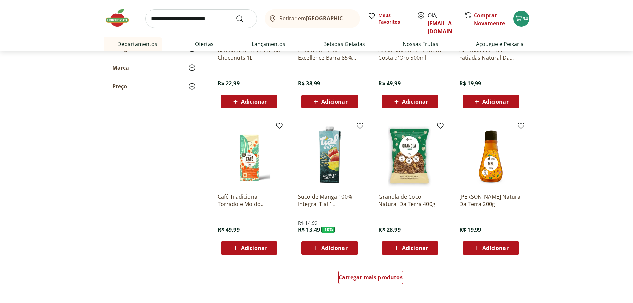
scroll to position [5088, 0]
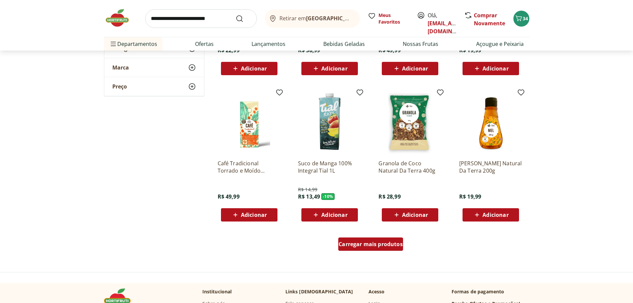
click at [385, 241] on span "Carregar mais produtos" at bounding box center [371, 243] width 64 height 5
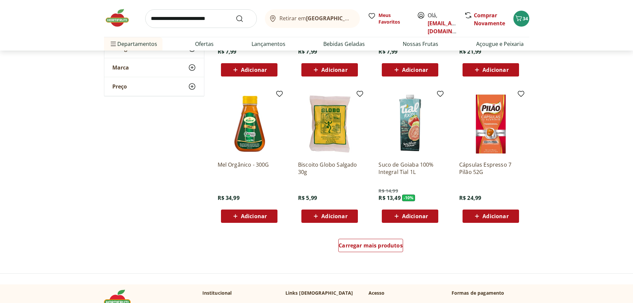
scroll to position [5587, 0]
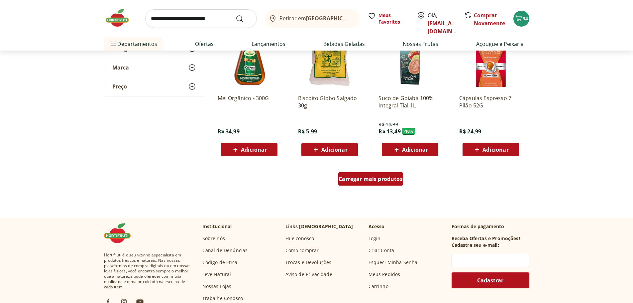
click at [390, 183] on div "Carregar mais produtos" at bounding box center [371, 178] width 65 height 13
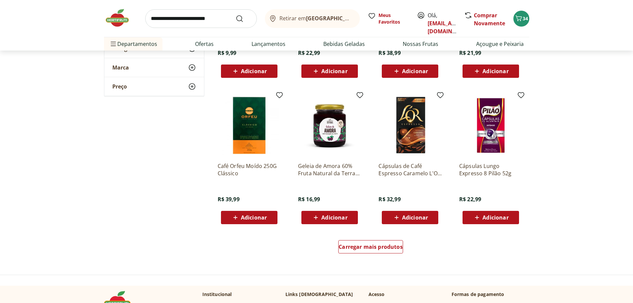
scroll to position [5986, 0]
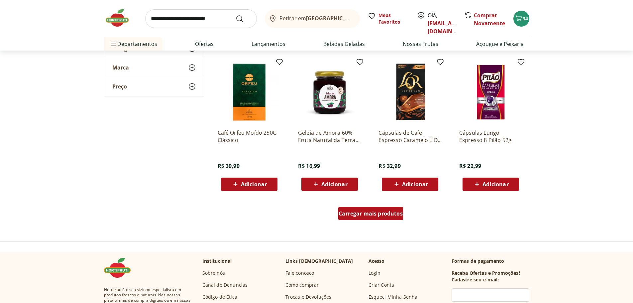
click at [361, 214] on span "Carregar mais produtos" at bounding box center [371, 213] width 64 height 5
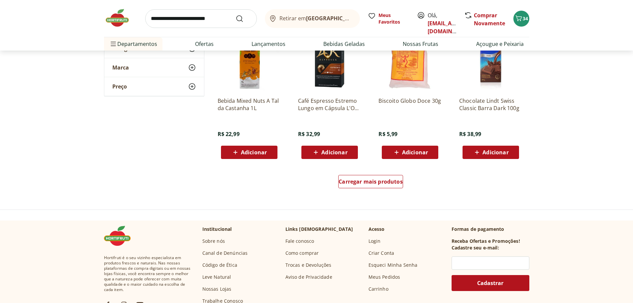
scroll to position [6484, 0]
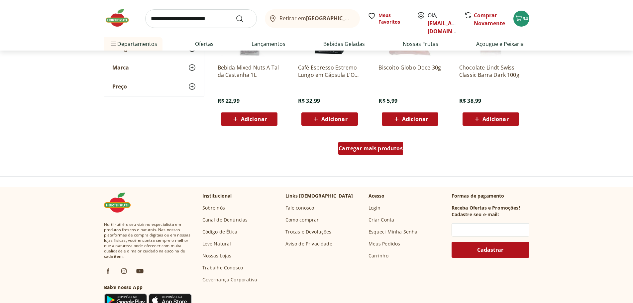
click at [376, 149] on span "Carregar mais produtos" at bounding box center [371, 148] width 64 height 5
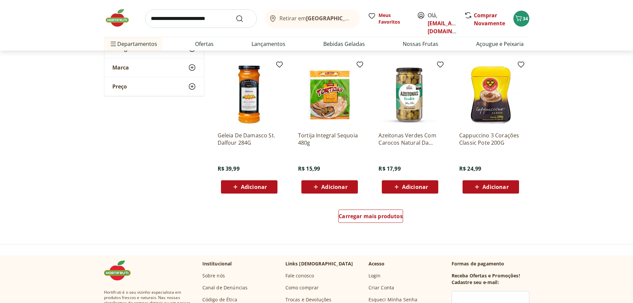
scroll to position [6883, 0]
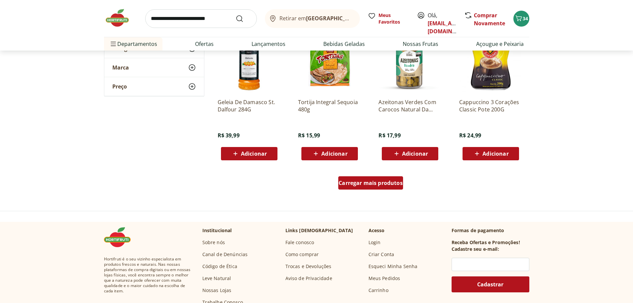
click at [385, 183] on span "Carregar mais produtos" at bounding box center [371, 182] width 64 height 5
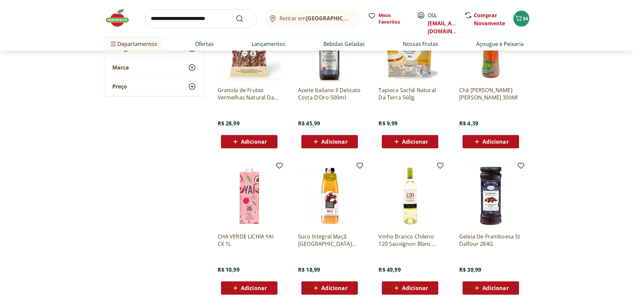
scroll to position [7249, 0]
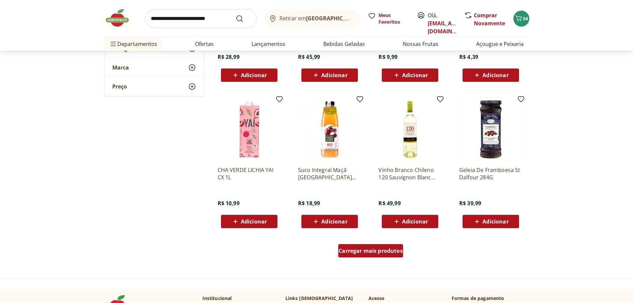
click at [392, 250] on span "Carregar mais produtos" at bounding box center [371, 250] width 64 height 5
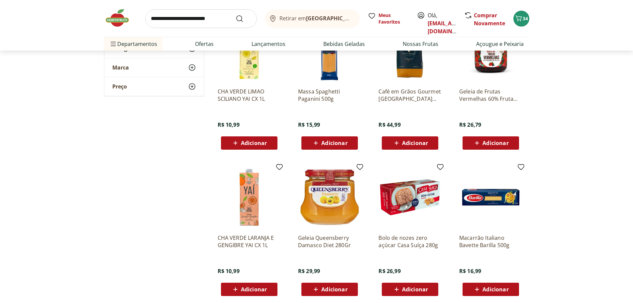
scroll to position [7748, 0]
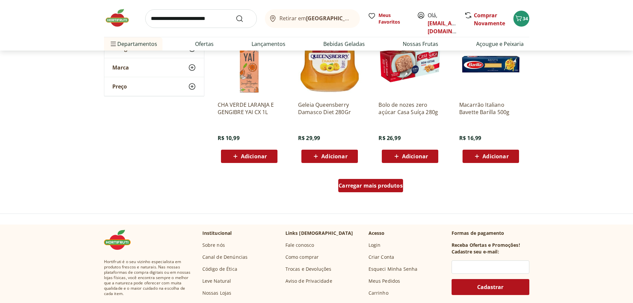
click at [350, 185] on span "Carregar mais produtos" at bounding box center [371, 185] width 64 height 5
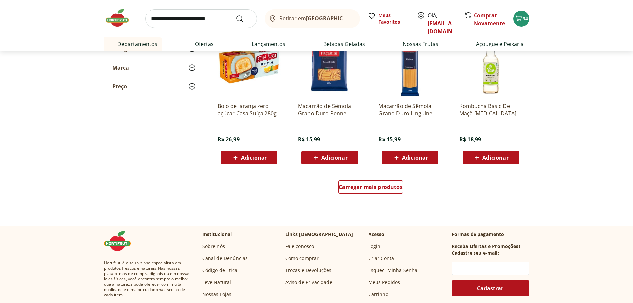
scroll to position [8214, 0]
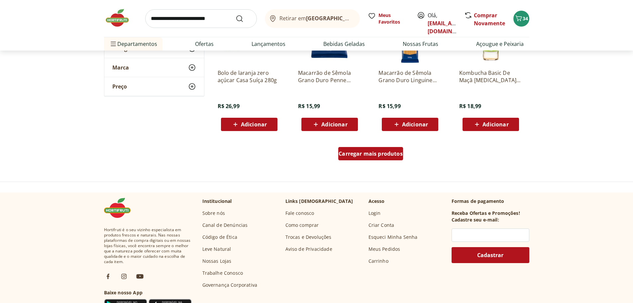
click at [383, 156] on span "Carregar mais produtos" at bounding box center [371, 153] width 64 height 5
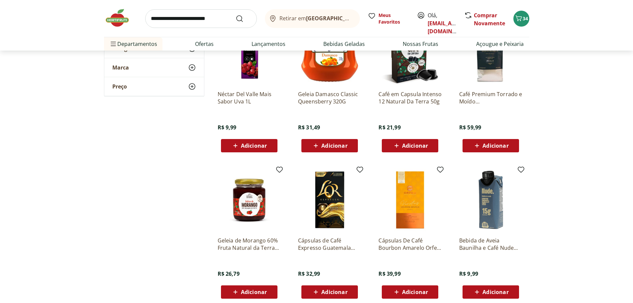
scroll to position [8579, 0]
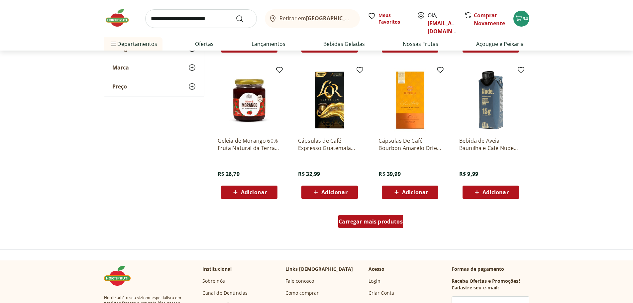
click at [349, 224] on span "Carregar mais produtos" at bounding box center [371, 221] width 64 height 5
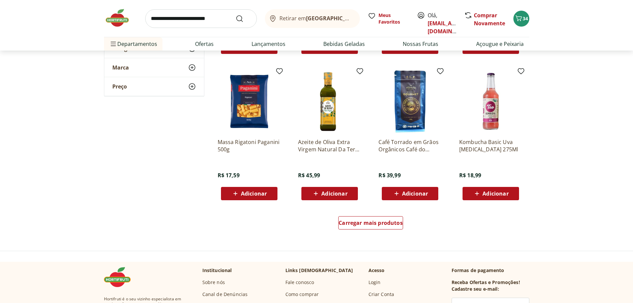
scroll to position [9045, 0]
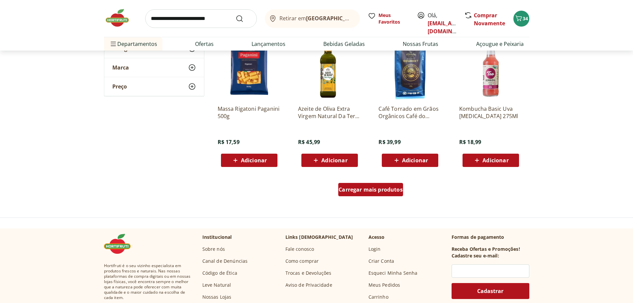
click at [378, 192] on span "Carregar mais produtos" at bounding box center [371, 189] width 64 height 5
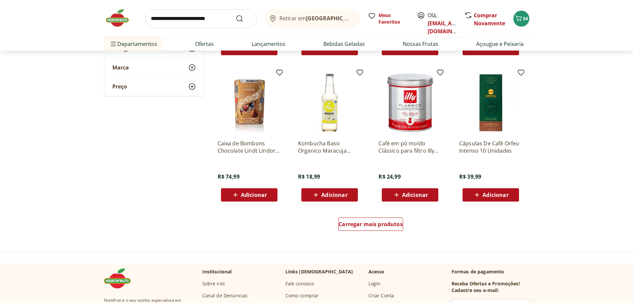
scroll to position [9477, 0]
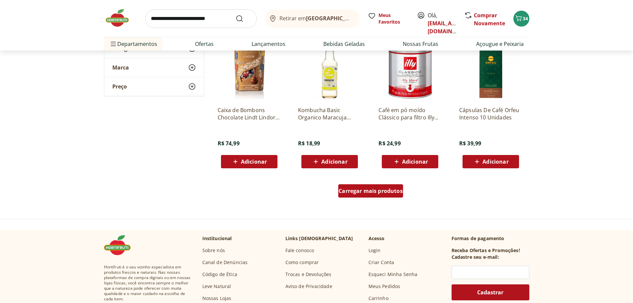
click at [381, 192] on span "Carregar mais produtos" at bounding box center [371, 190] width 64 height 5
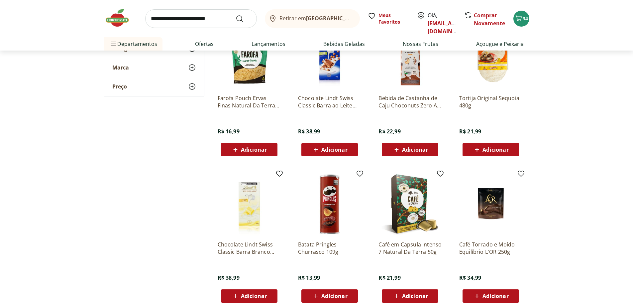
scroll to position [9843, 0]
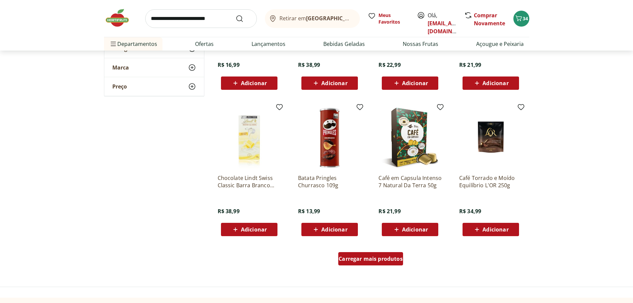
click at [370, 261] on span "Carregar mais produtos" at bounding box center [371, 258] width 64 height 5
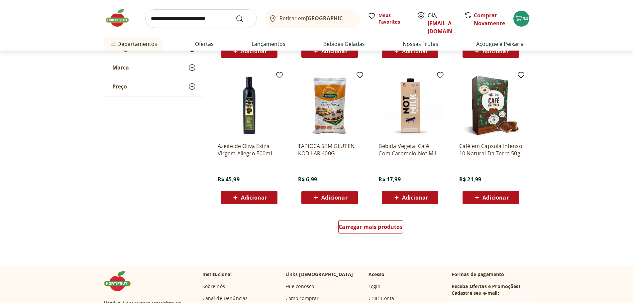
scroll to position [10342, 0]
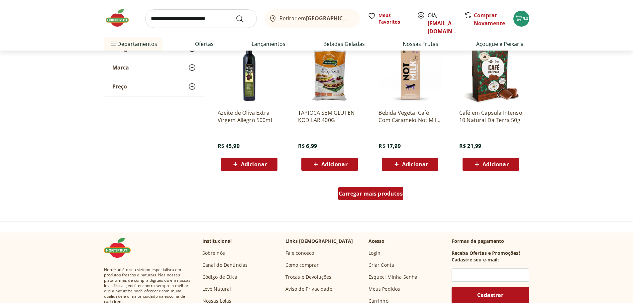
click at [395, 199] on div "Carregar mais produtos" at bounding box center [371, 193] width 65 height 13
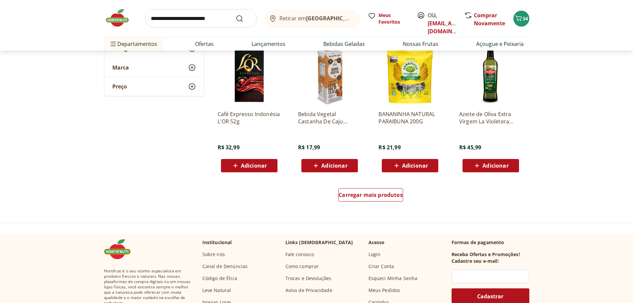
scroll to position [10807, 0]
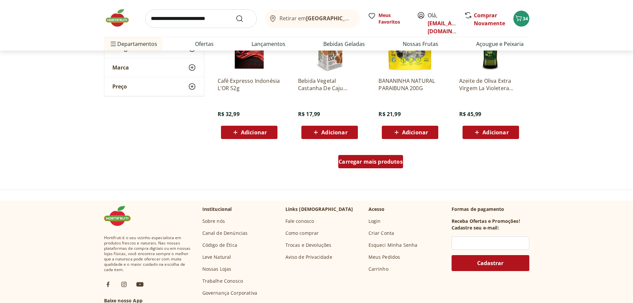
click at [389, 164] on span "Carregar mais produtos" at bounding box center [371, 161] width 64 height 5
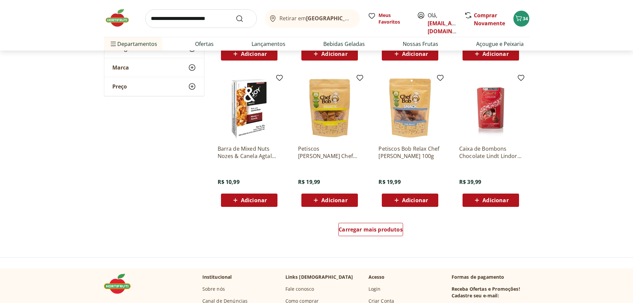
scroll to position [11240, 0]
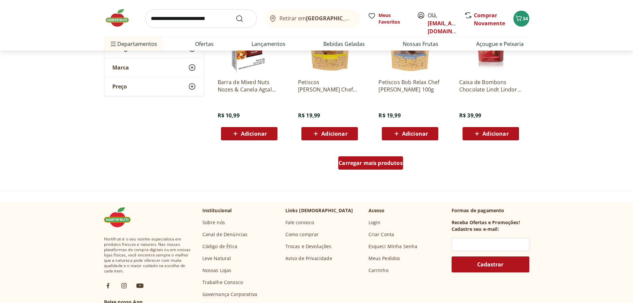
click at [376, 160] on span "Carregar mais produtos" at bounding box center [371, 162] width 64 height 5
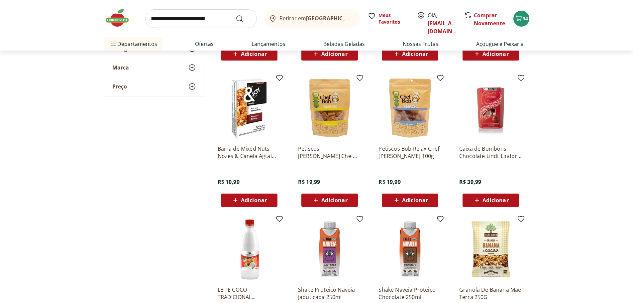
scroll to position [10974, 0]
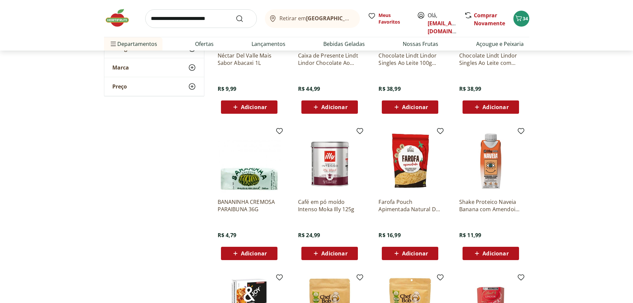
click at [111, 18] on img at bounding box center [120, 18] width 33 height 20
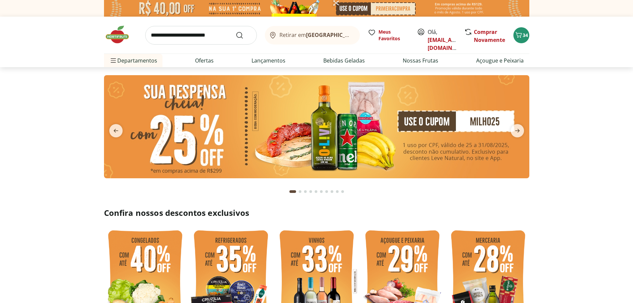
click at [364, 130] on img at bounding box center [317, 126] width 426 height 103
click at [517, 129] on icon "next" at bounding box center [518, 131] width 8 height 8
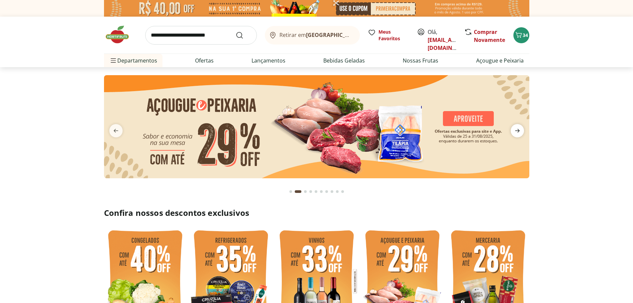
click at [517, 129] on icon "next" at bounding box center [518, 131] width 8 height 8
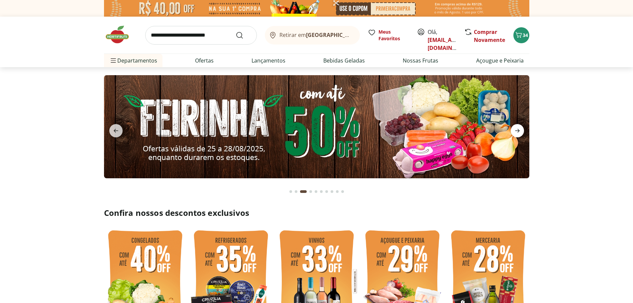
click at [517, 129] on icon "next" at bounding box center [518, 131] width 8 height 8
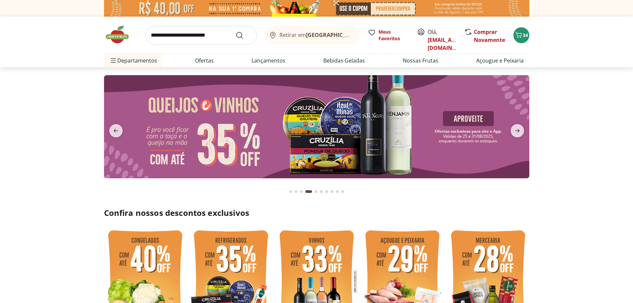
click at [242, 128] on img at bounding box center [317, 126] width 426 height 103
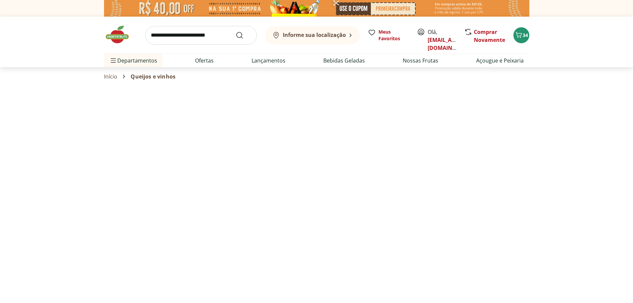
select select "**********"
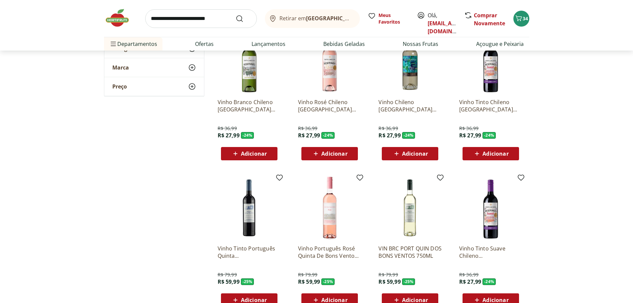
scroll to position [366, 0]
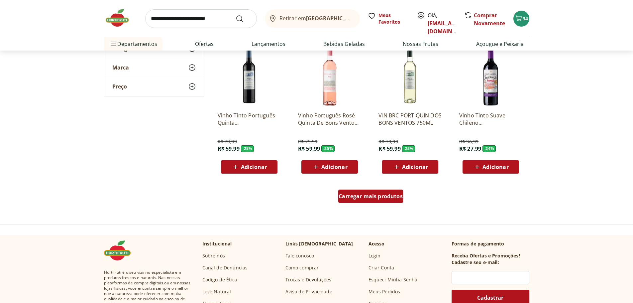
click at [370, 199] on span "Carregar mais produtos" at bounding box center [371, 196] width 64 height 5
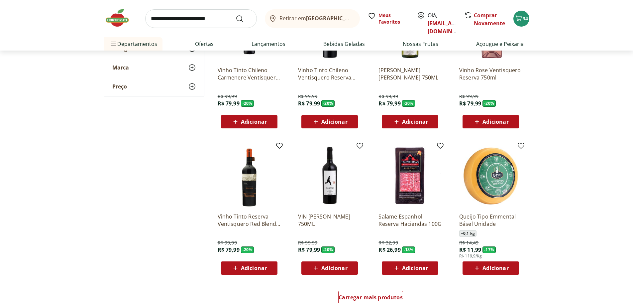
scroll to position [798, 0]
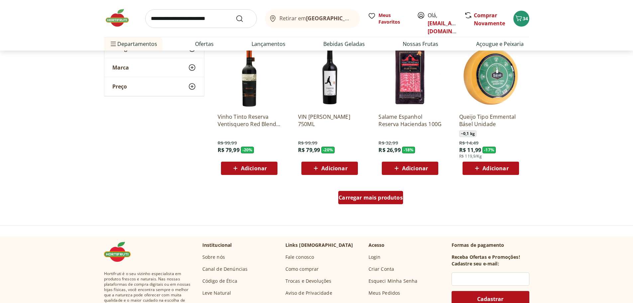
click at [377, 195] on span "Carregar mais produtos" at bounding box center [371, 197] width 64 height 5
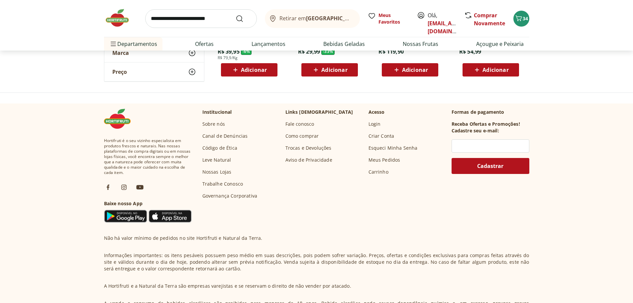
scroll to position [1197, 0]
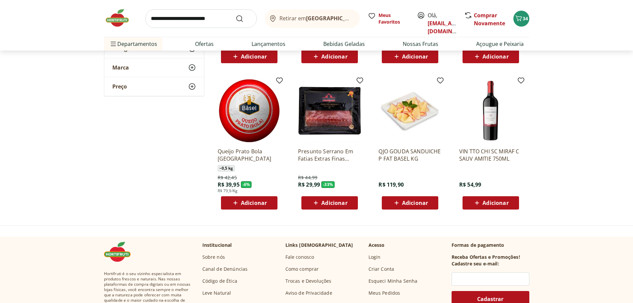
click at [120, 20] on img at bounding box center [120, 18] width 33 height 20
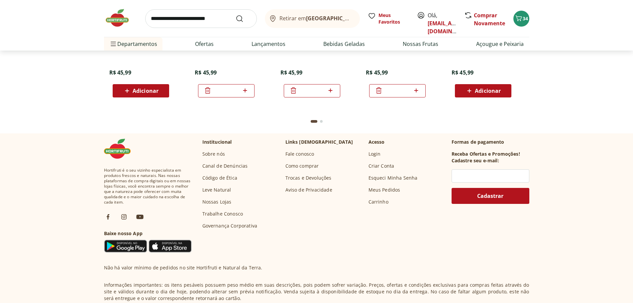
scroll to position [1729, 0]
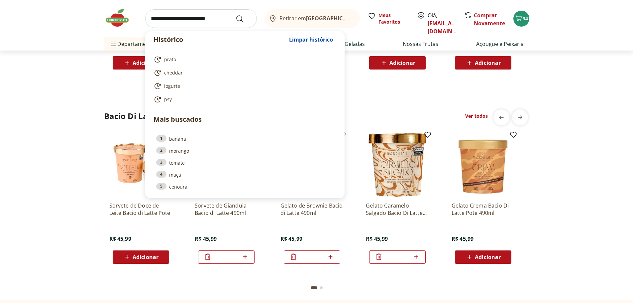
click at [197, 18] on input "search" at bounding box center [201, 18] width 112 height 19
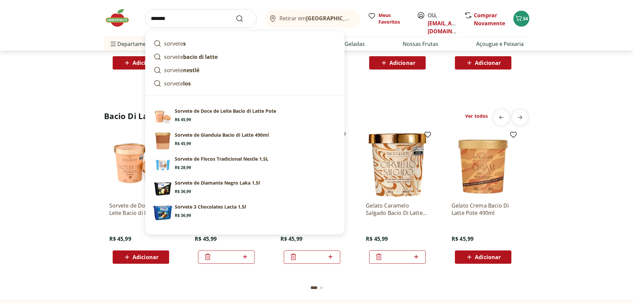
type input "*******"
click at [236, 15] on button "Submit Search" at bounding box center [244, 19] width 16 height 8
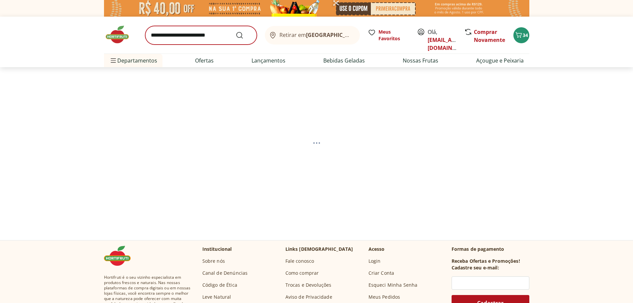
select select "**********"
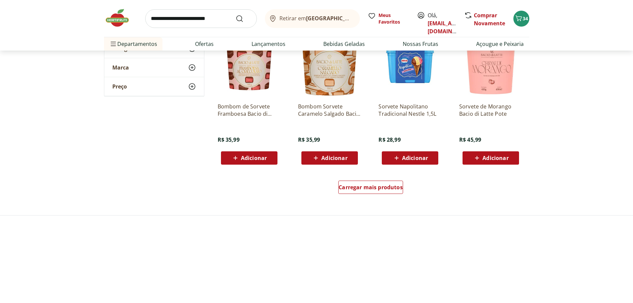
scroll to position [432, 0]
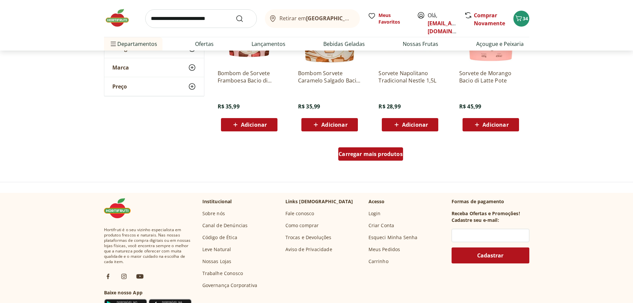
click at [348, 153] on span "Carregar mais produtos" at bounding box center [371, 153] width 64 height 5
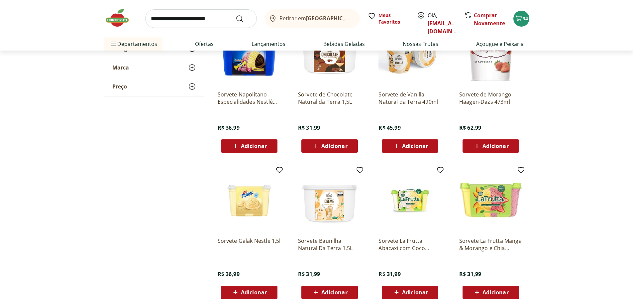
scroll to position [865, 0]
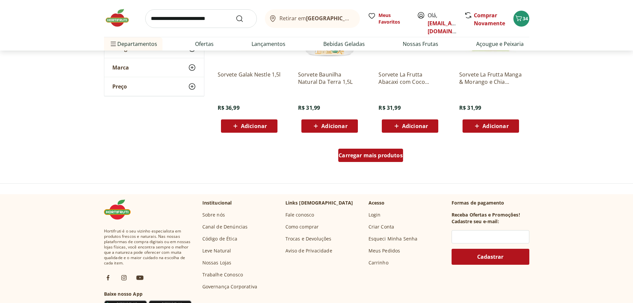
click at [387, 158] on span "Carregar mais produtos" at bounding box center [371, 155] width 64 height 5
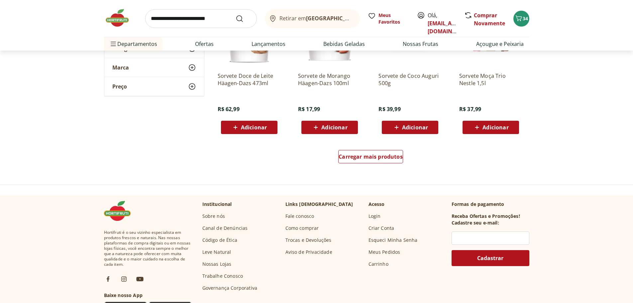
scroll to position [1330, 0]
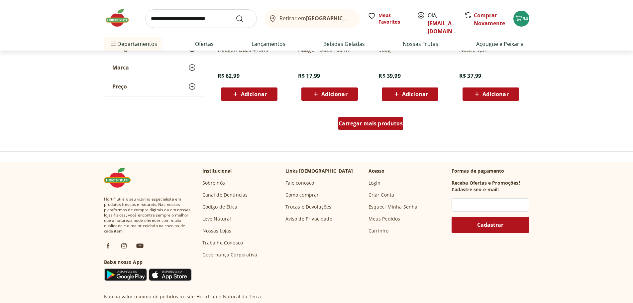
click at [384, 124] on span "Carregar mais produtos" at bounding box center [371, 123] width 64 height 5
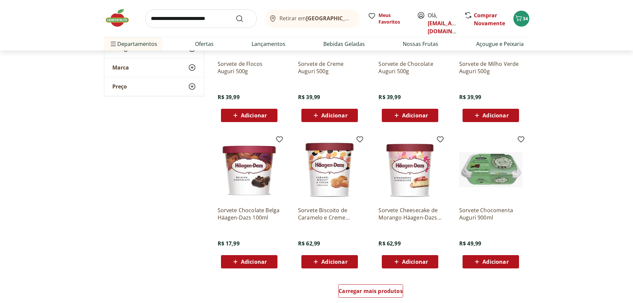
scroll to position [1762, 0]
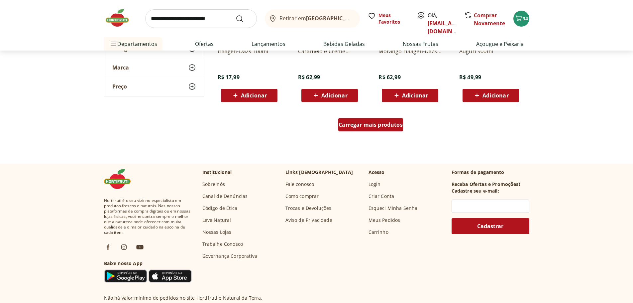
click at [376, 127] on span "Carregar mais produtos" at bounding box center [371, 124] width 64 height 5
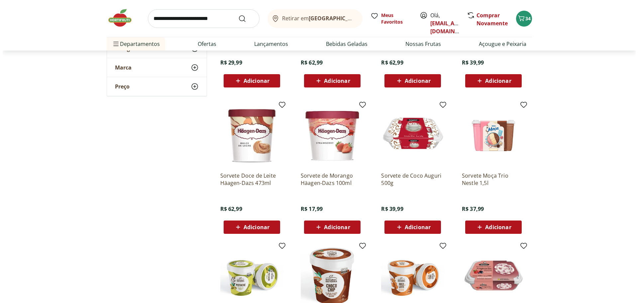
scroll to position [998, 0]
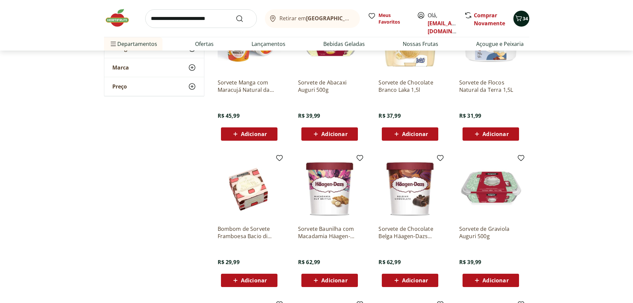
click at [522, 24] on button "34" at bounding box center [522, 19] width 16 height 16
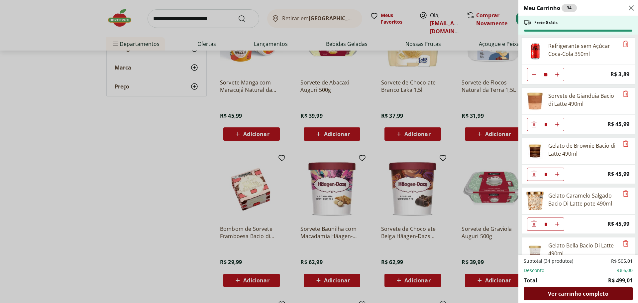
click at [574, 292] on span "Ver carrinho completo" at bounding box center [578, 293] width 60 height 5
